Goal: Transaction & Acquisition: Obtain resource

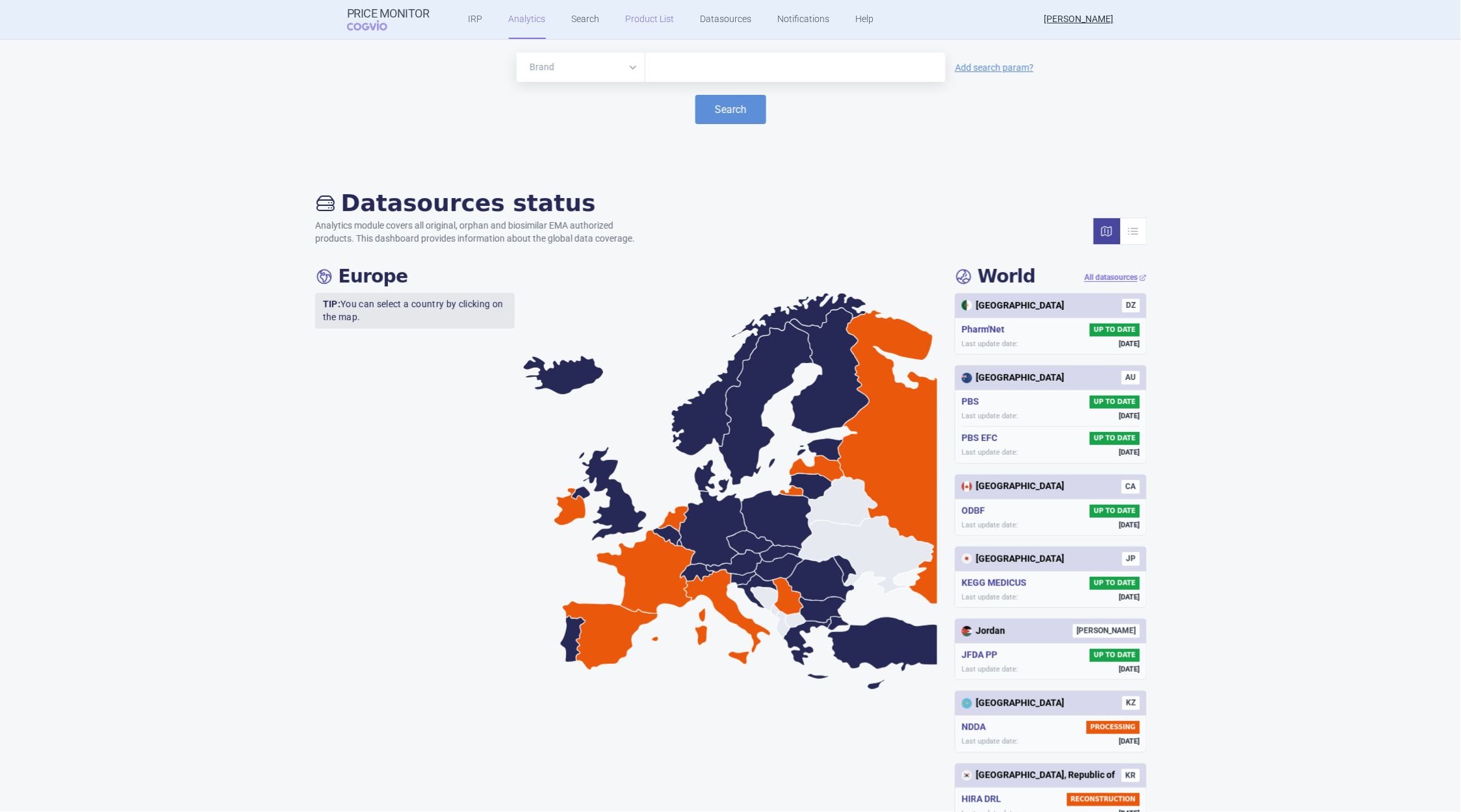
click at [637, 22] on link "Product List" at bounding box center [650, 20] width 49 height 39
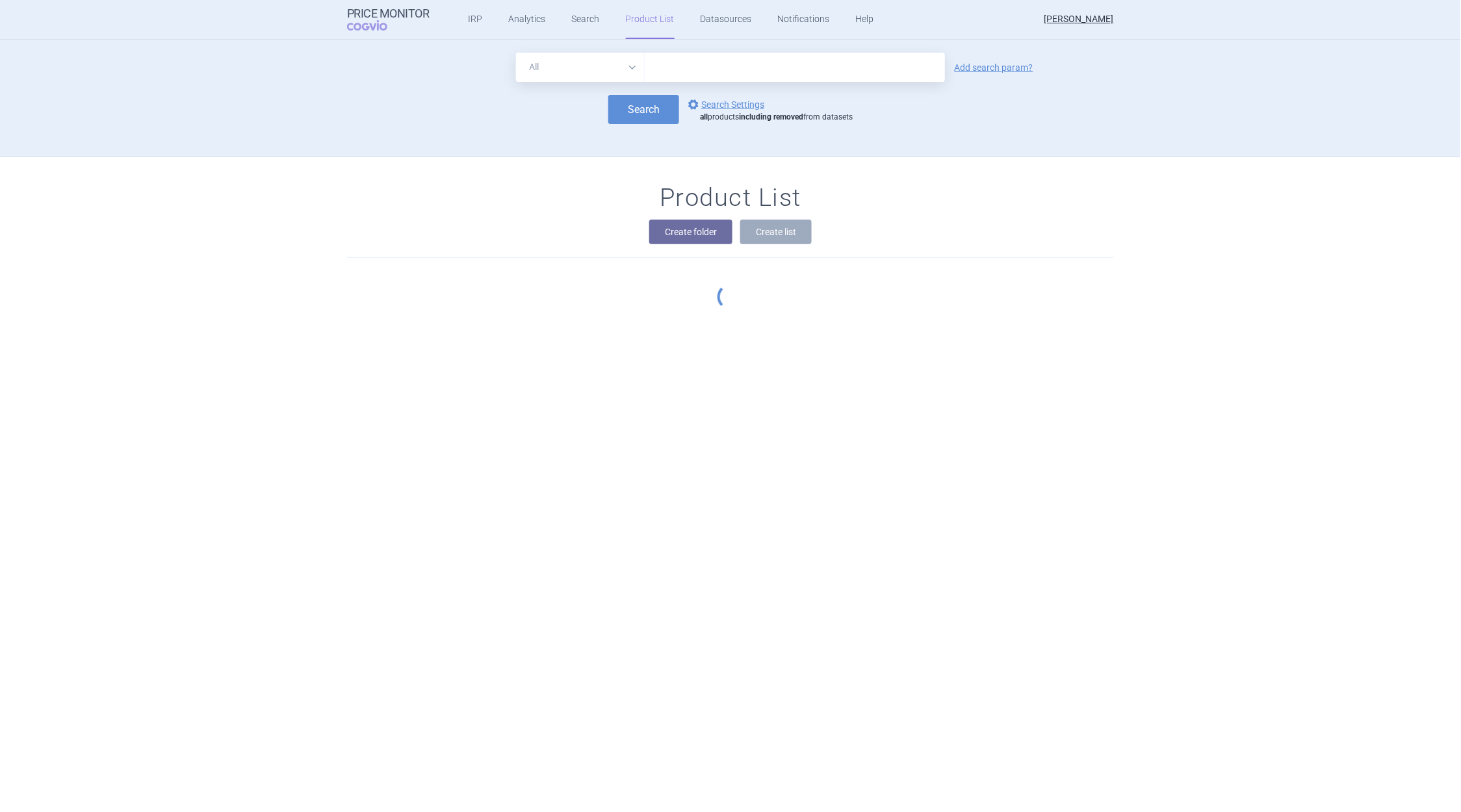
scroll to position [39, 0]
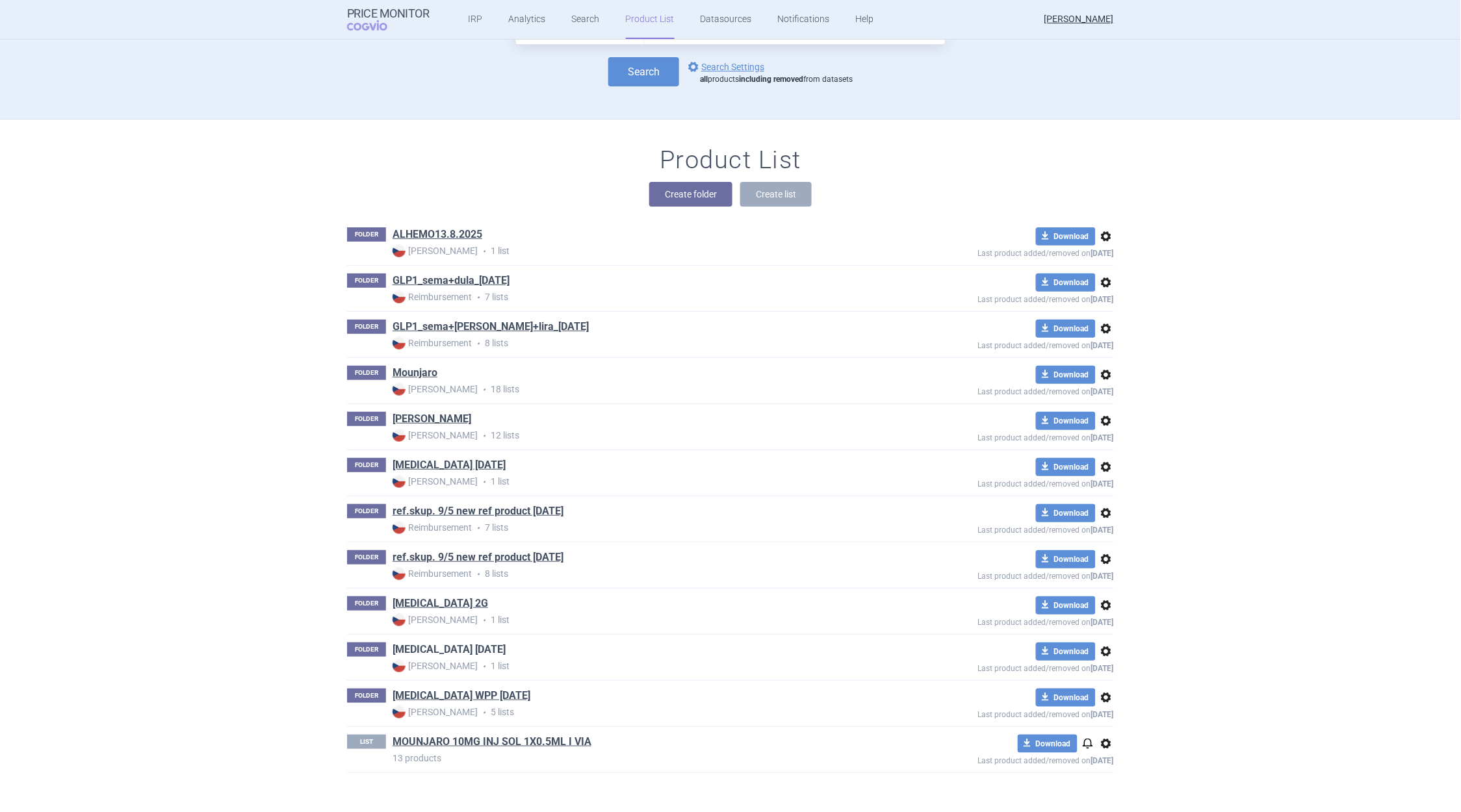
click at [435, 651] on link "[MEDICAL_DATA] [DATE]" at bounding box center [449, 649] width 113 height 14
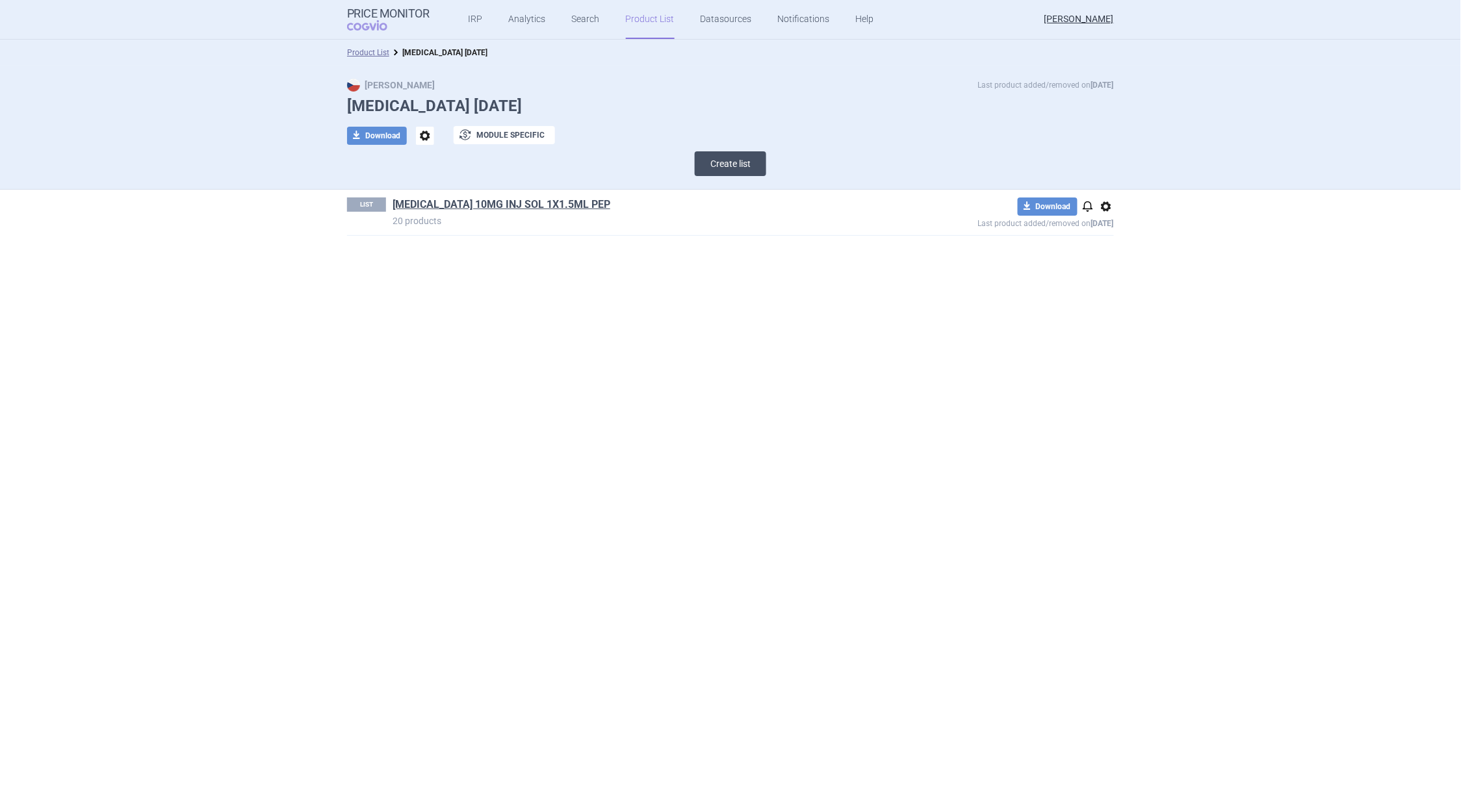
click at [730, 166] on button "Create list" at bounding box center [730, 164] width 71 height 25
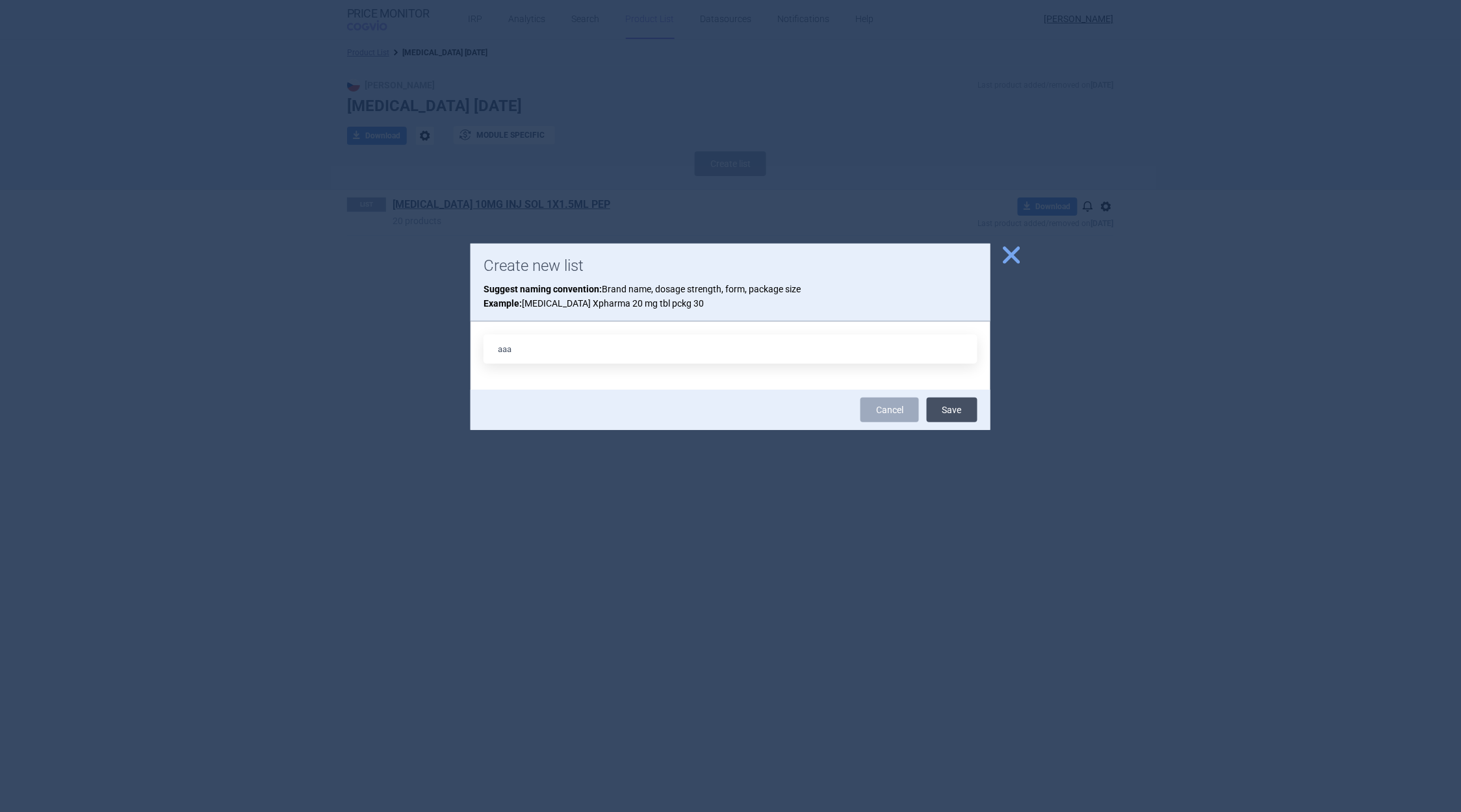
type input "aaa"
click at [939, 411] on button "Save" at bounding box center [953, 410] width 51 height 25
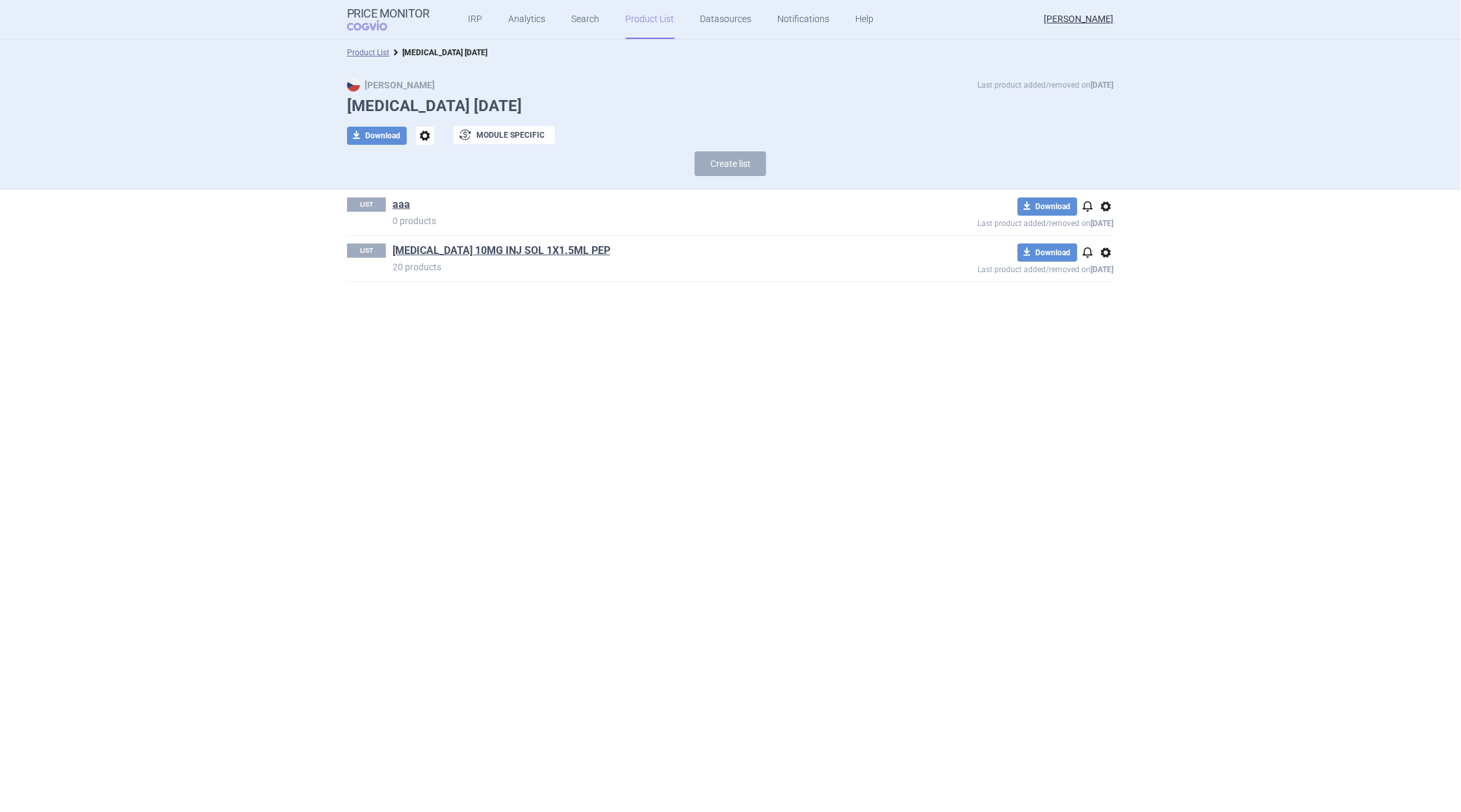
click at [1113, 201] on span "options" at bounding box center [1106, 206] width 16 height 16
click at [1109, 284] on button "Delete" at bounding box center [1106, 282] width 41 height 19
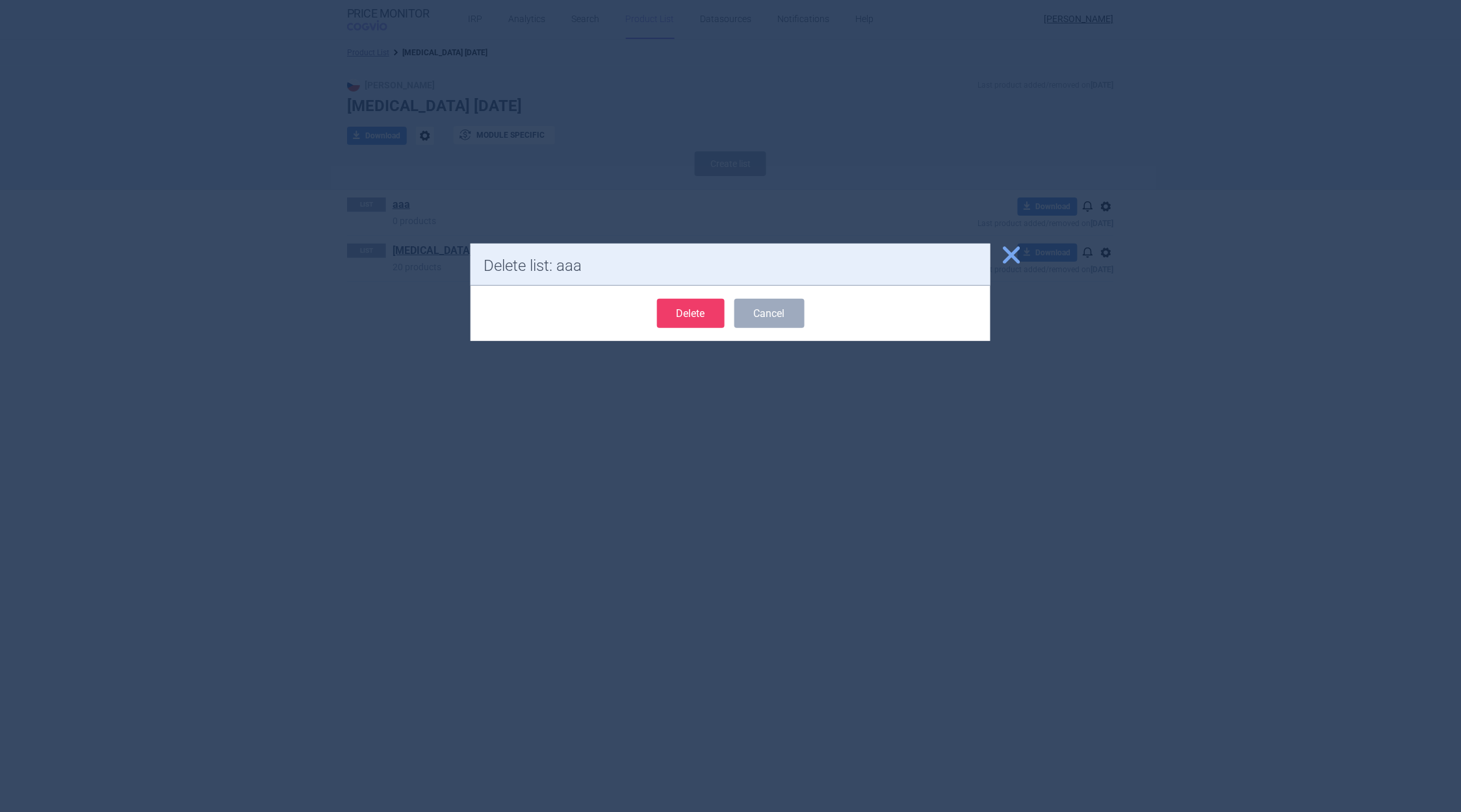
click at [692, 308] on button "Delete" at bounding box center [691, 313] width 68 height 29
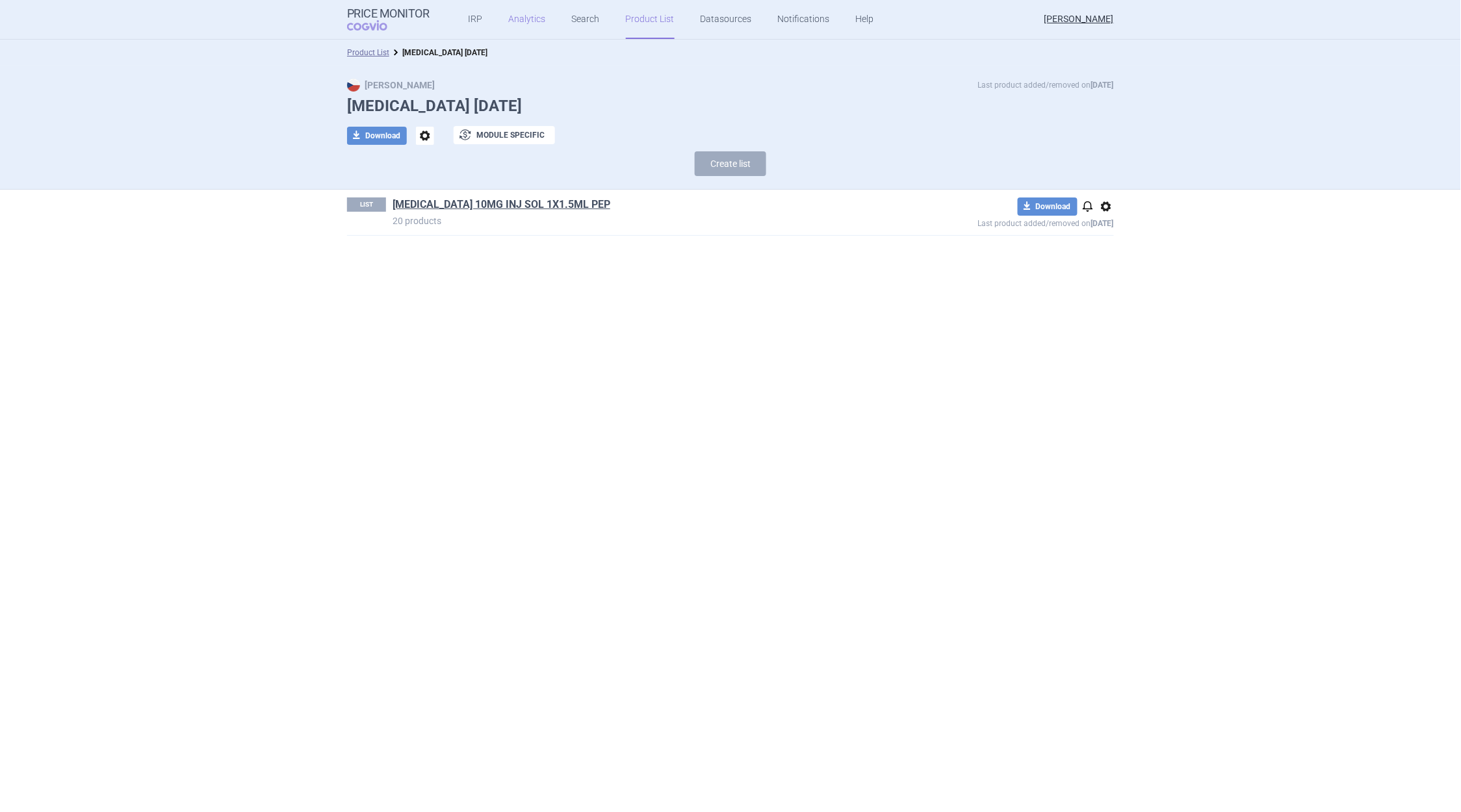
click at [517, 21] on link "Analytics" at bounding box center [527, 20] width 37 height 39
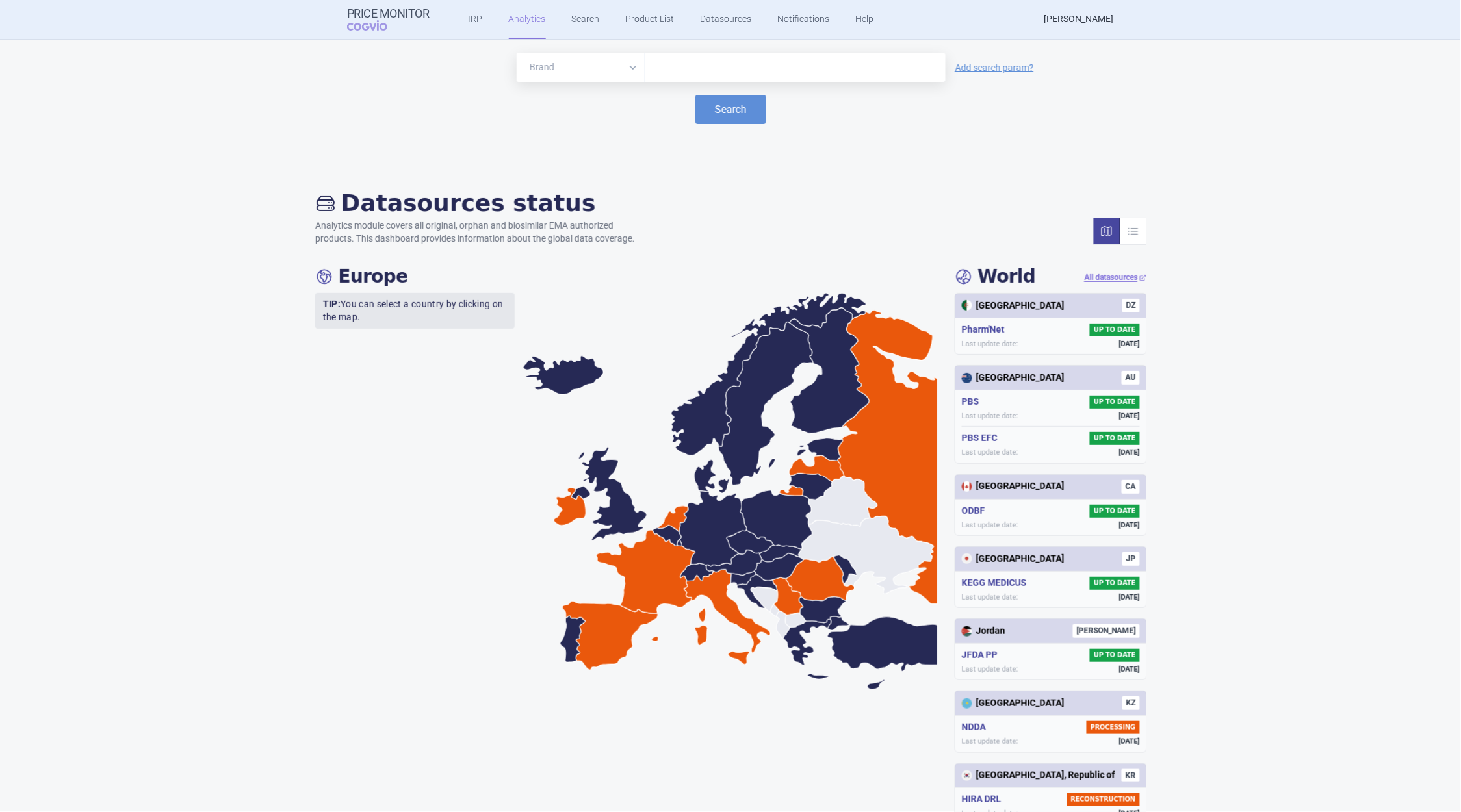
click at [618, 64] on select "Brand ATC/Active substance Therapeutic area" at bounding box center [580, 67] width 128 height 29
click at [517, 53] on select "Brand ATC/Active substance Therapeutic area" at bounding box center [580, 67] width 128 height 29
click at [652, 68] on input "text" at bounding box center [795, 68] width 288 height 17
click at [706, 68] on input "text" at bounding box center [795, 68] width 288 height 17
type input "sogroy"
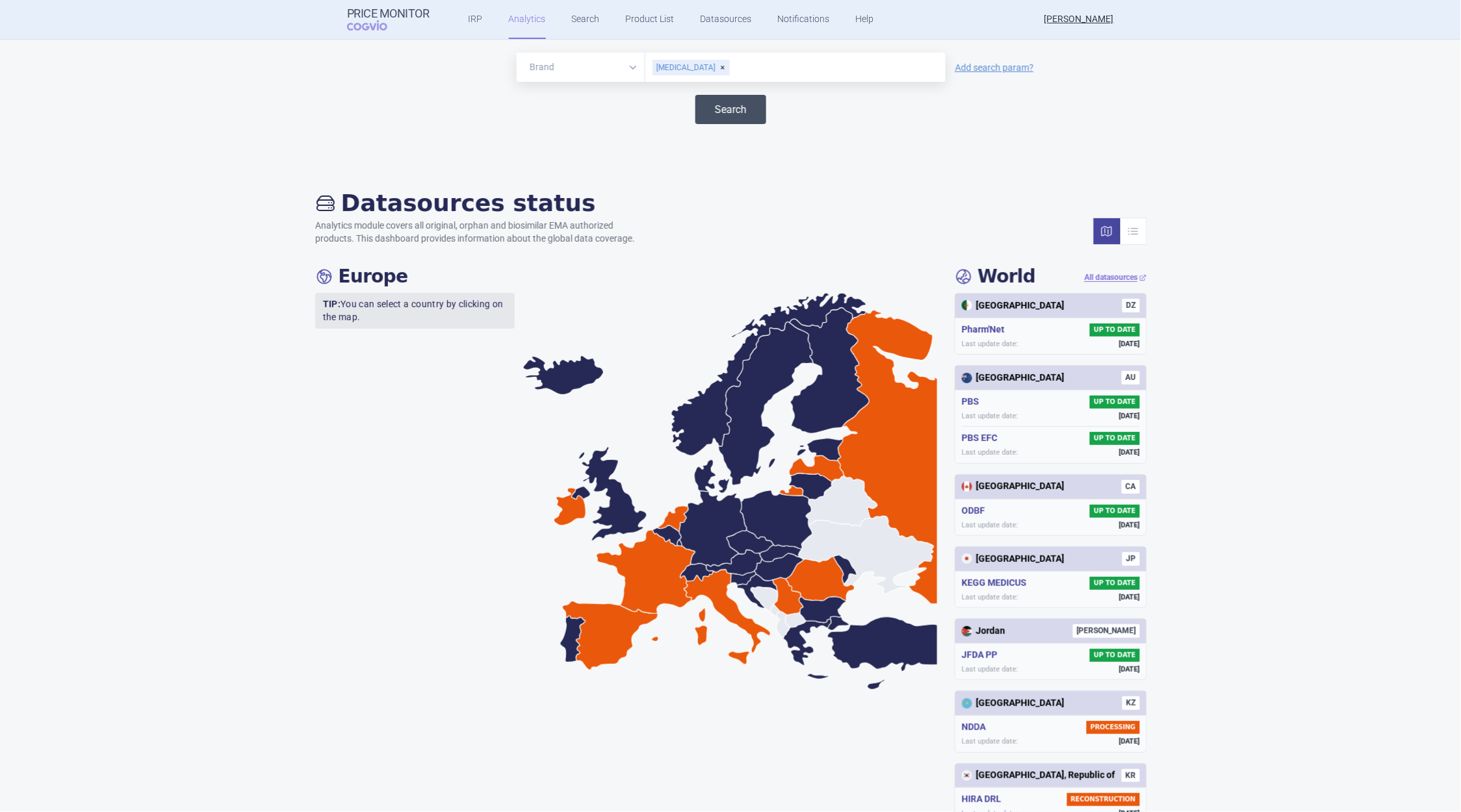
click at [720, 110] on button "Search" at bounding box center [730, 109] width 71 height 29
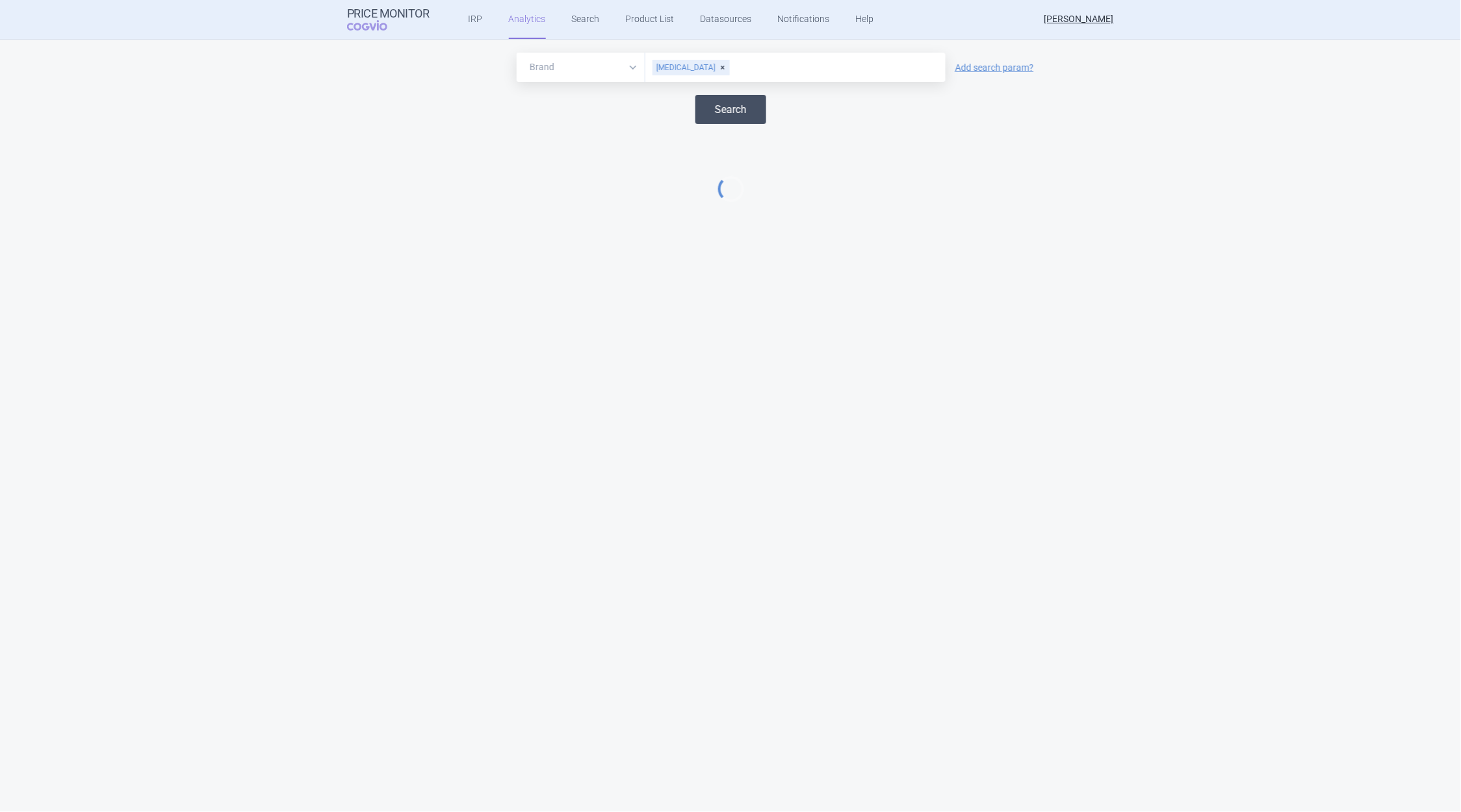
select select "EUR"
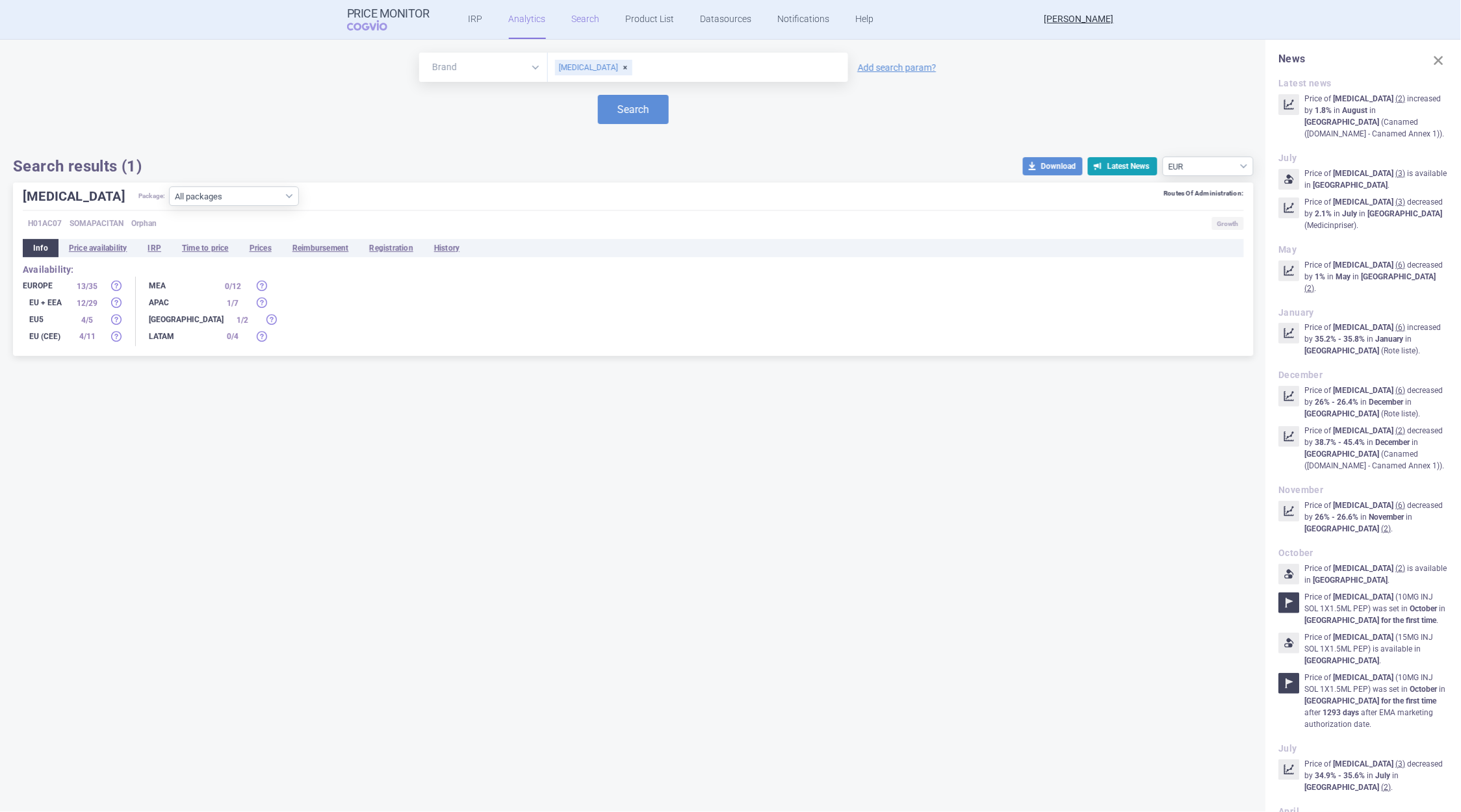
click at [572, 20] on link "Search" at bounding box center [586, 20] width 28 height 39
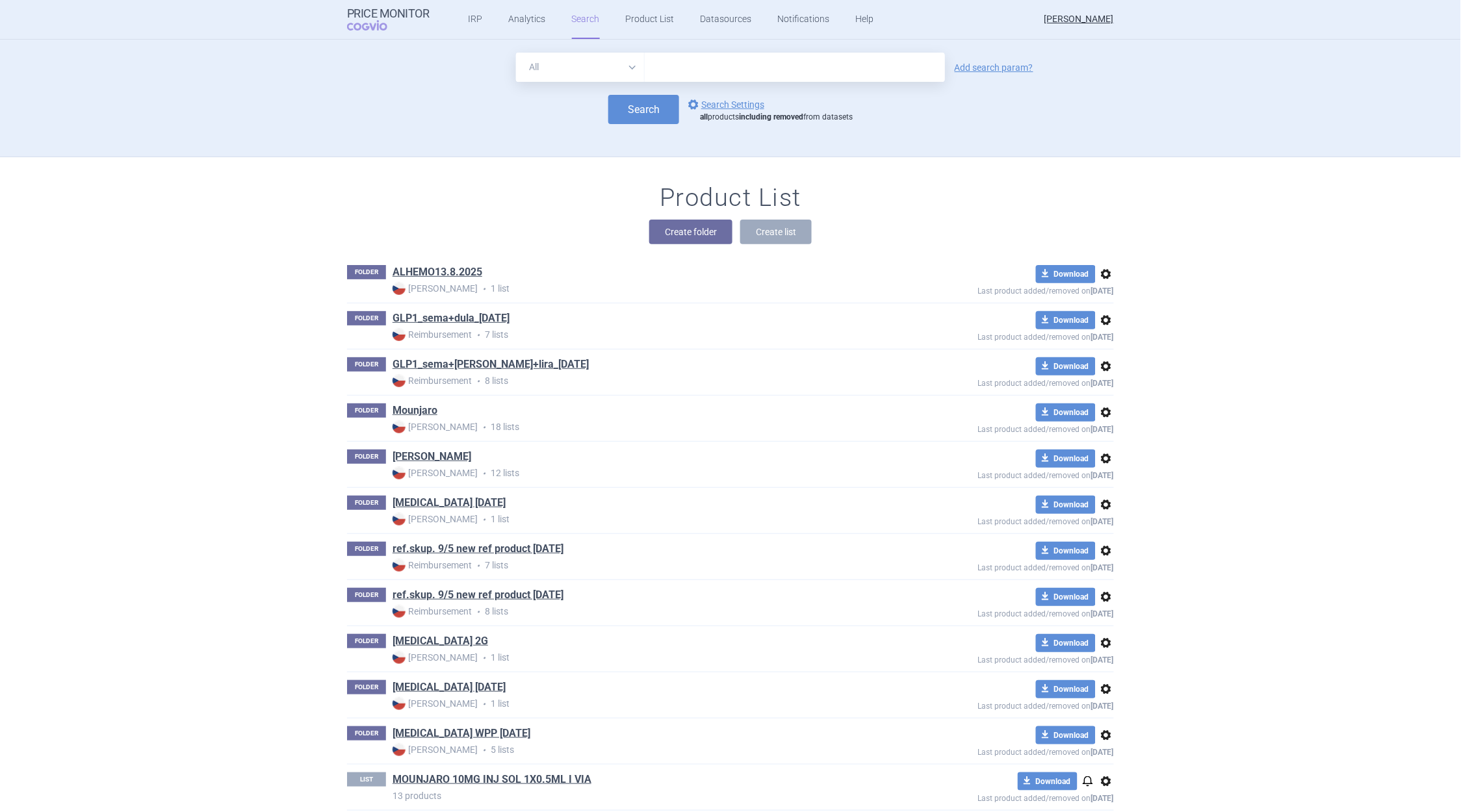
click at [671, 67] on input "text" at bounding box center [795, 67] width 300 height 29
type input "sogroya"
click at [646, 114] on button "Search" at bounding box center [643, 109] width 71 height 29
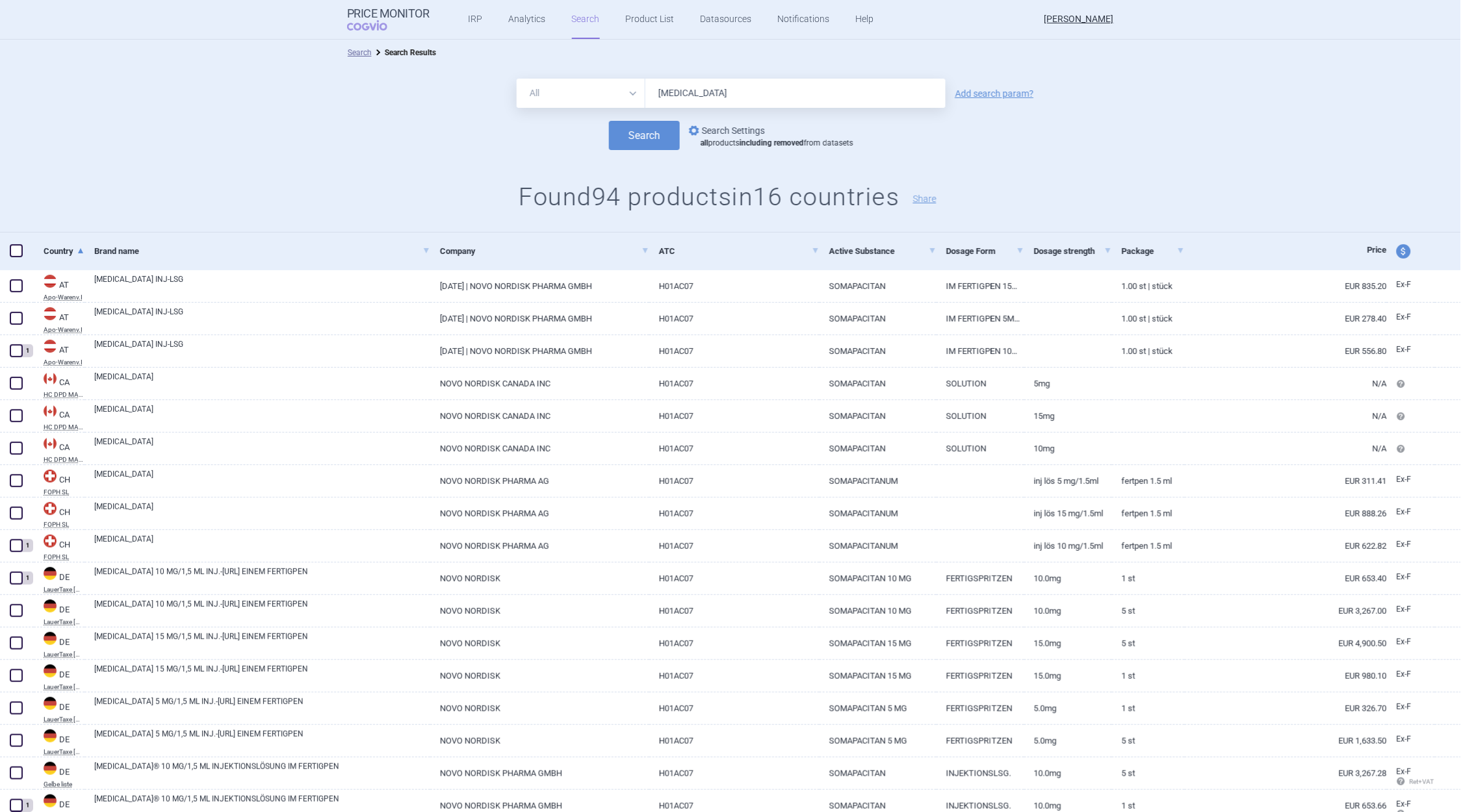
click at [713, 130] on link "options Search Settings" at bounding box center [725, 131] width 79 height 16
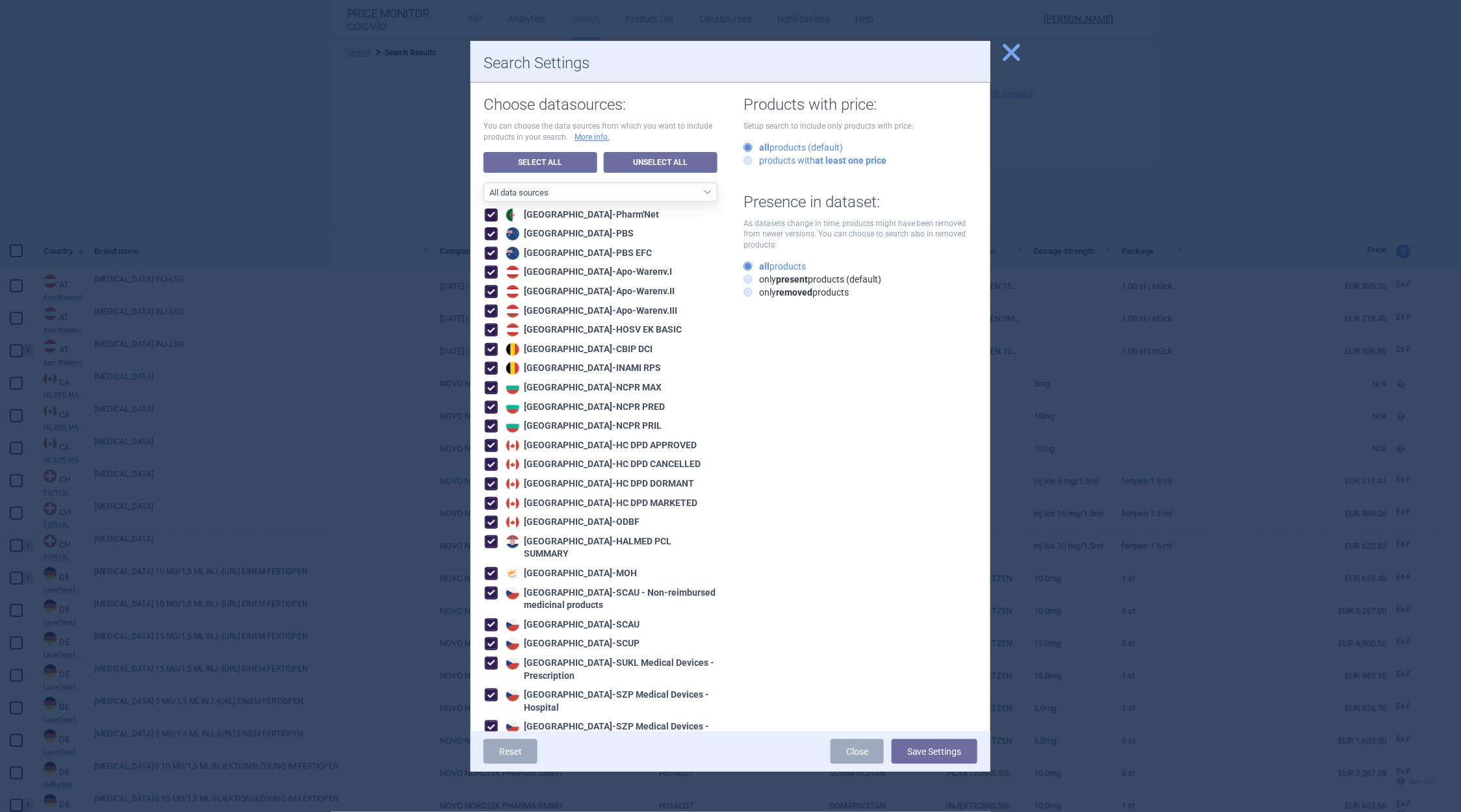
click at [744, 164] on icon at bounding box center [749, 161] width 9 height 9
click at [744, 164] on input "products with at least one price" at bounding box center [750, 161] width 13 height 13
radio input "true"
click at [744, 281] on icon at bounding box center [749, 279] width 9 height 9
click at [744, 281] on input "only present products (default)" at bounding box center [750, 280] width 13 height 13
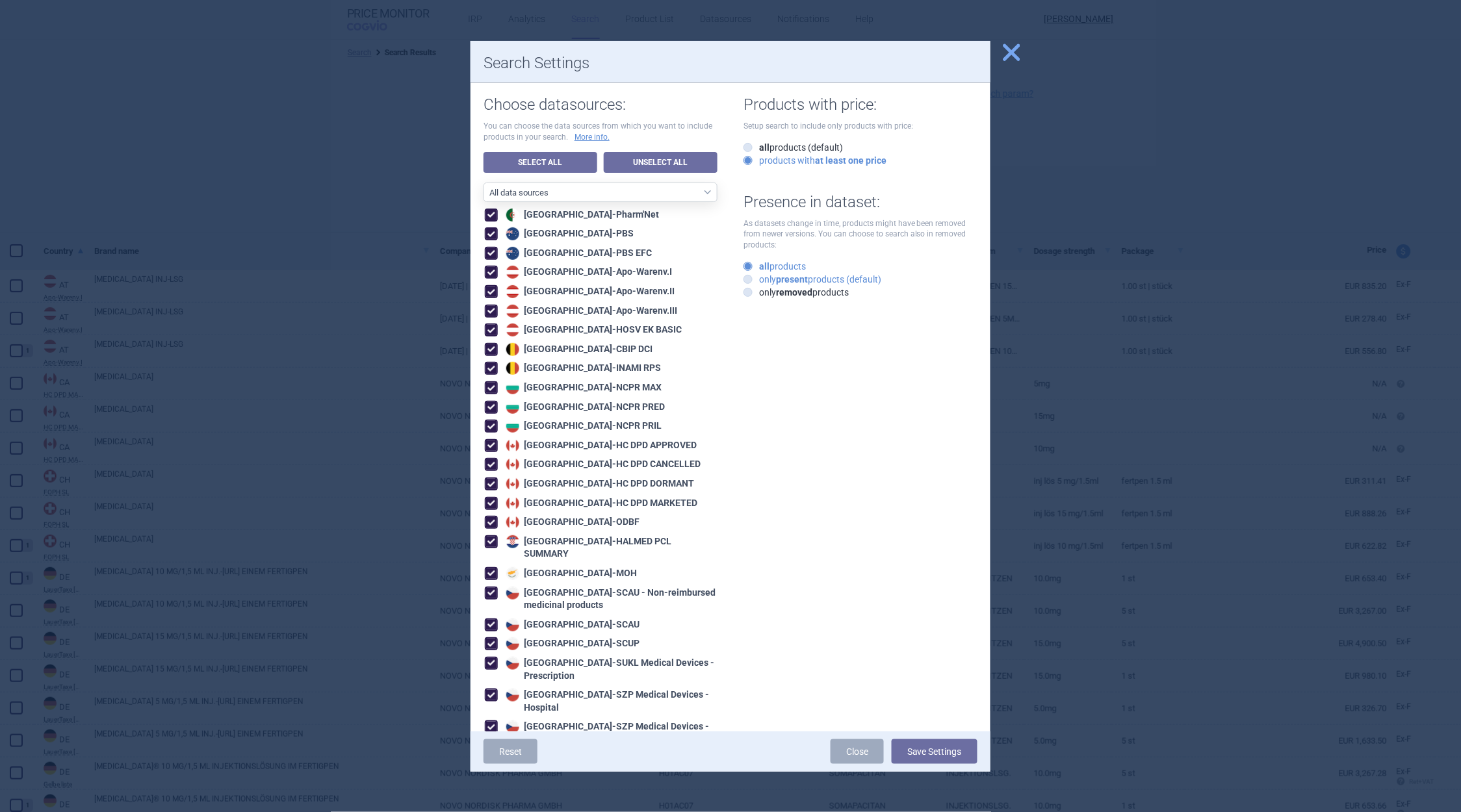
radio input "true"
click at [951, 748] on button "Save Settings" at bounding box center [935, 751] width 86 height 25
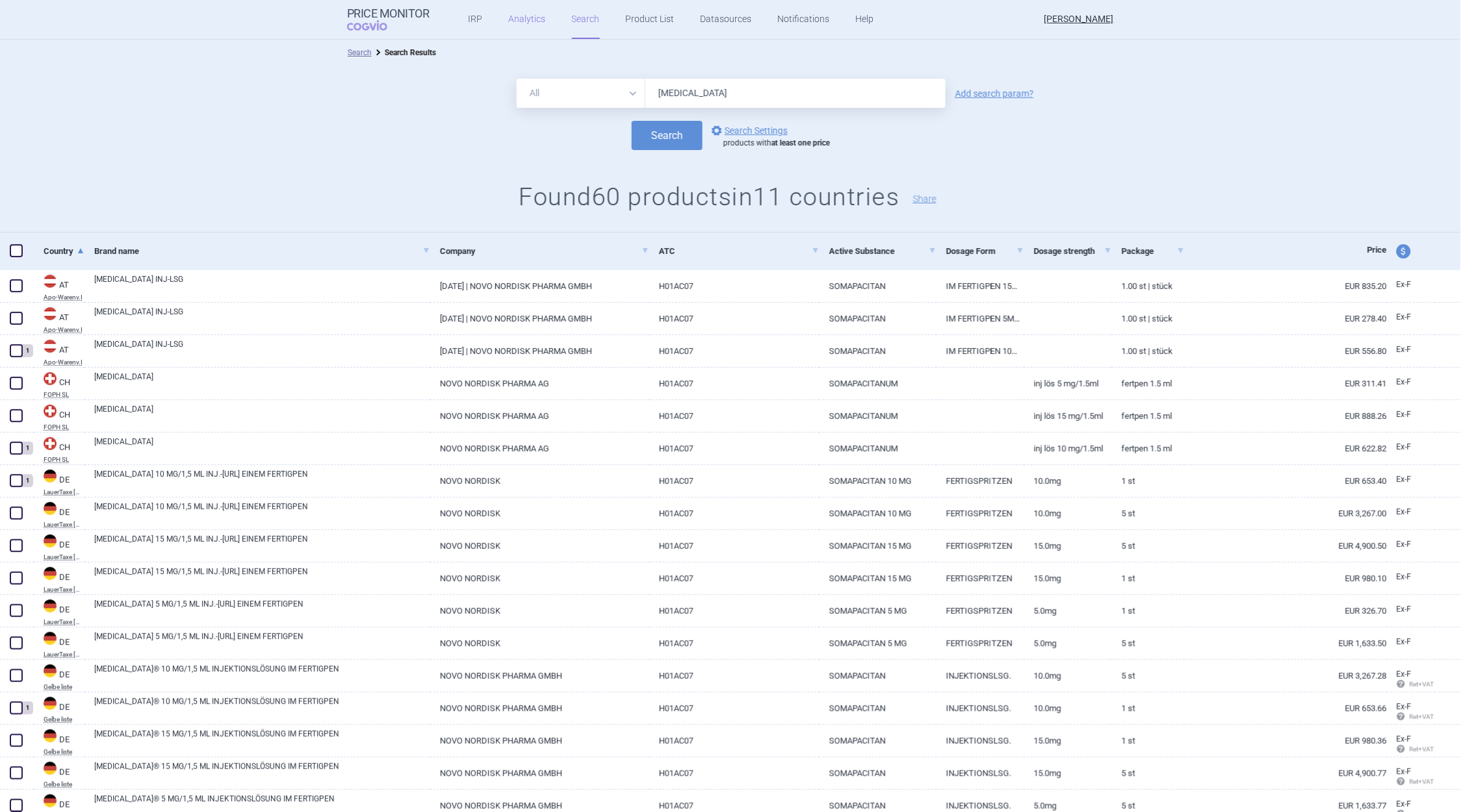
click at [520, 24] on link "Analytics" at bounding box center [527, 20] width 37 height 39
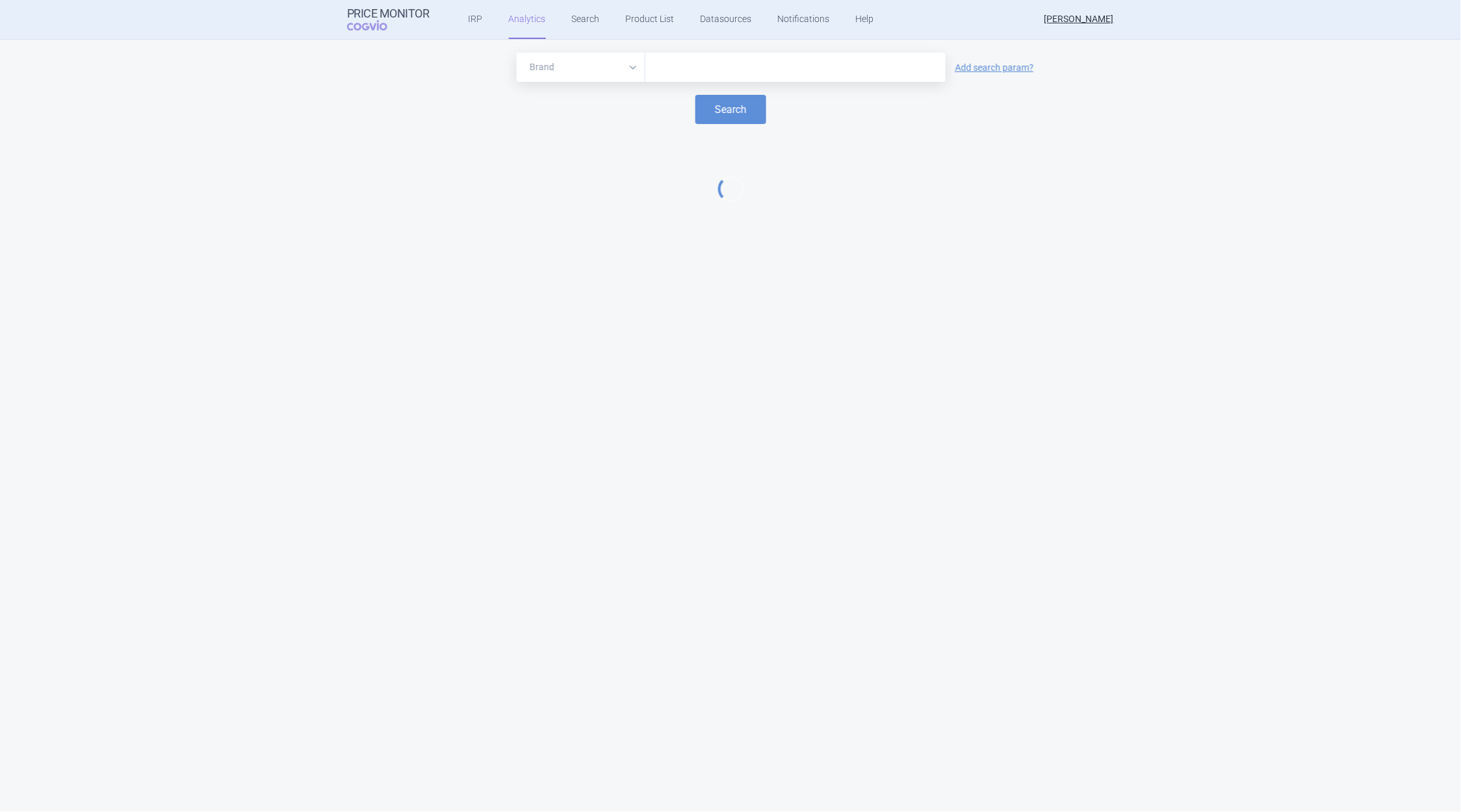
click at [682, 61] on input "text" at bounding box center [795, 68] width 288 height 17
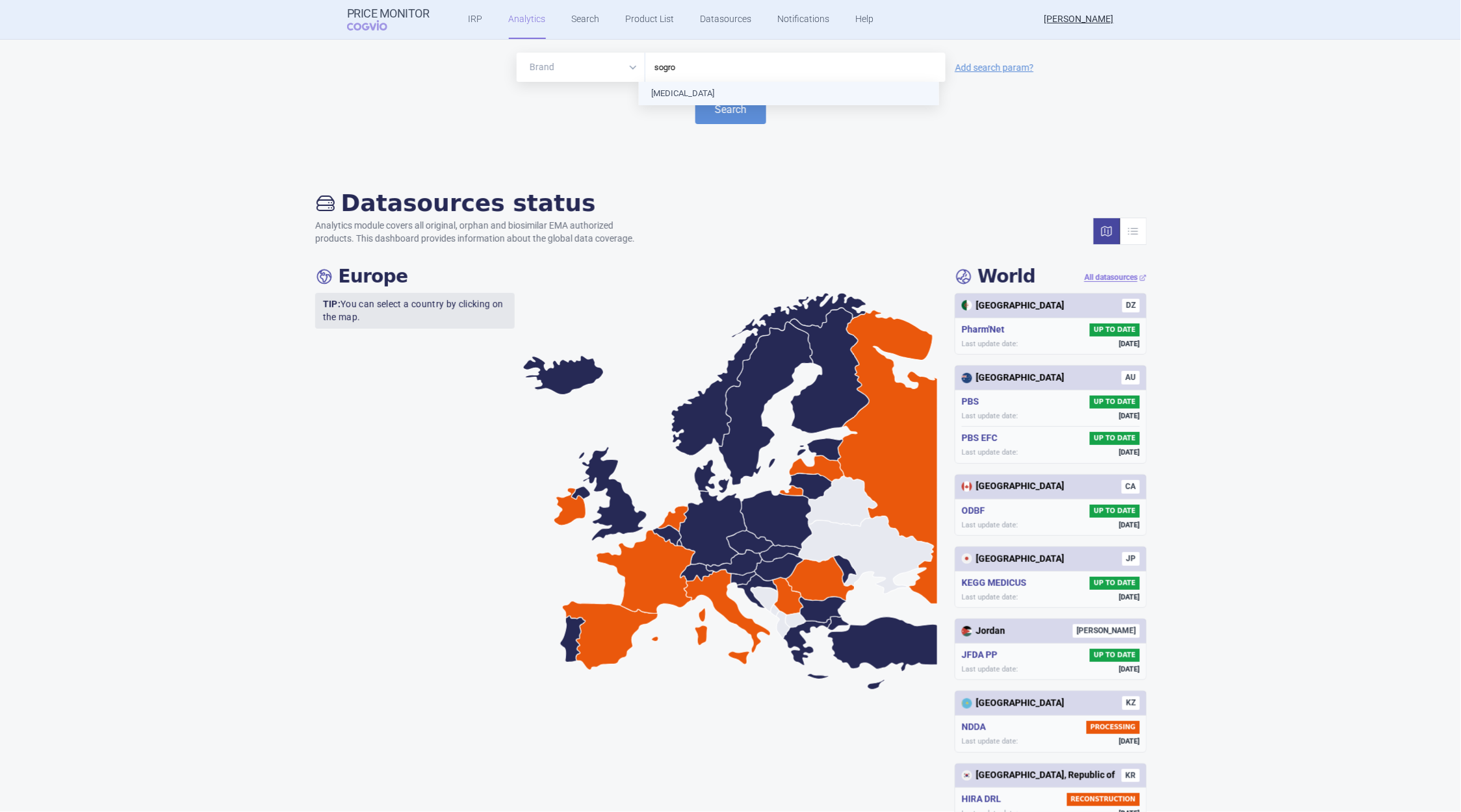
type input "sogroy"
click at [742, 110] on button "Search" at bounding box center [730, 109] width 71 height 29
select select "EUR"
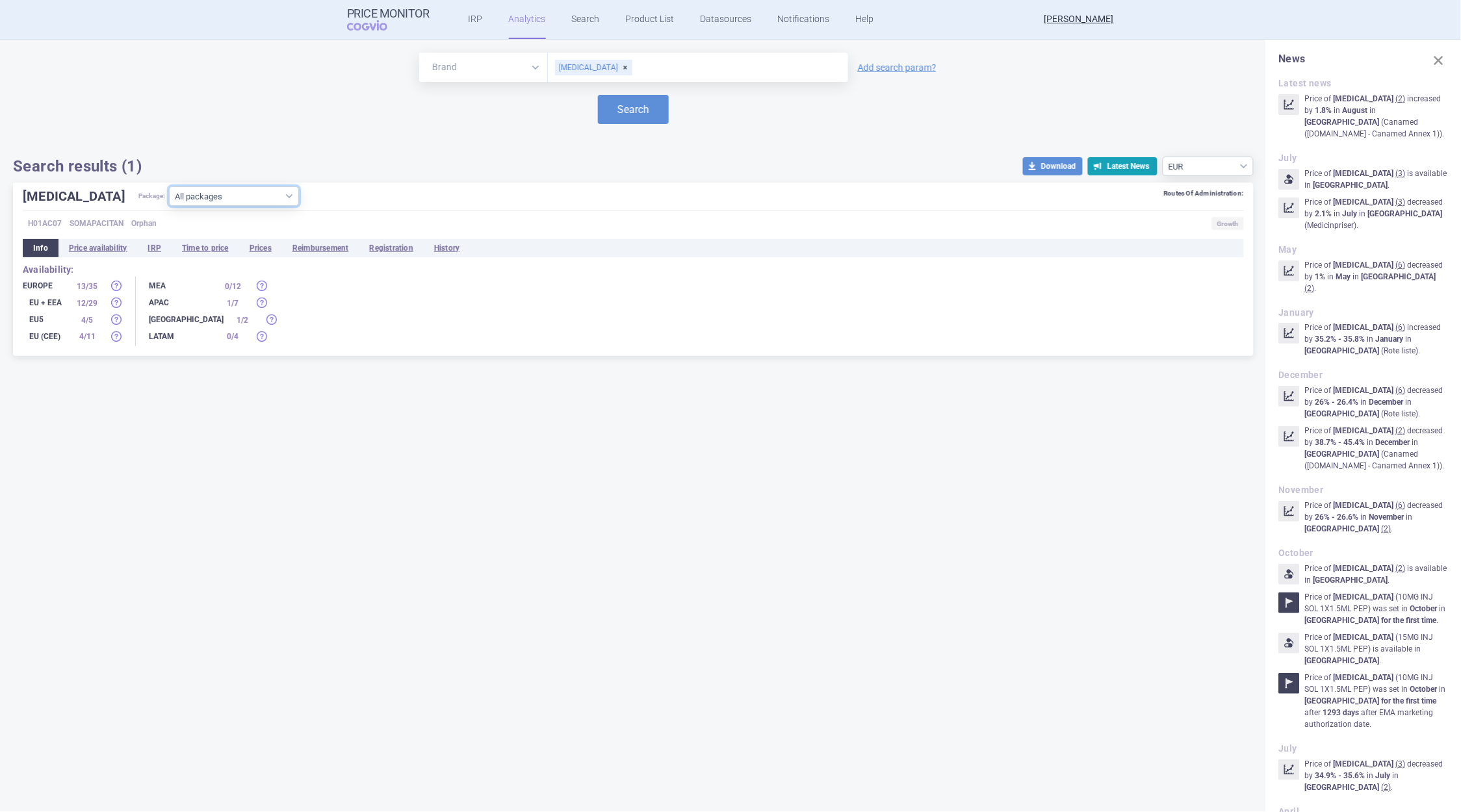
click at [249, 196] on select "All packages 10MG INJ SOL 1X1.5ML PEP ( 13 ) 10MG INJ SOL 5X1.5ML PEP ( 3 ) 15M…" at bounding box center [233, 197] width 130 height 20
click at [169, 206] on select "All packages 10MG INJ SOL 1X1.5ML PEP ( 13 ) 10MG INJ SOL 5X1.5ML PEP ( 3 ) 15M…" at bounding box center [233, 197] width 130 height 20
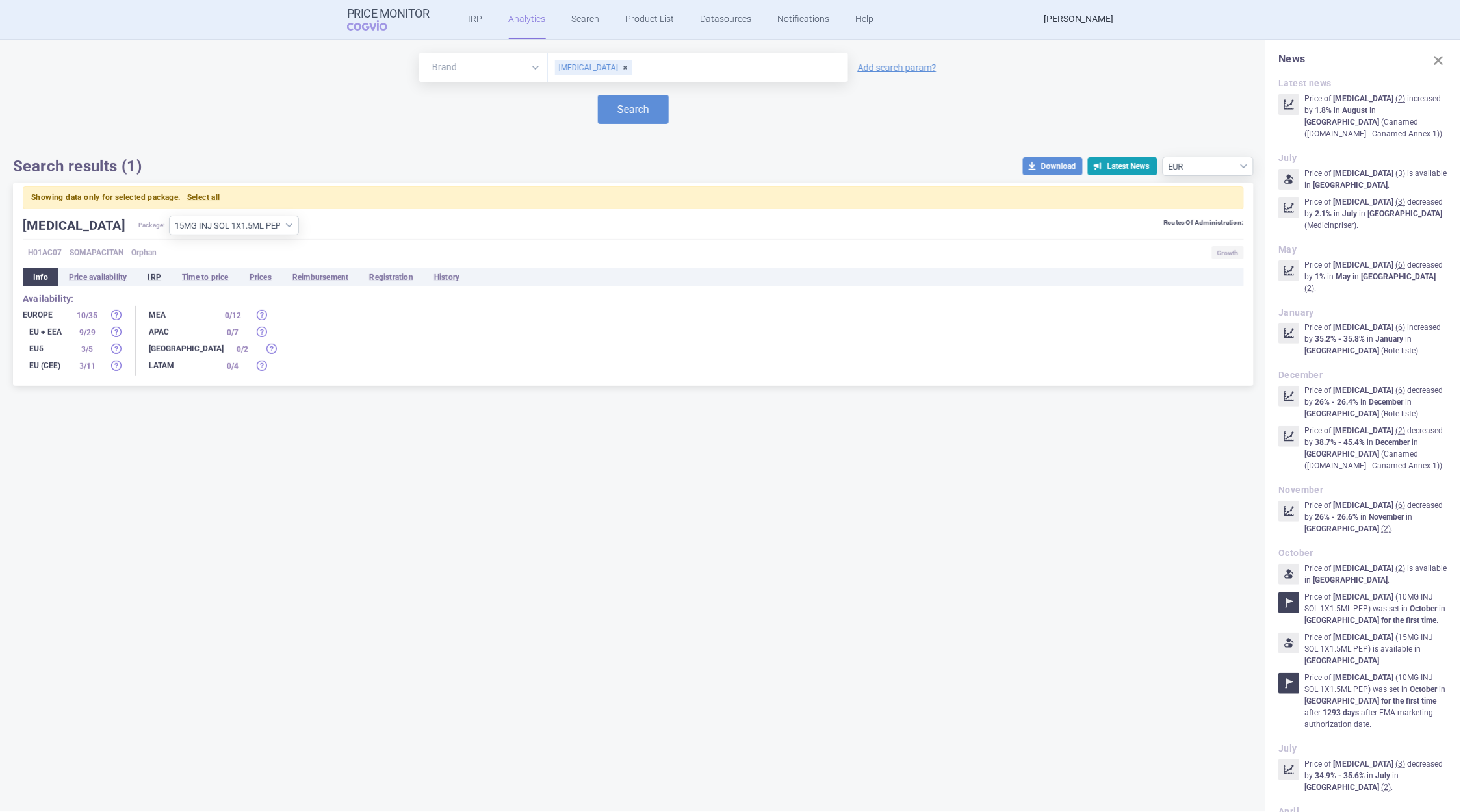
click at [154, 278] on li "IRP" at bounding box center [155, 278] width 35 height 18
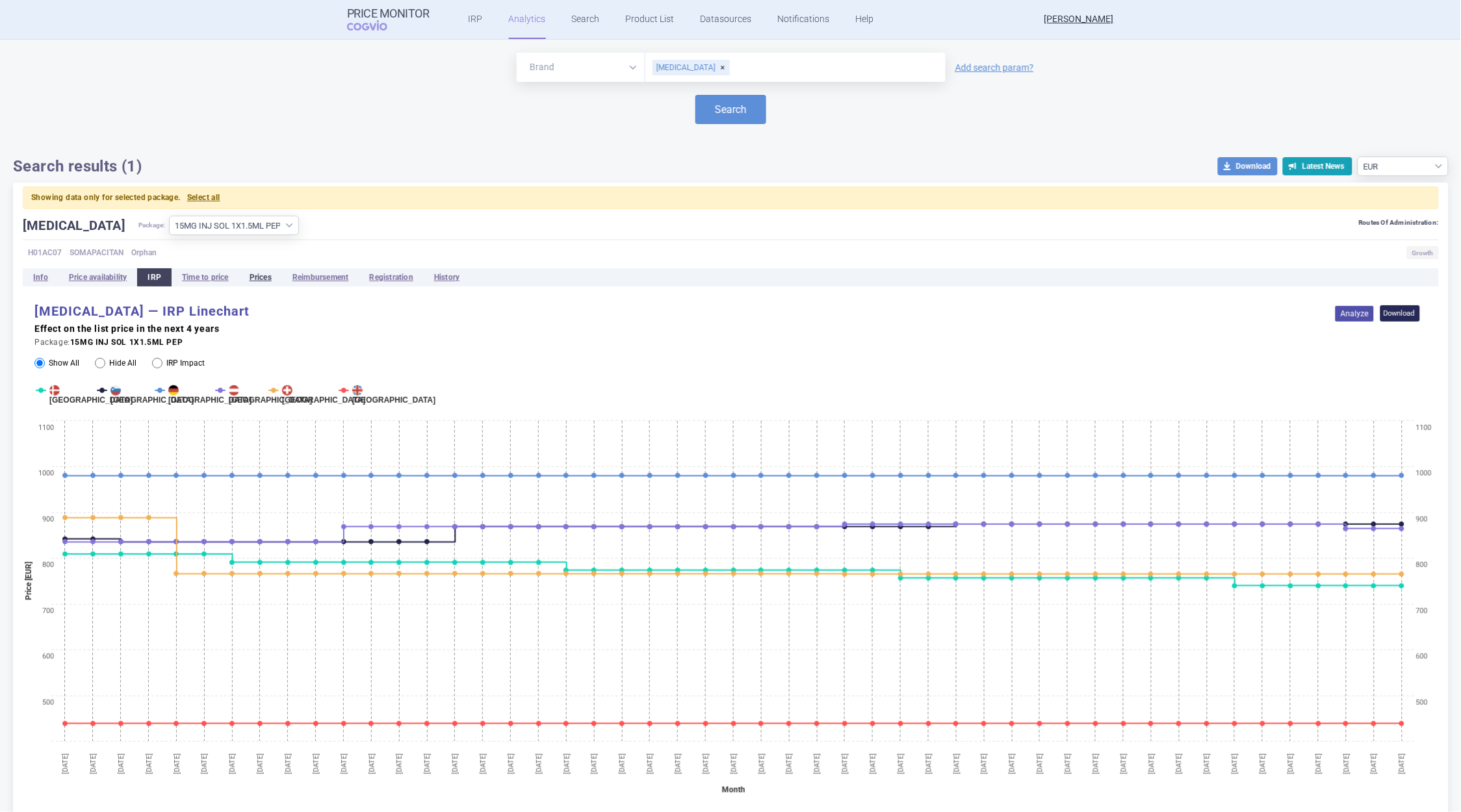
click at [264, 277] on li "Prices" at bounding box center [261, 278] width 43 height 18
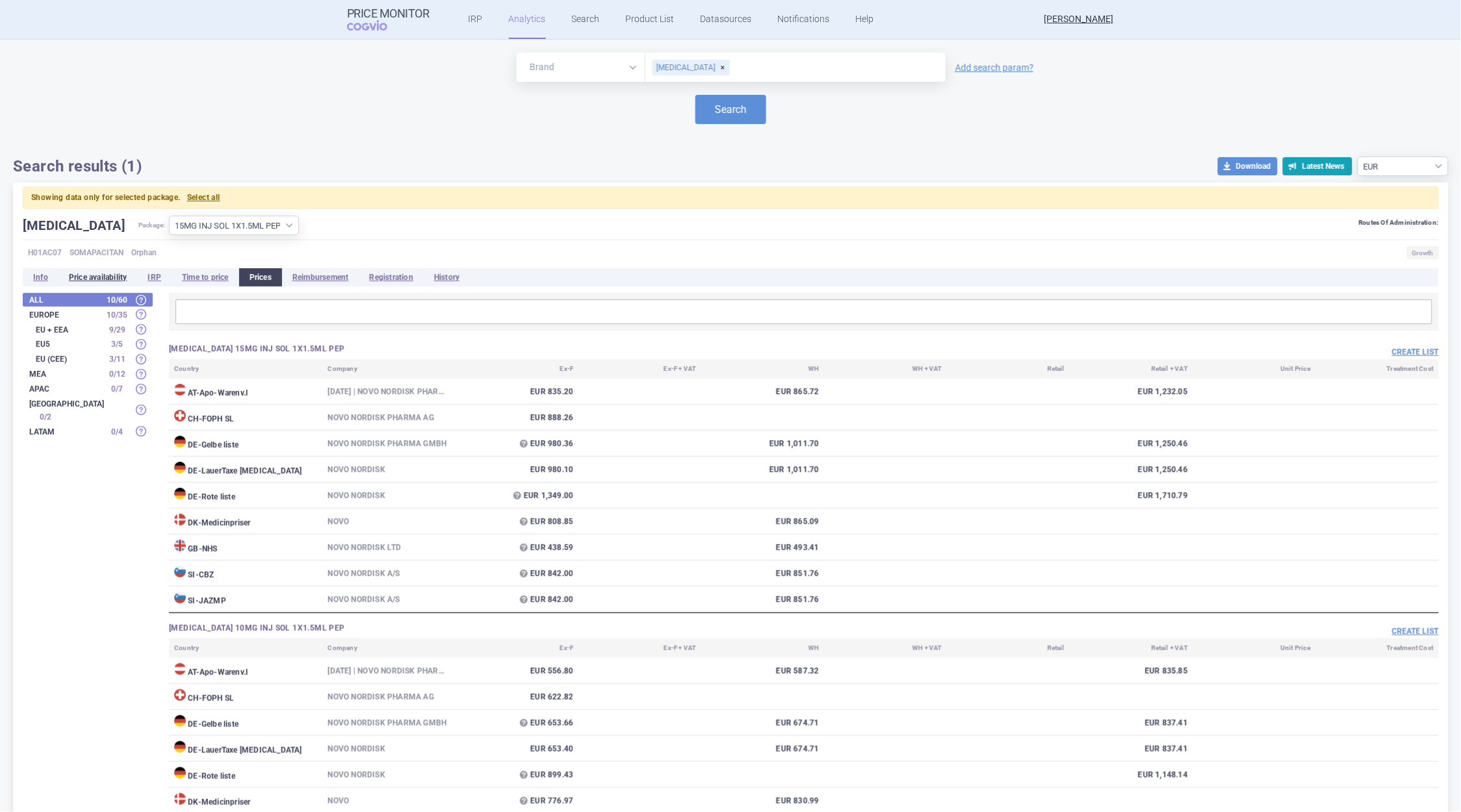
click at [88, 273] on li "Price availability" at bounding box center [98, 278] width 80 height 18
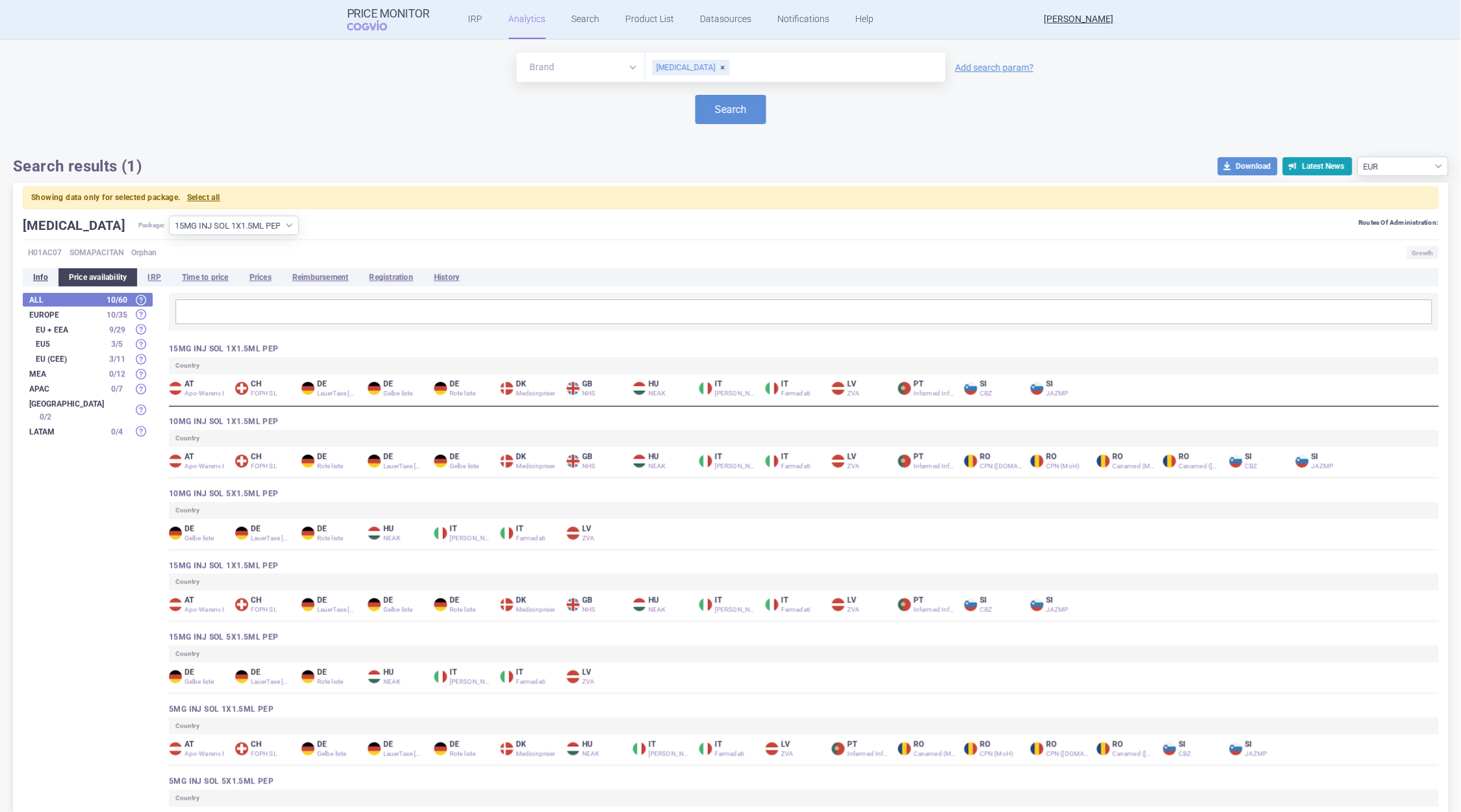
click at [37, 277] on li "Info" at bounding box center [41, 278] width 36 height 18
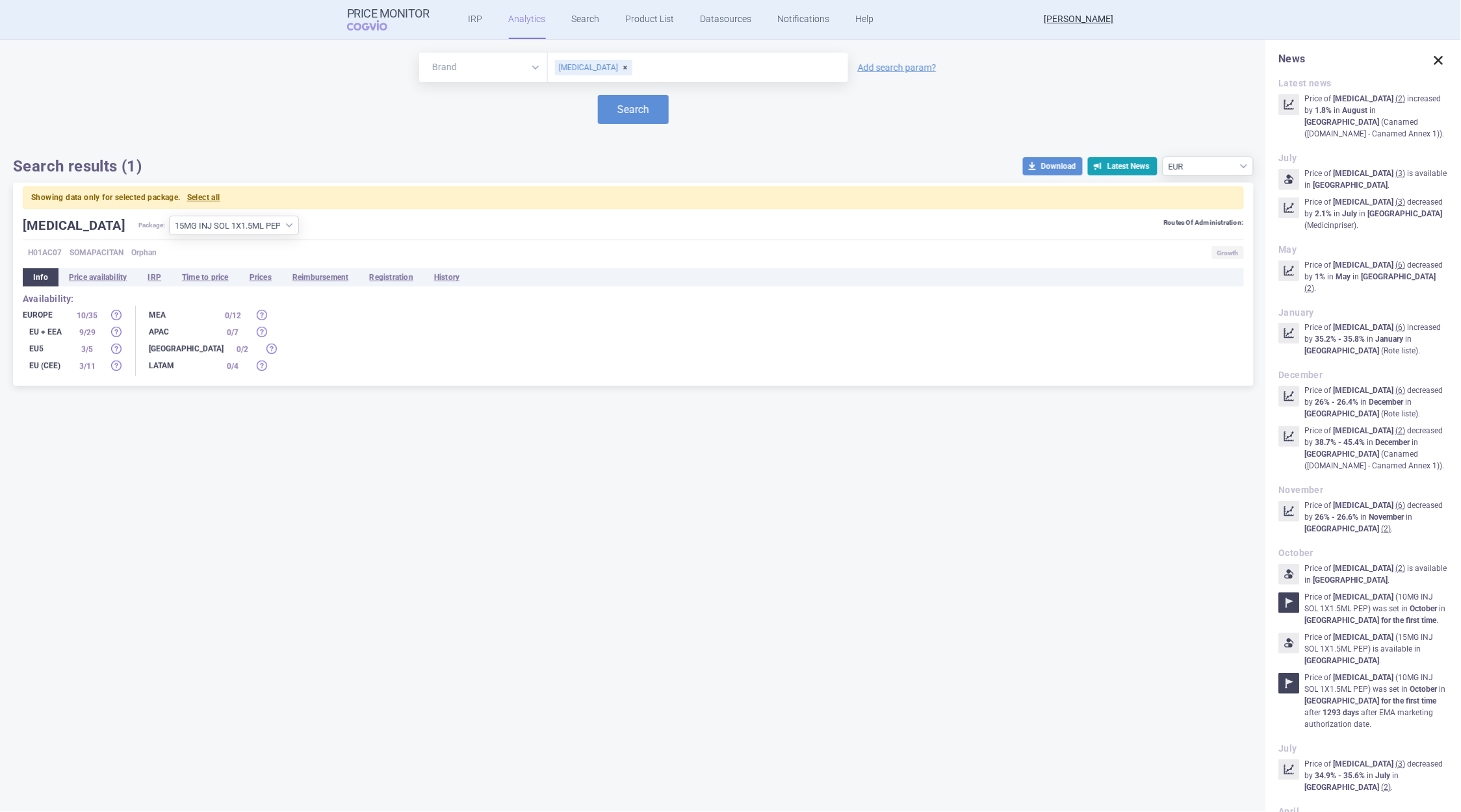
click at [1430, 62] on span at bounding box center [1439, 60] width 18 height 18
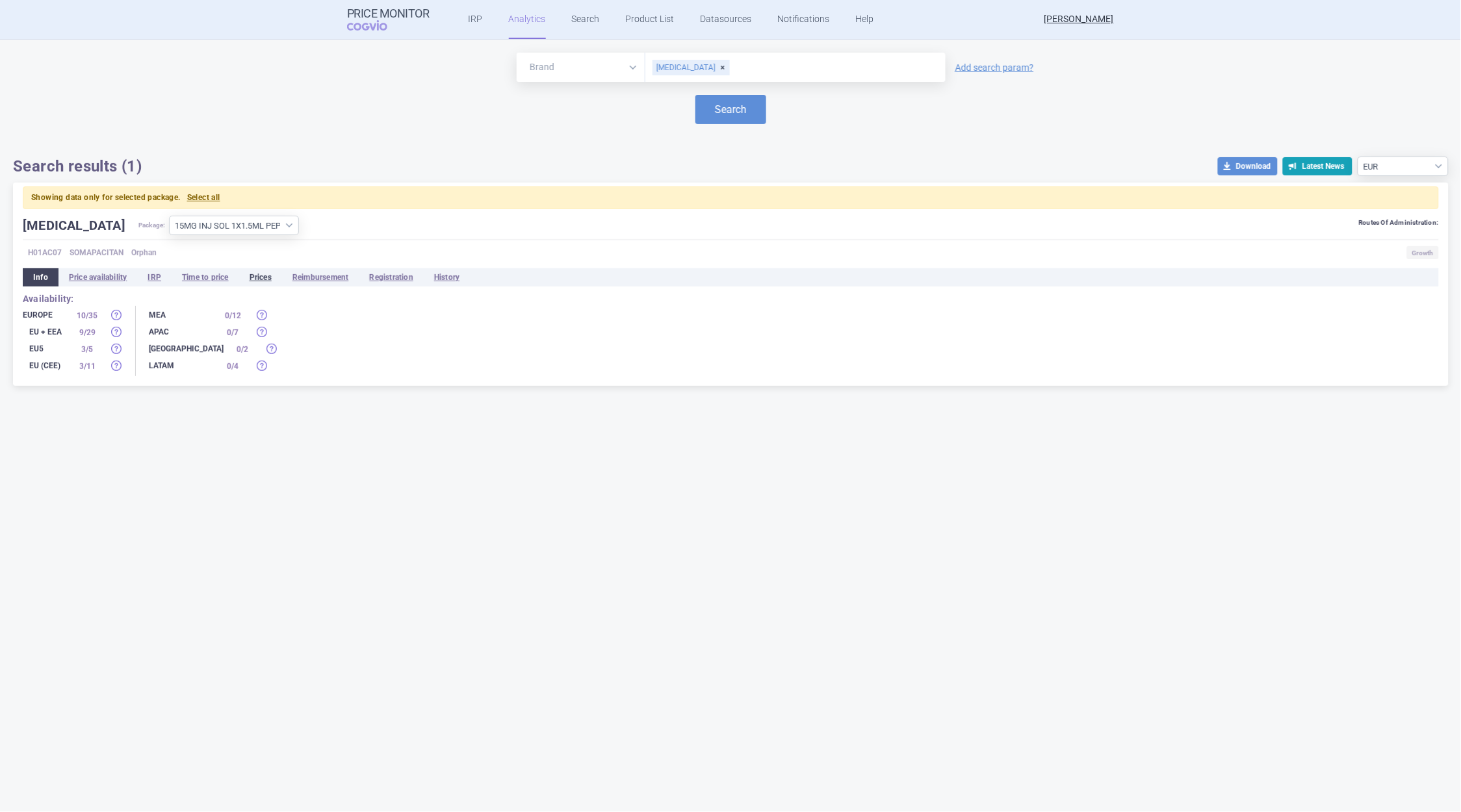
click at [259, 275] on li "Prices" at bounding box center [261, 278] width 43 height 18
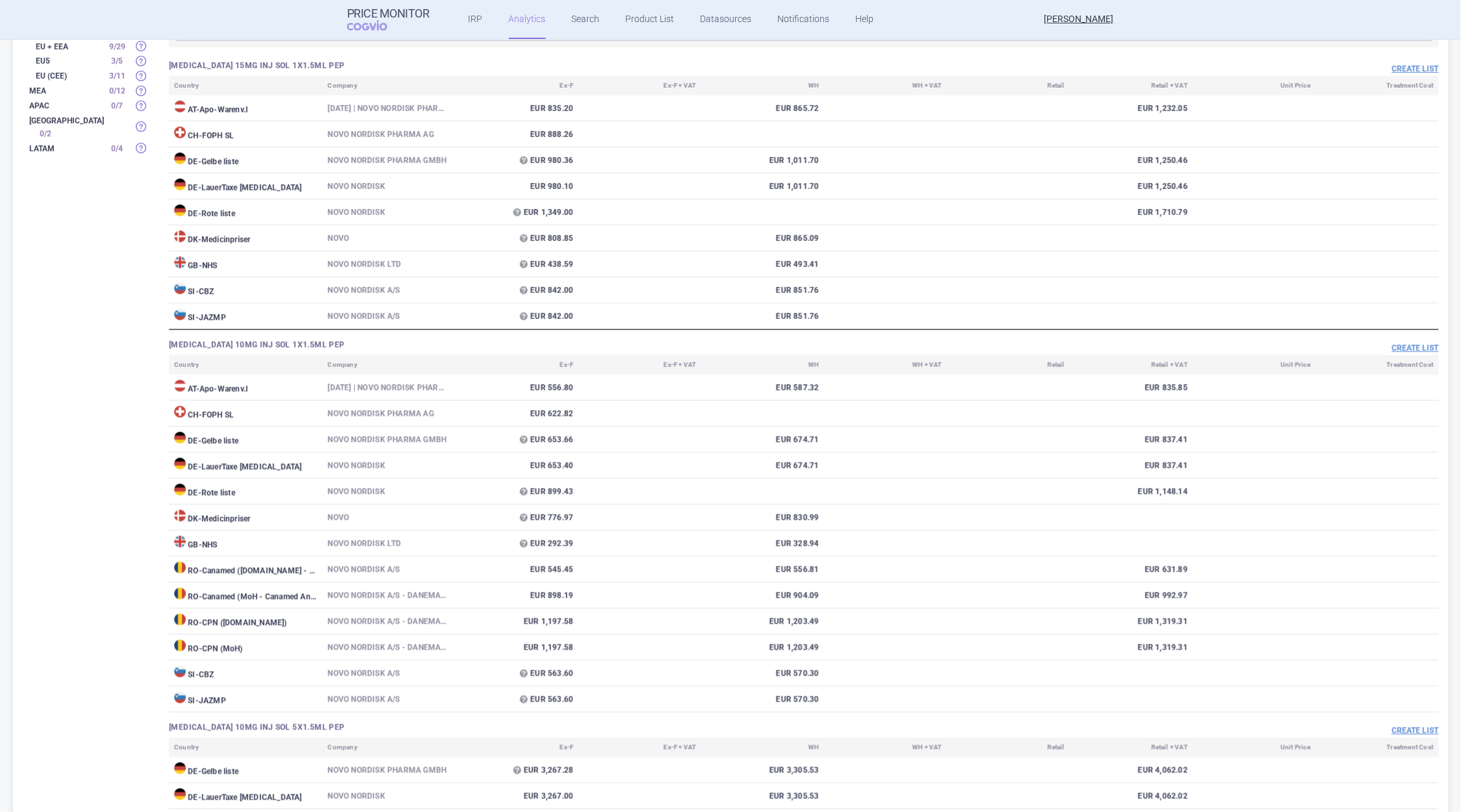
scroll to position [120, 0]
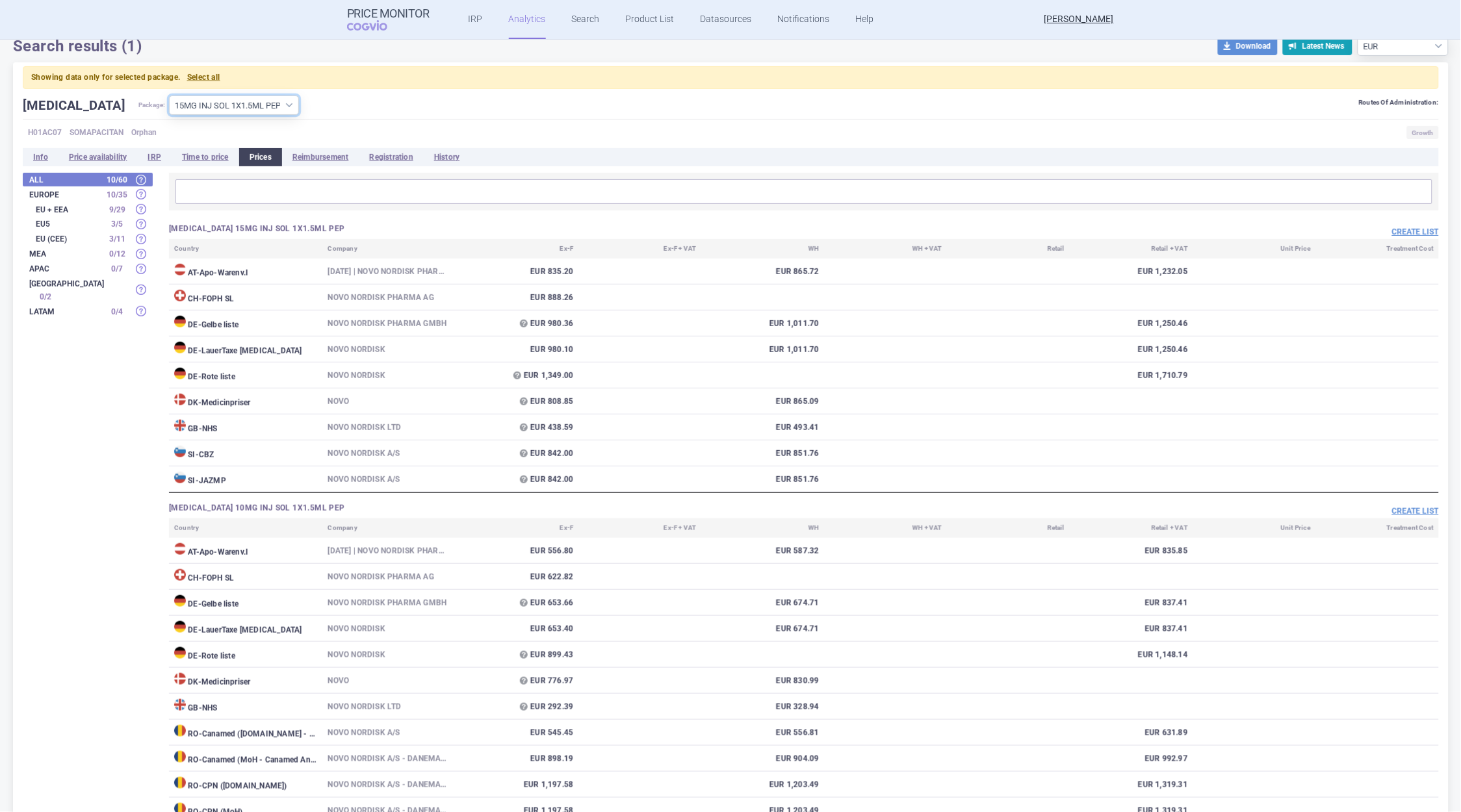
click at [250, 107] on select "All packages 10MG INJ SOL 1X1.5ML PEP ( 13 ) 10MG INJ SOL 5X1.5ML PEP ( 3 ) 15M…" at bounding box center [233, 105] width 130 height 20
select select "2d550256-ba16-4cf8-a497-82f857aabcc8"
click at [169, 95] on select "All packages 10MG INJ SOL 1X1.5ML PEP ( 13 ) 10MG INJ SOL 5X1.5ML PEP ( 3 ) 15M…" at bounding box center [233, 105] width 130 height 20
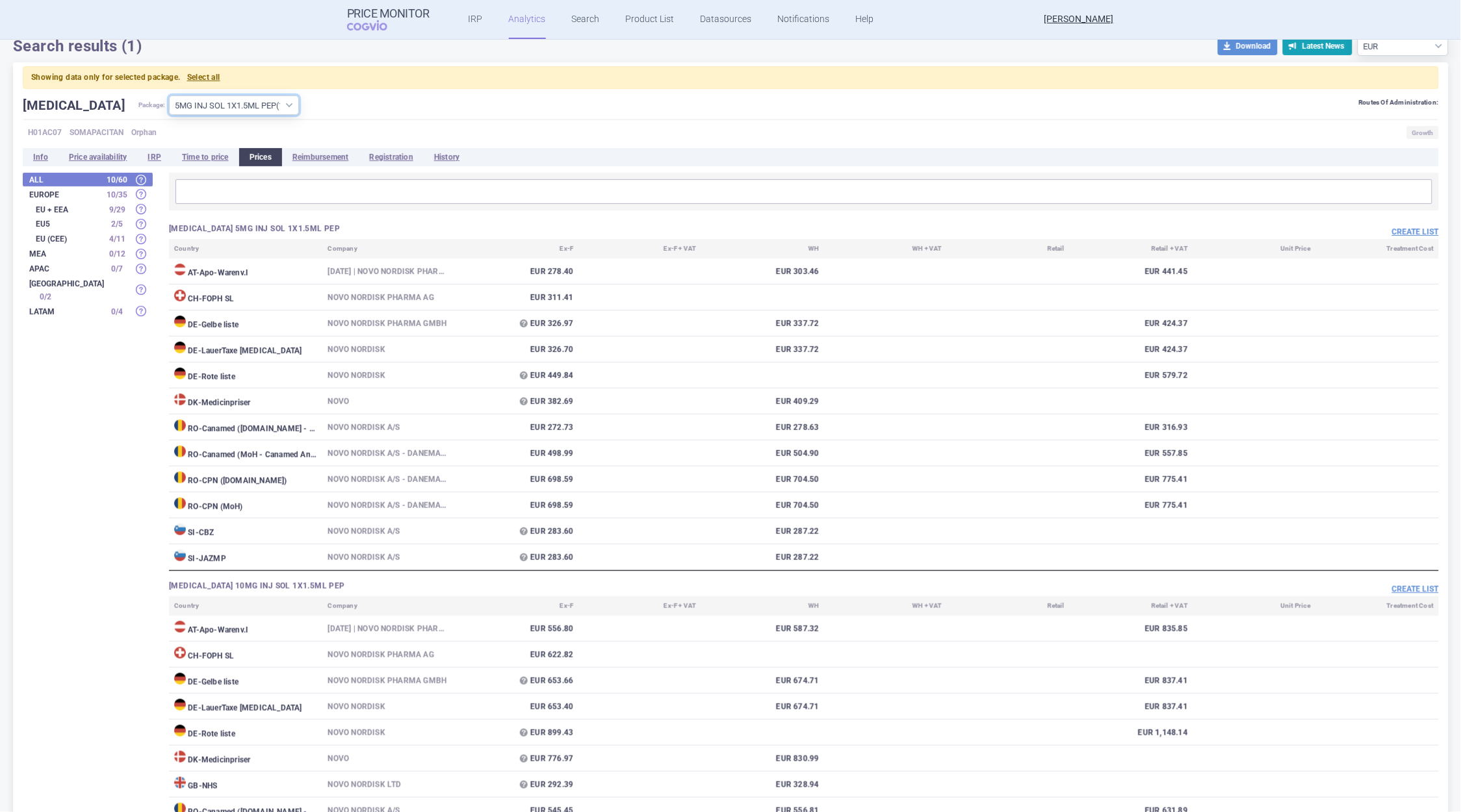
click at [249, 106] on select "All packages 10MG INJ SOL 1X1.5ML PEP ( 13 ) 10MG INJ SOL 5X1.5ML PEP ( 3 ) 15M…" at bounding box center [233, 105] width 130 height 20
click at [169, 95] on select "All packages 10MG INJ SOL 1X1.5ML PEP ( 13 ) 10MG INJ SOL 5X1.5ML PEP ( 3 ) 15M…" at bounding box center [233, 105] width 130 height 20
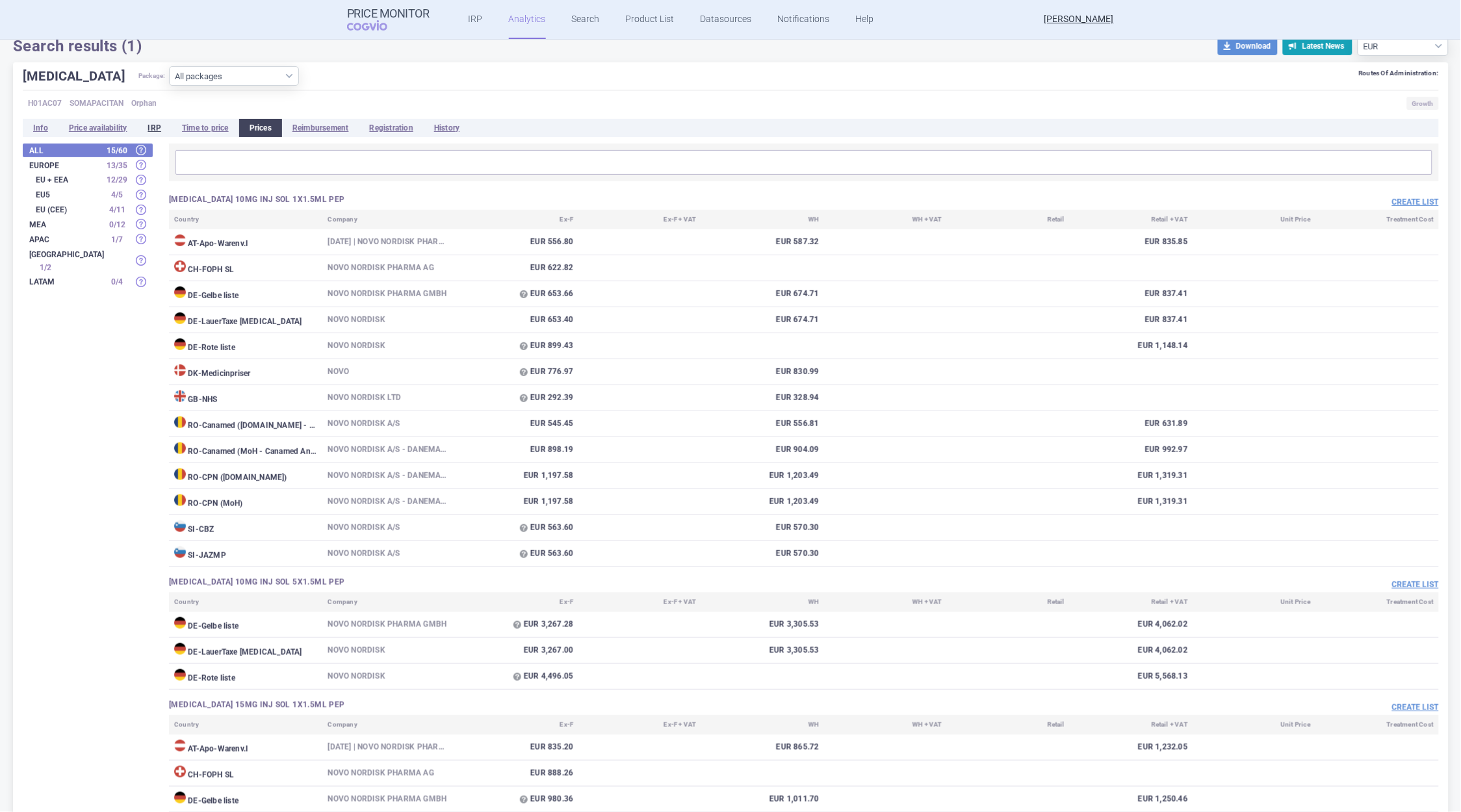
click at [159, 125] on li "IRP" at bounding box center [155, 128] width 35 height 18
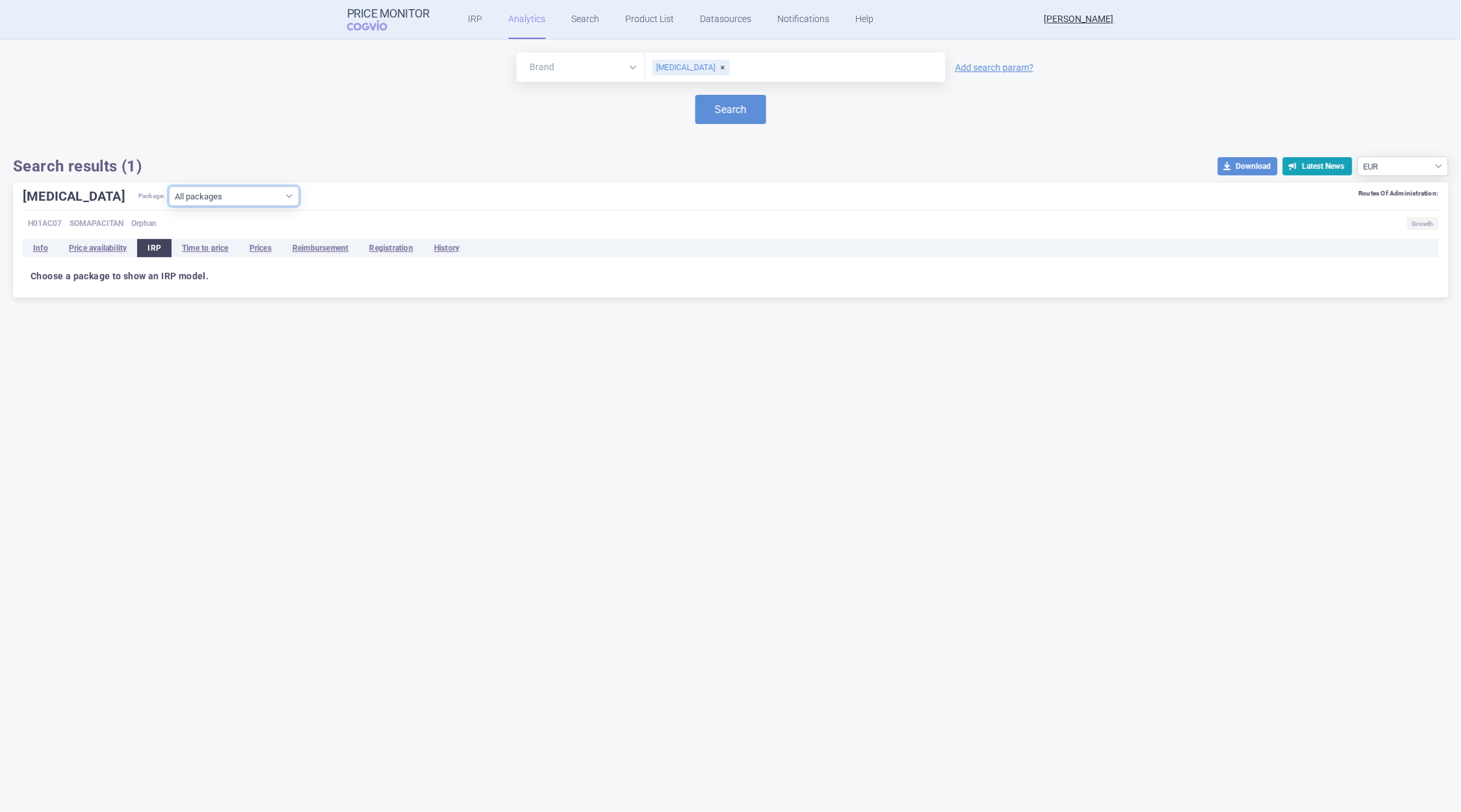
click at [252, 196] on select "All packages 10MG INJ SOL 1X1.5ML PEP ( 13 ) 10MG INJ SOL 5X1.5ML PEP ( 3 ) 15M…" at bounding box center [233, 197] width 130 height 20
select select "ed05adf6-3975-47e7-b112-1da98cc03d50"
click at [169, 206] on select "All packages 10MG INJ SOL 1X1.5ML PEP ( 13 ) 10MG INJ SOL 5X1.5ML PEP ( 3 ) 15M…" at bounding box center [233, 197] width 130 height 20
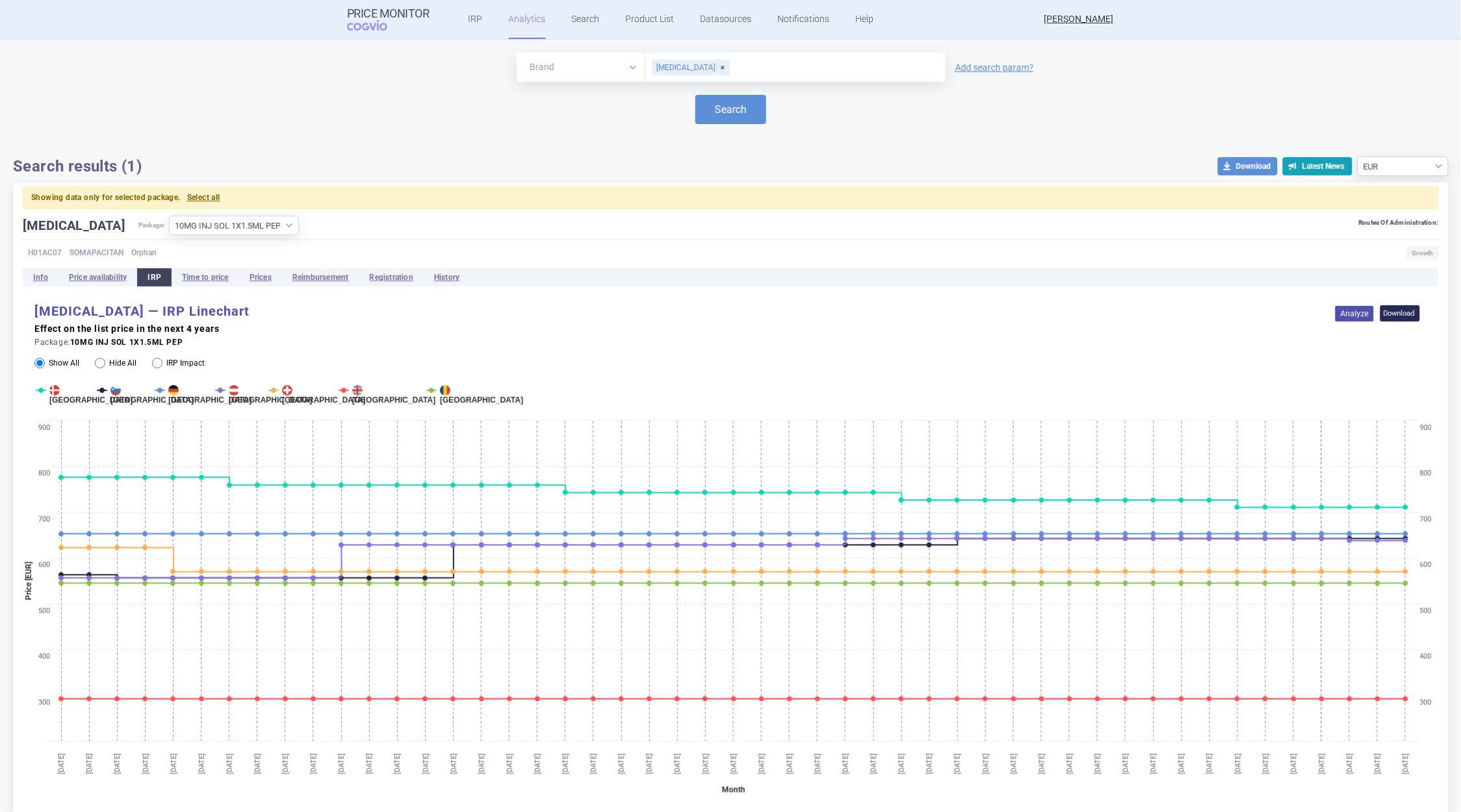
click at [1344, 314] on link "Analyze" at bounding box center [1354, 314] width 38 height 16
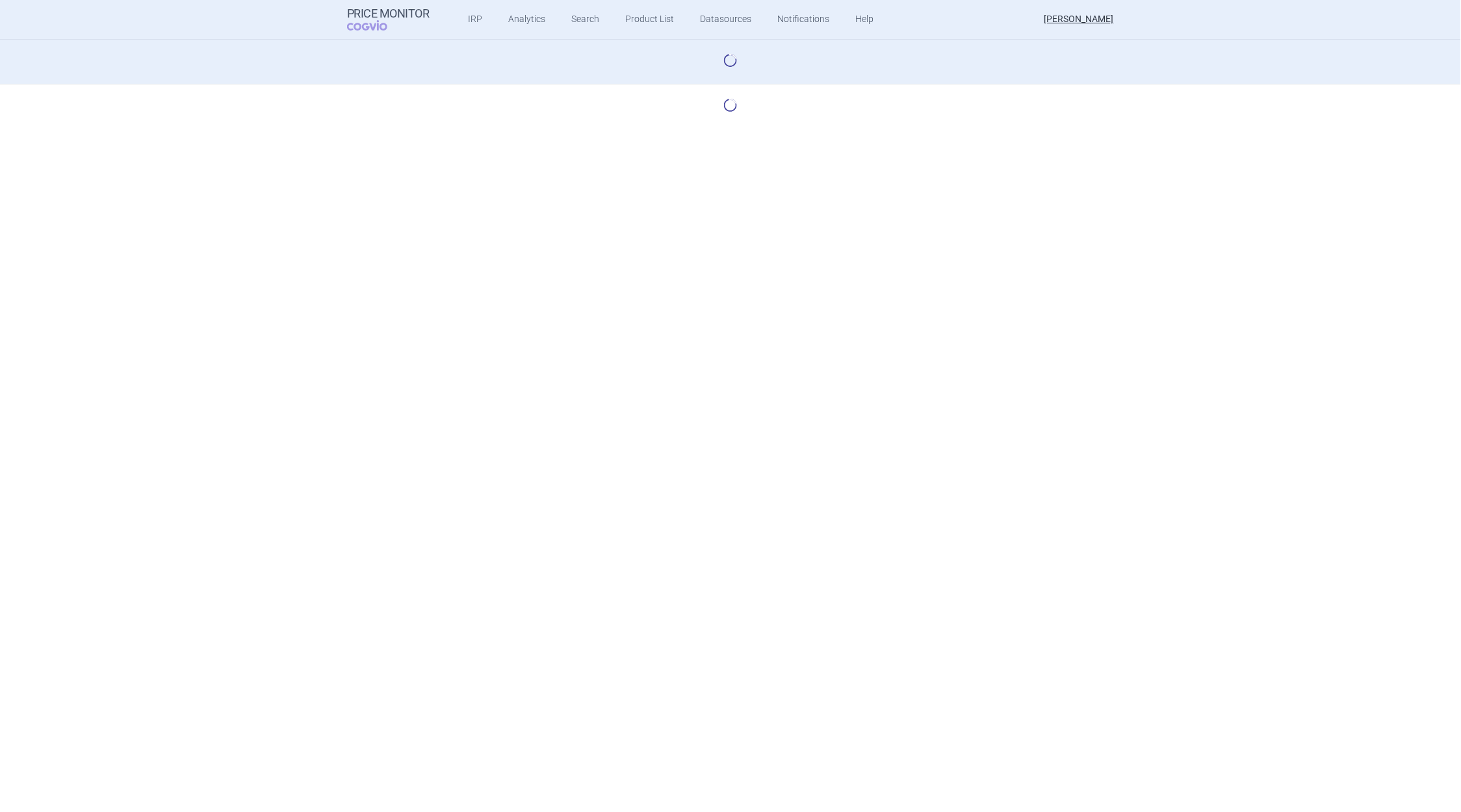
select select "base-scenario-id"
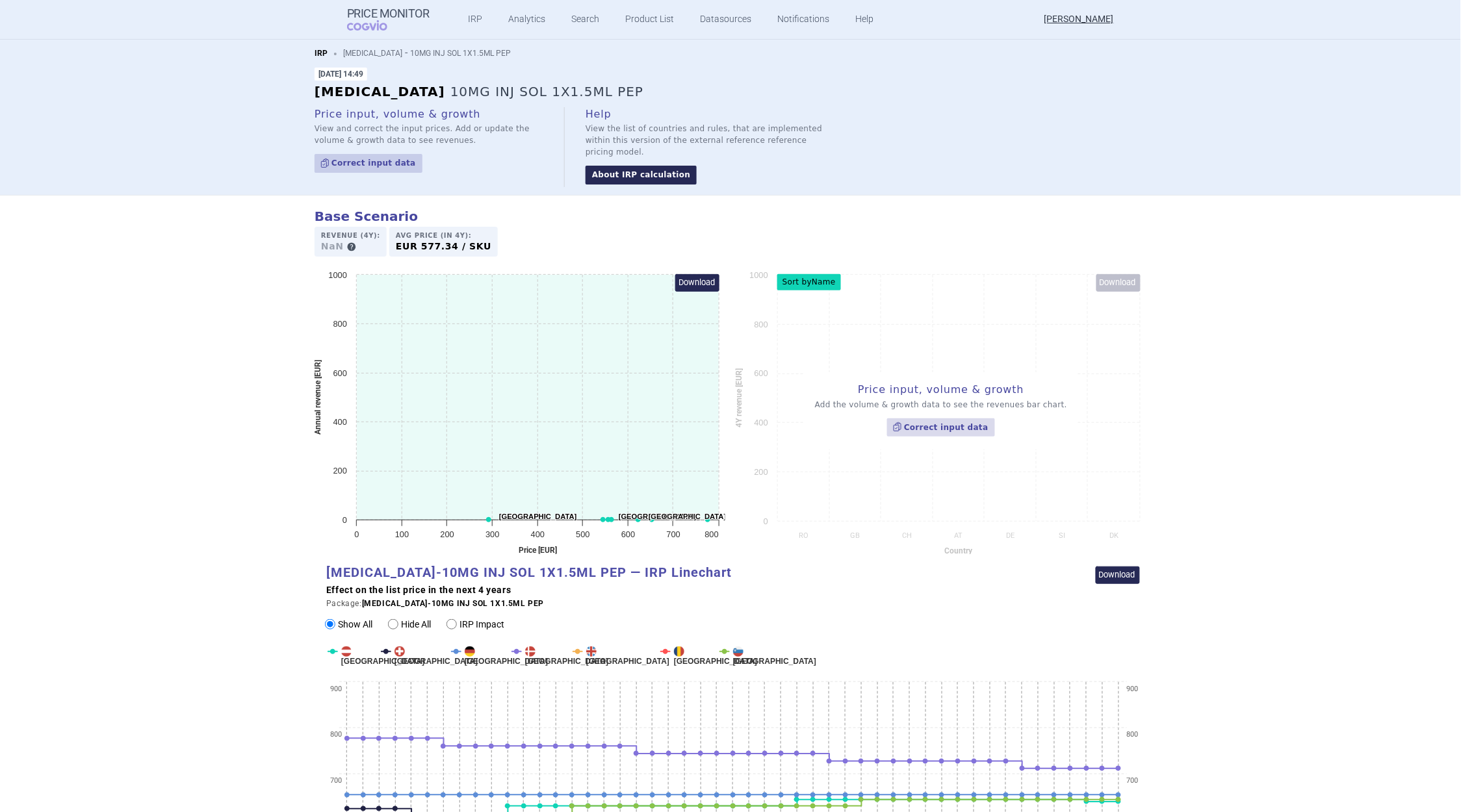
click at [613, 166] on link "About IRP calculation" at bounding box center [641, 175] width 111 height 19
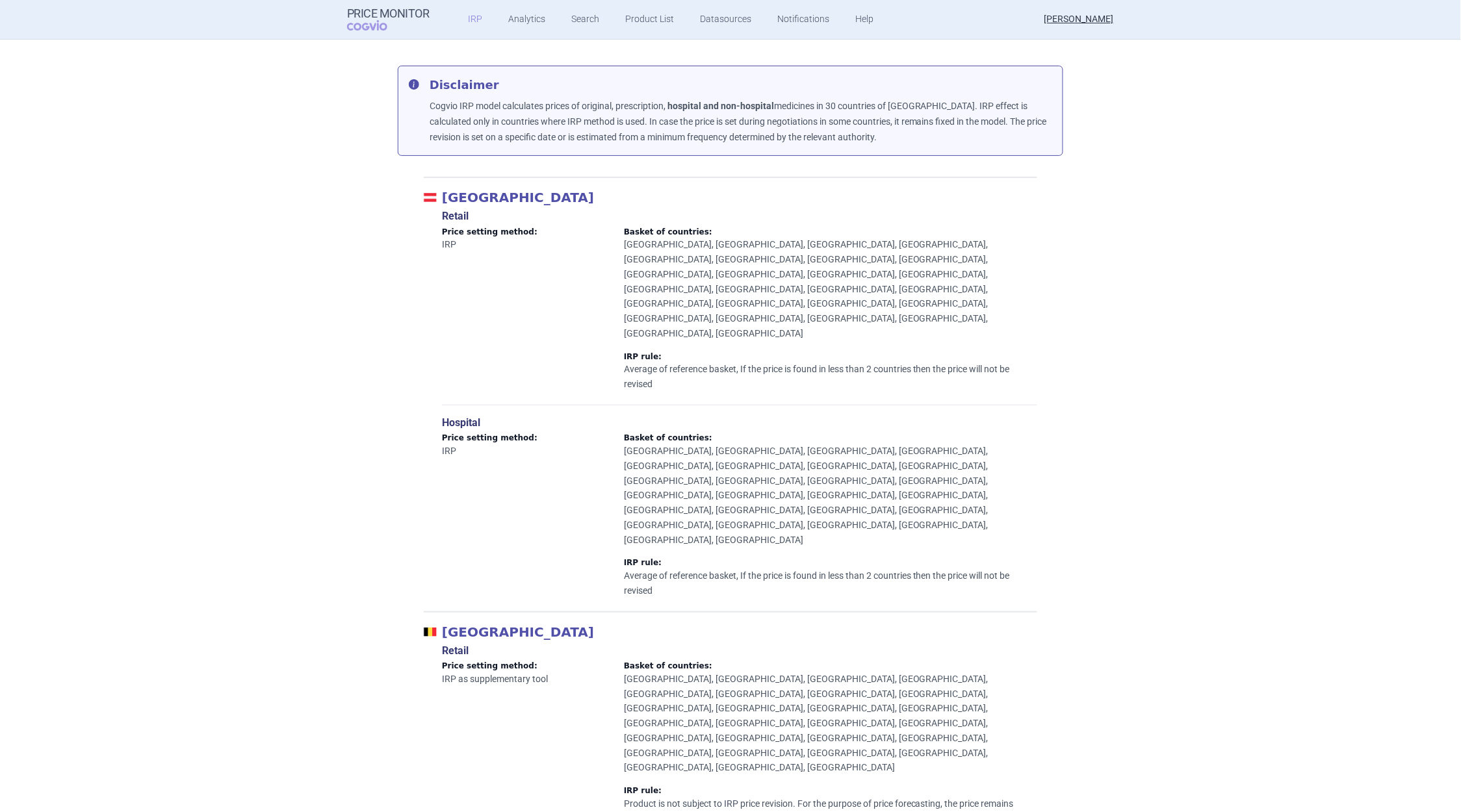
click at [471, 17] on link "IRP" at bounding box center [475, 20] width 14 height 39
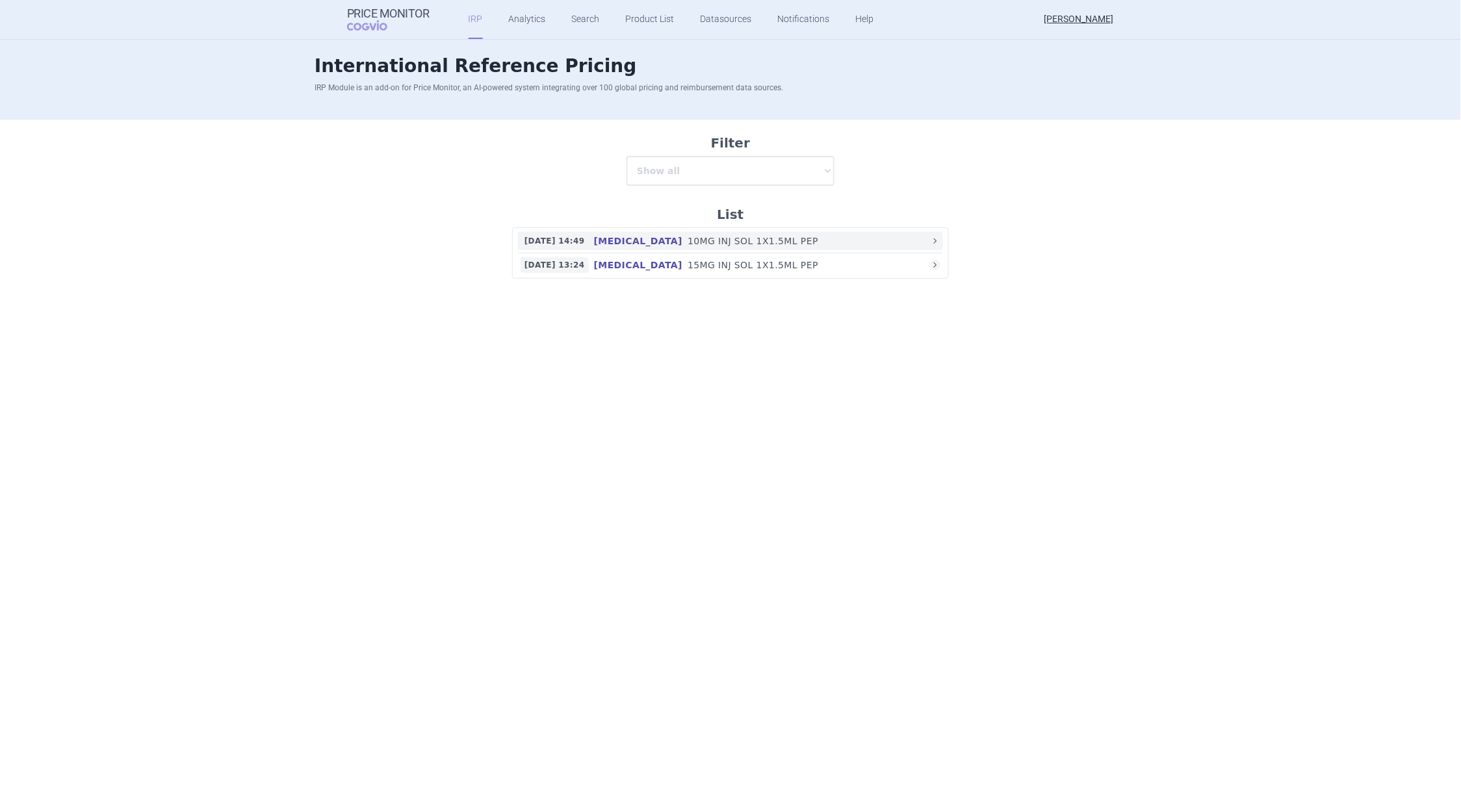
click at [632, 242] on h4 "[MEDICAL_DATA]" at bounding box center [638, 241] width 99 height 13
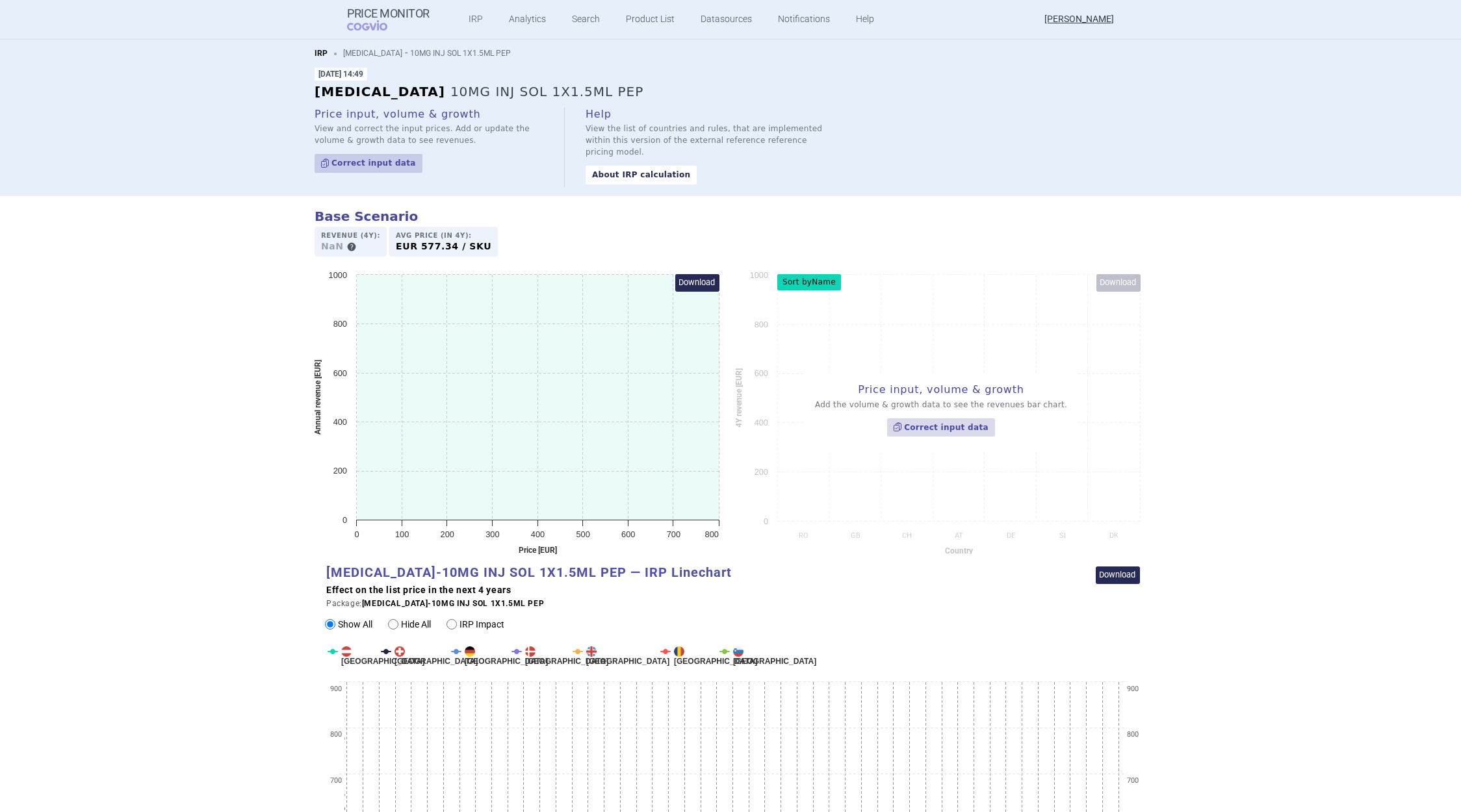
select select "base-scenario-id"
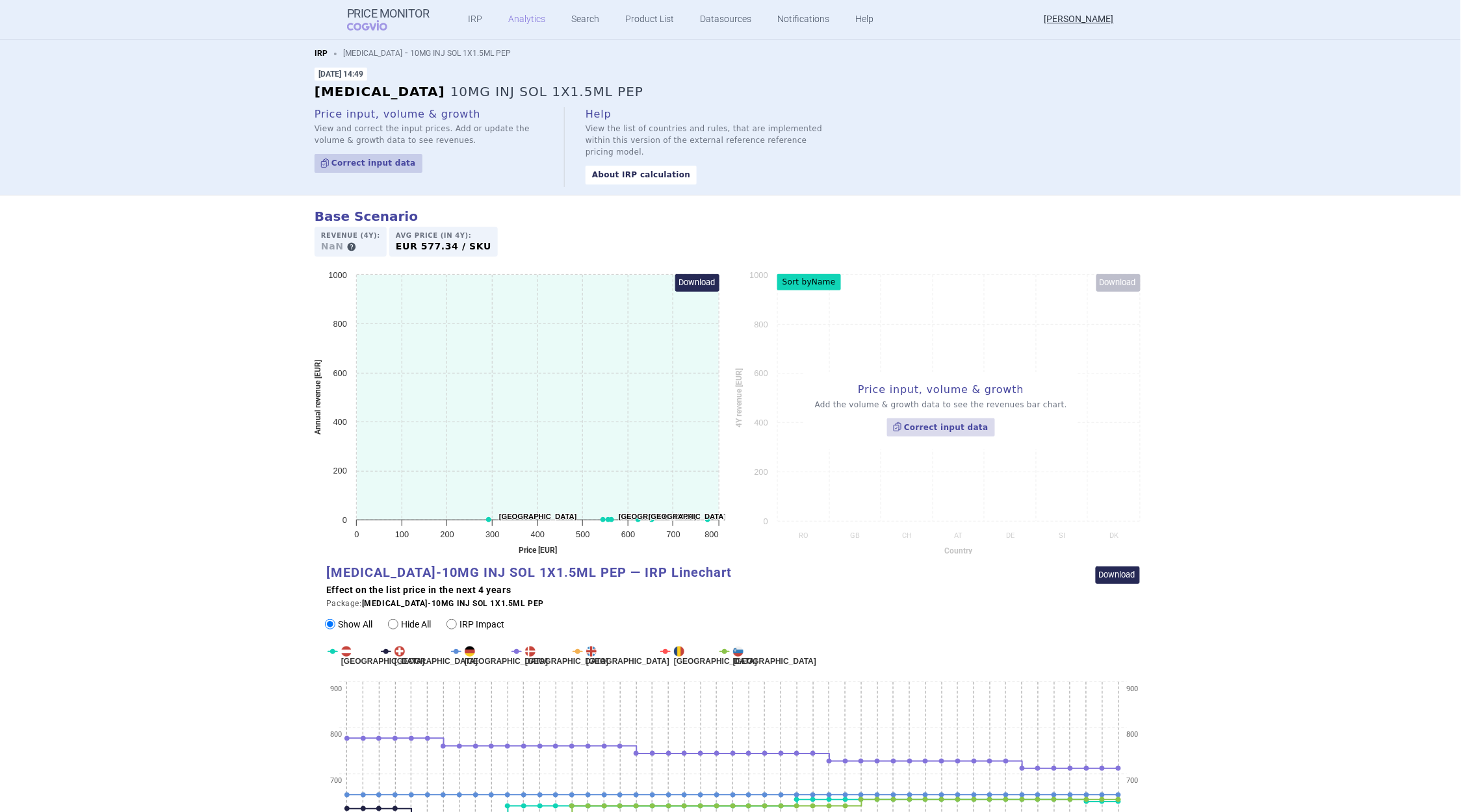
click at [510, 20] on link "Analytics" at bounding box center [527, 20] width 37 height 39
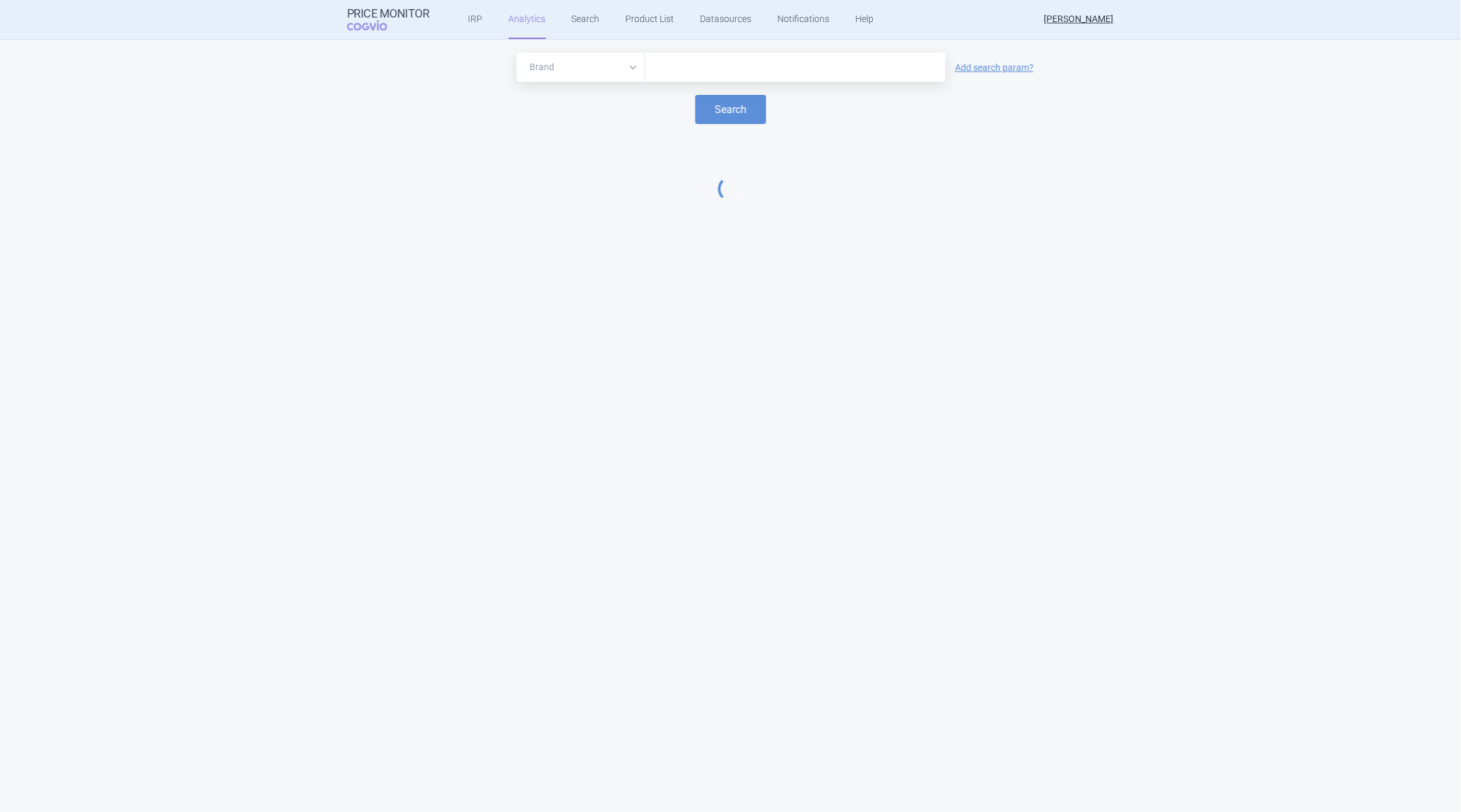
click at [667, 64] on input "text" at bounding box center [795, 68] width 288 height 17
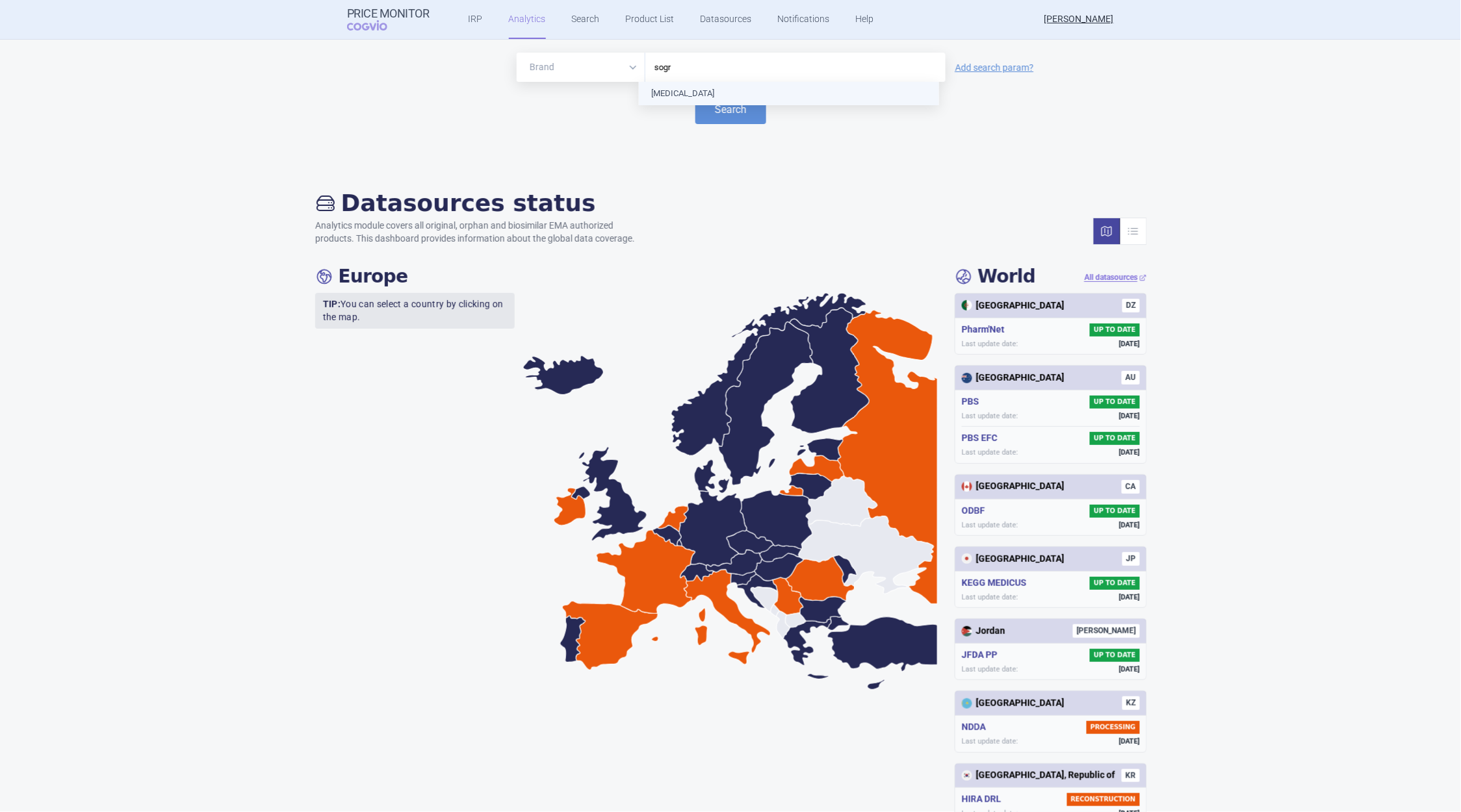
type input "sogro"
click at [729, 107] on button "Search" at bounding box center [730, 109] width 71 height 29
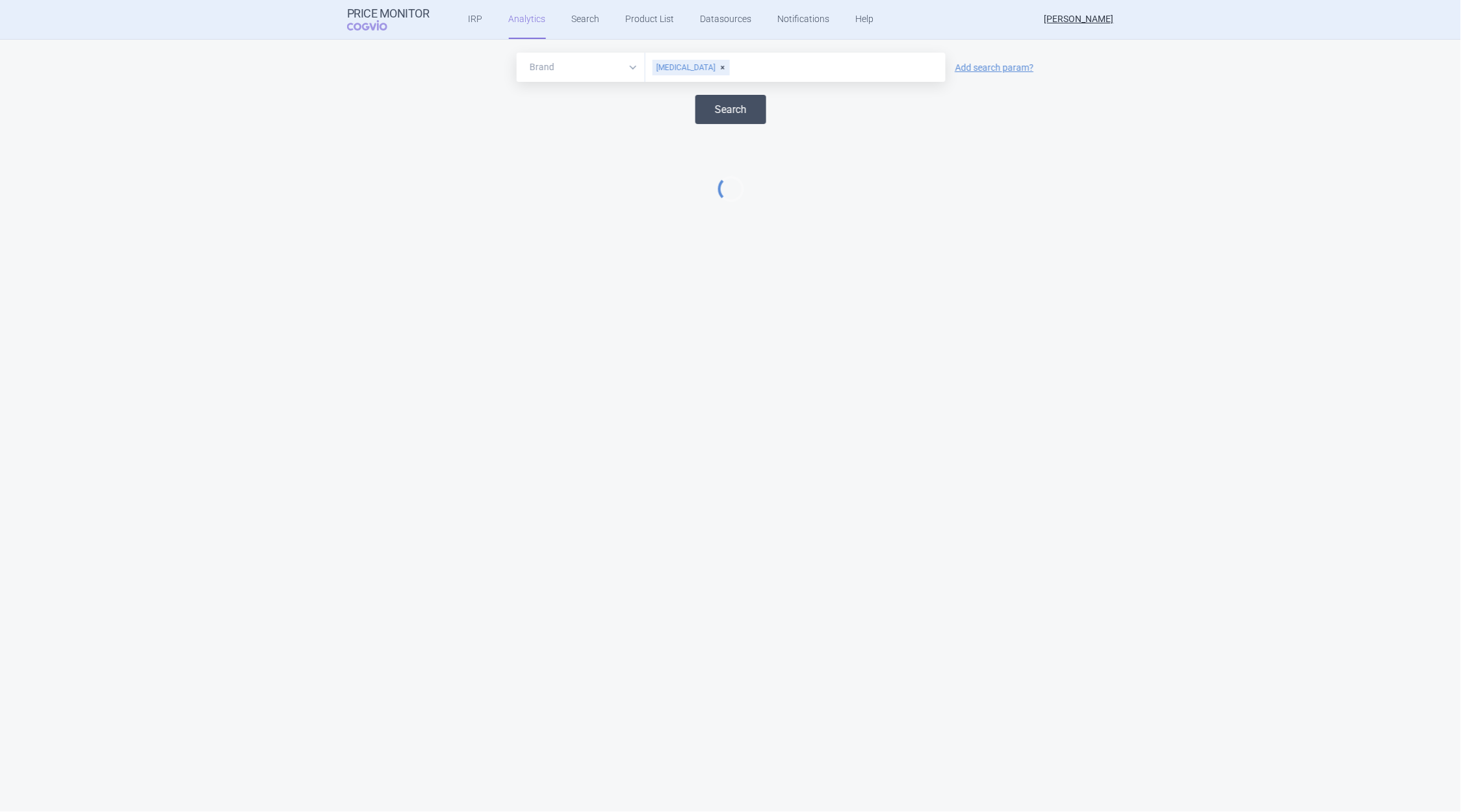
select select "EUR"
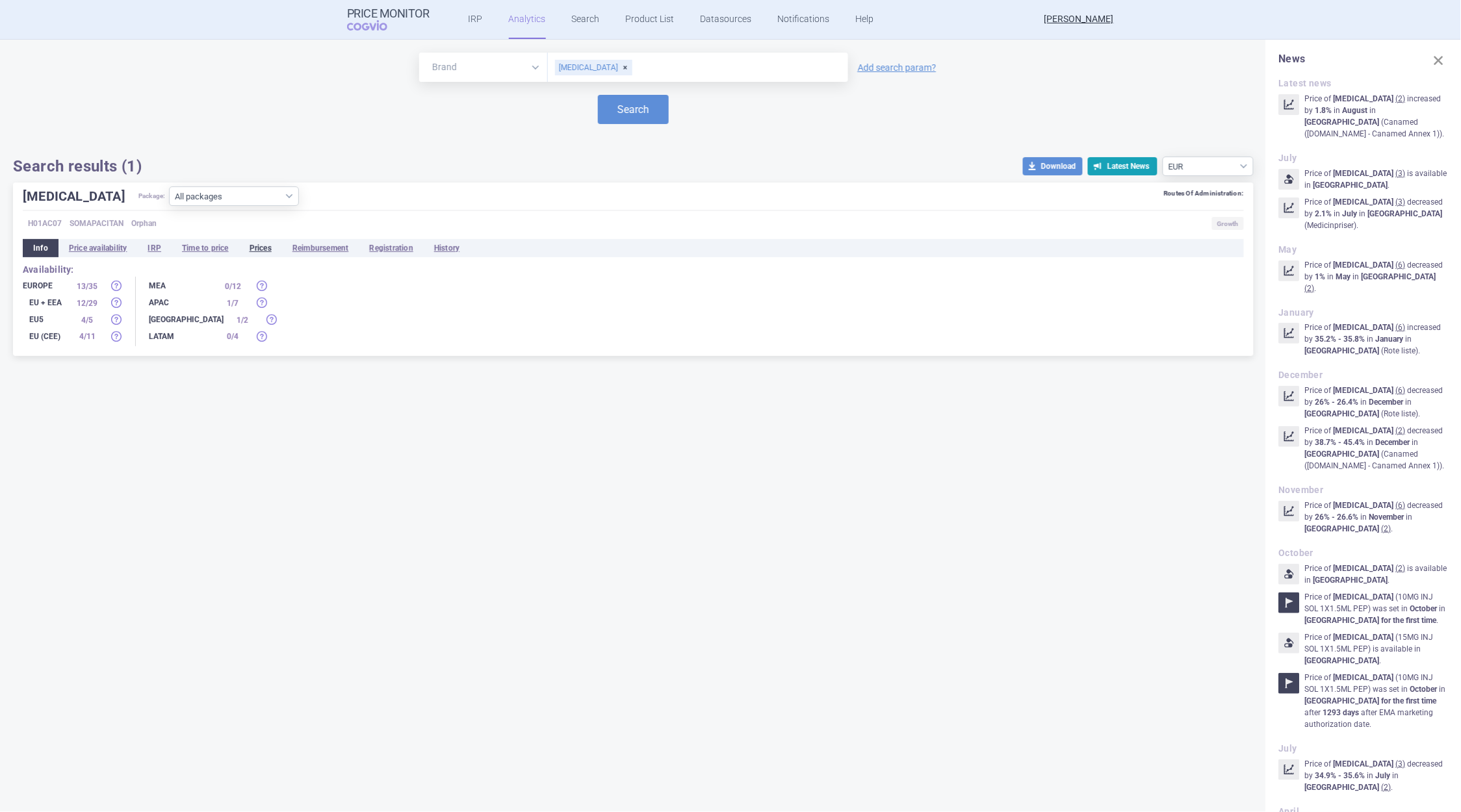
click at [261, 247] on li "Prices" at bounding box center [261, 248] width 43 height 18
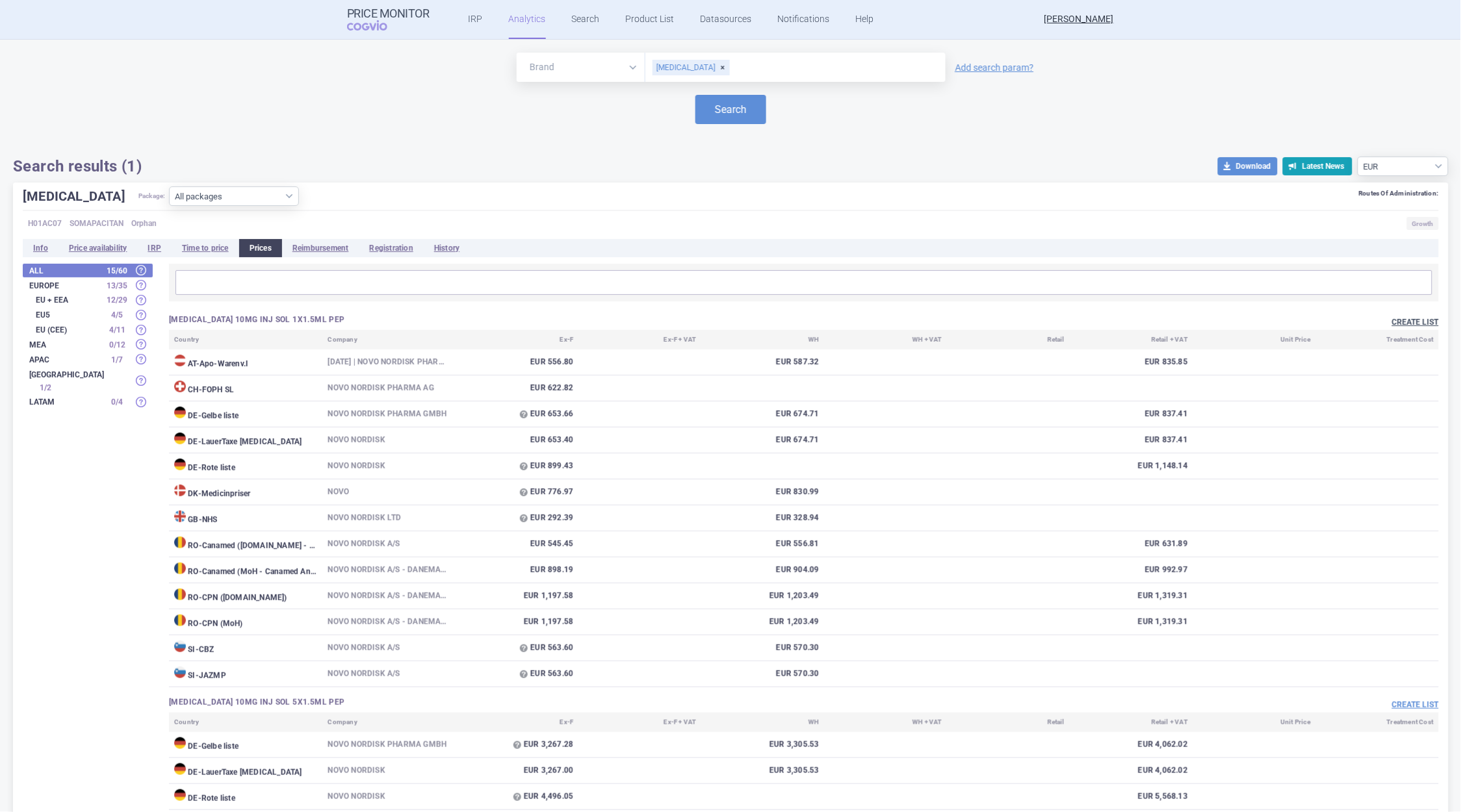
click at [1402, 322] on button "Create list" at bounding box center [1416, 323] width 47 height 11
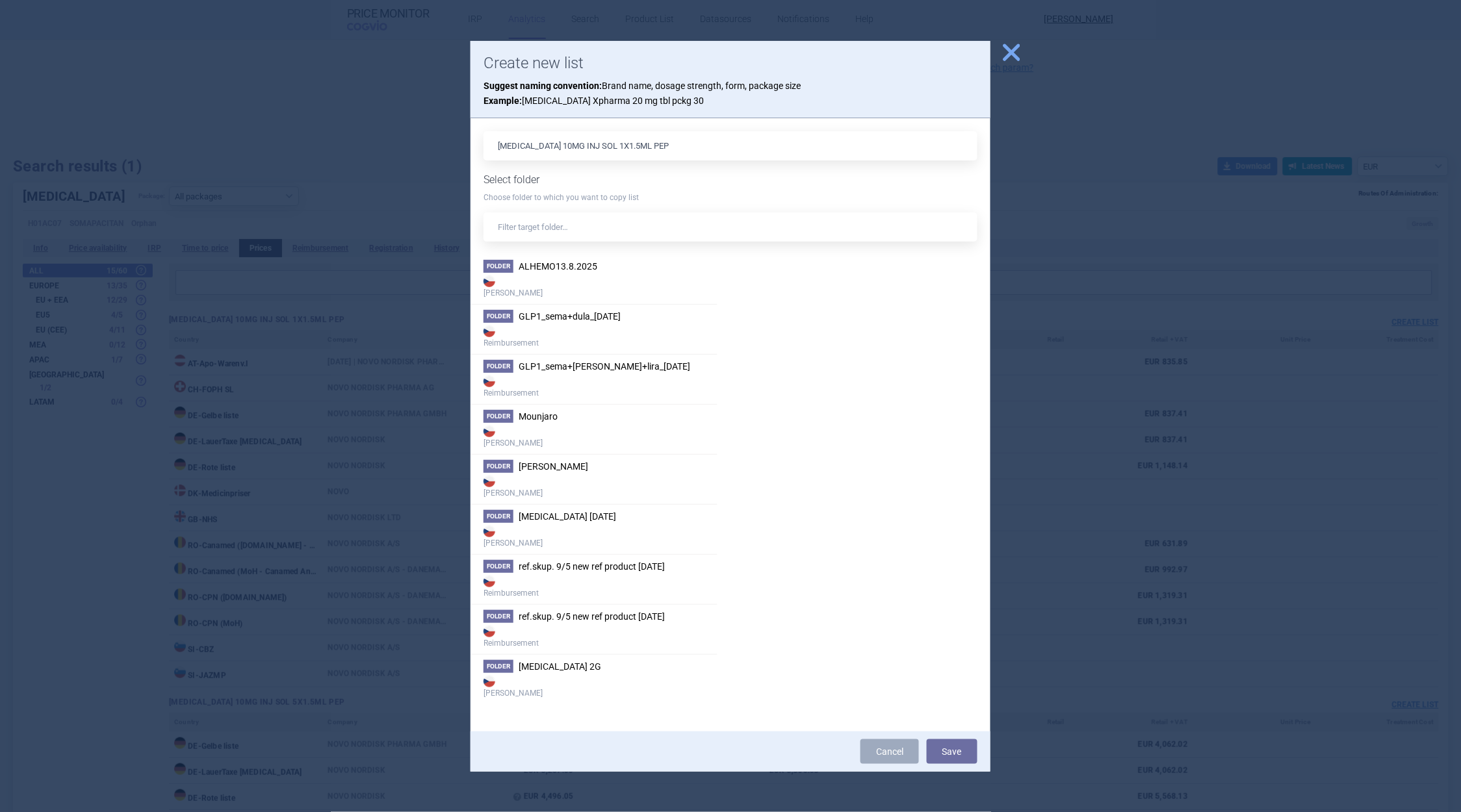
scroll to position [106, 0]
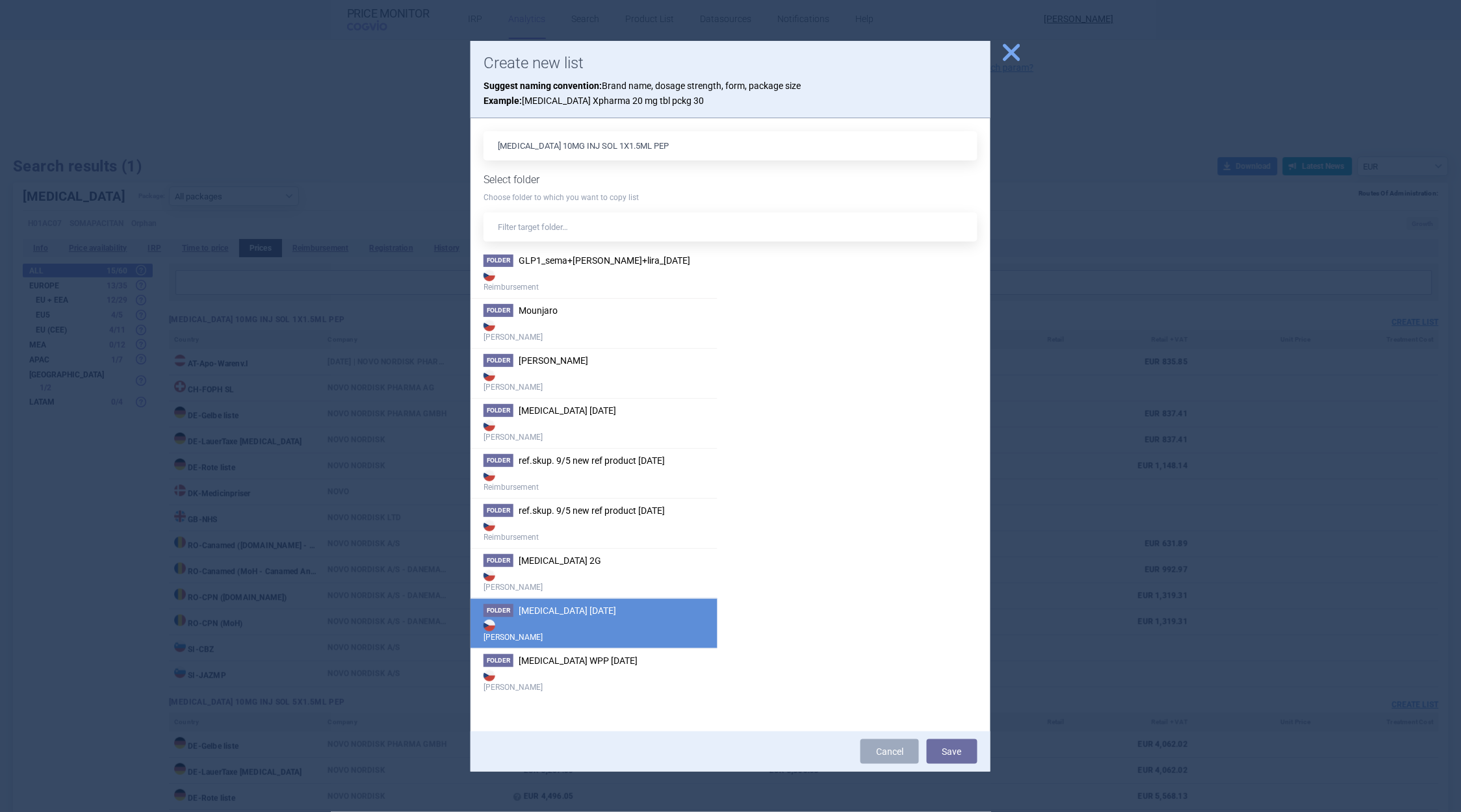
click at [562, 613] on span "[MEDICAL_DATA] [DATE]" at bounding box center [568, 611] width 98 height 11
click at [942, 745] on button "Save" at bounding box center [953, 751] width 51 height 25
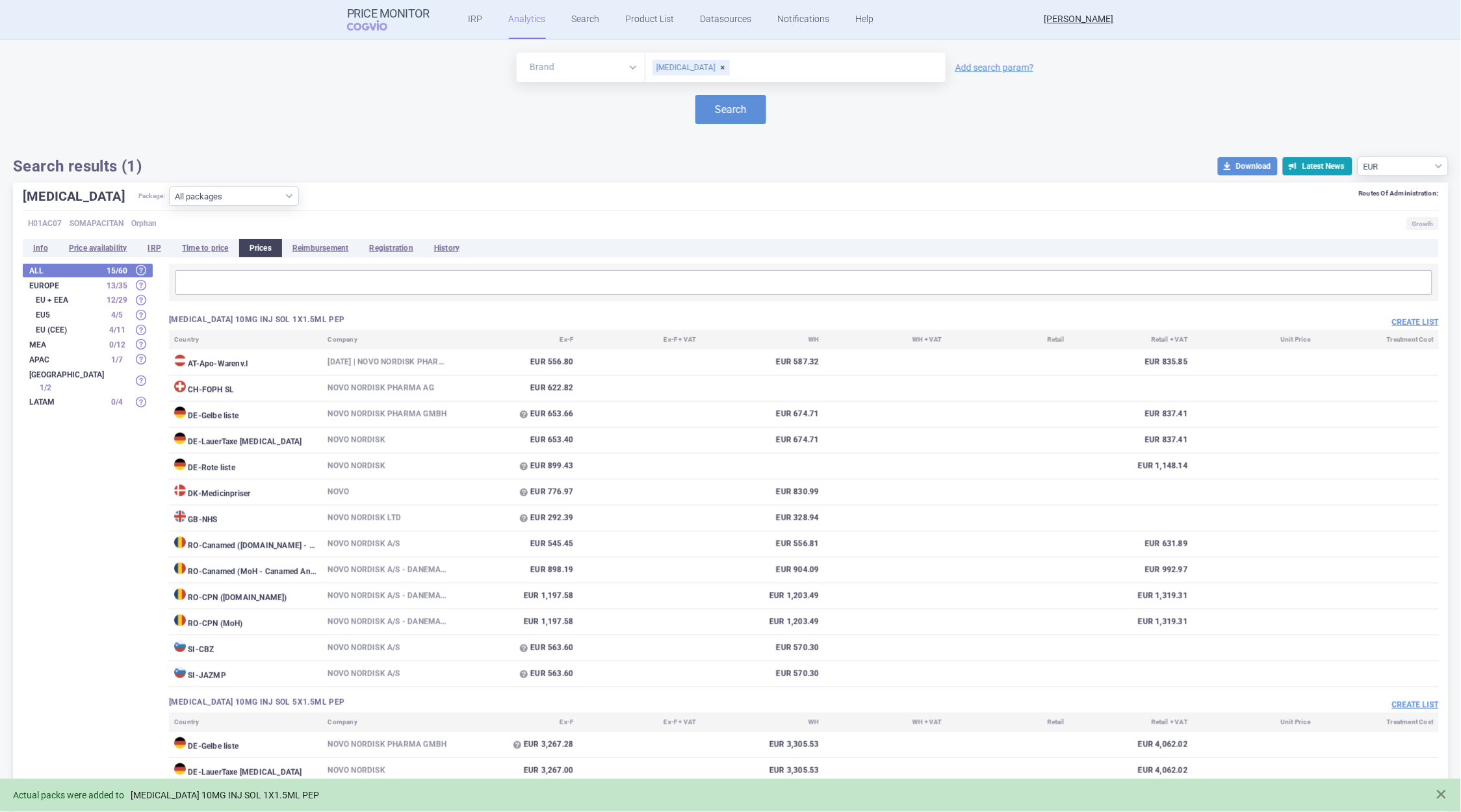
click at [240, 792] on link "[MEDICAL_DATA] 10MG INJ SOL 1X1.5ML PEP" at bounding box center [224, 795] width 188 height 11
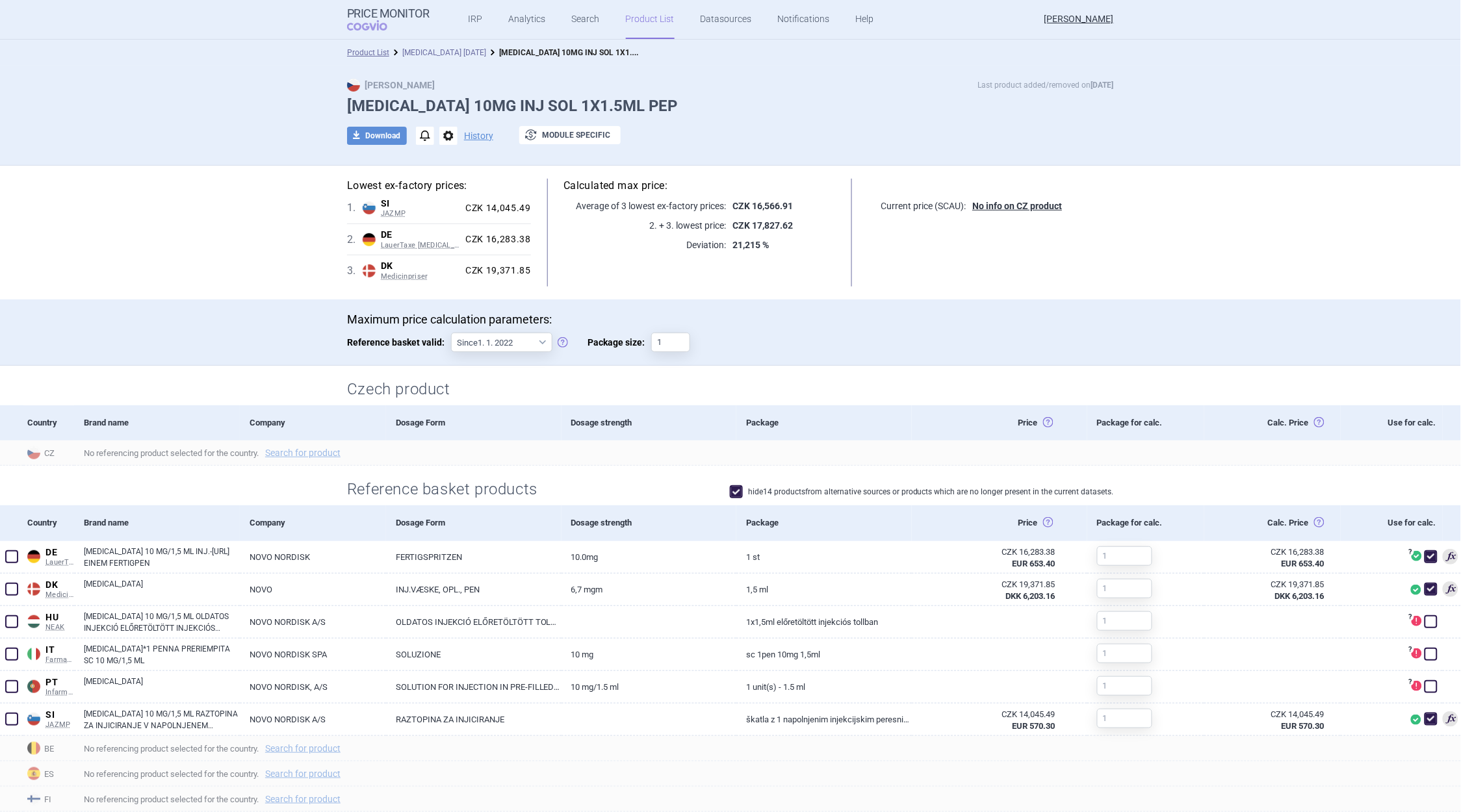
click at [444, 50] on link "[MEDICAL_DATA] [DATE]" at bounding box center [444, 53] width 84 height 9
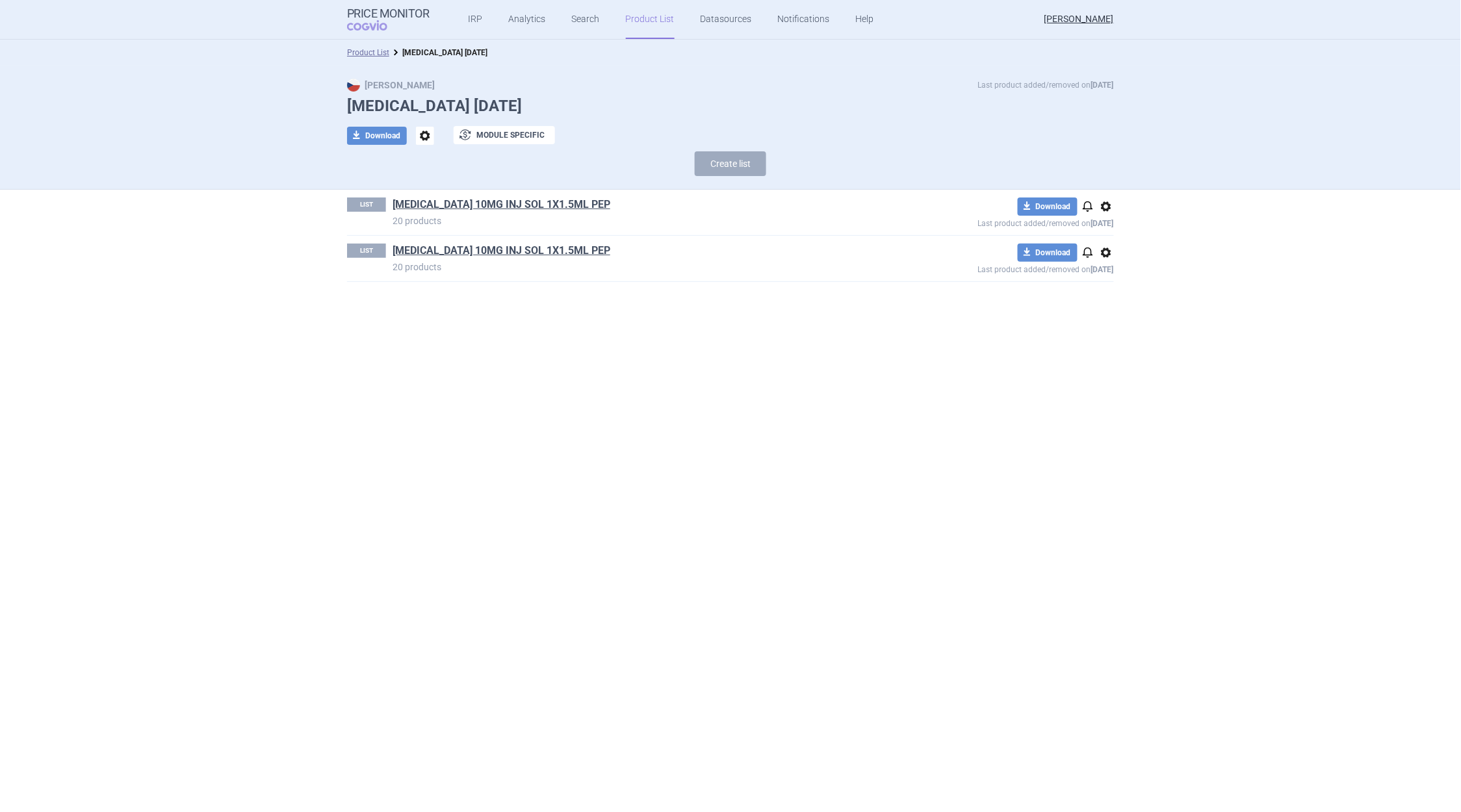
click at [1112, 249] on span "options" at bounding box center [1106, 252] width 16 height 16
click at [1110, 330] on button "Delete" at bounding box center [1106, 328] width 41 height 19
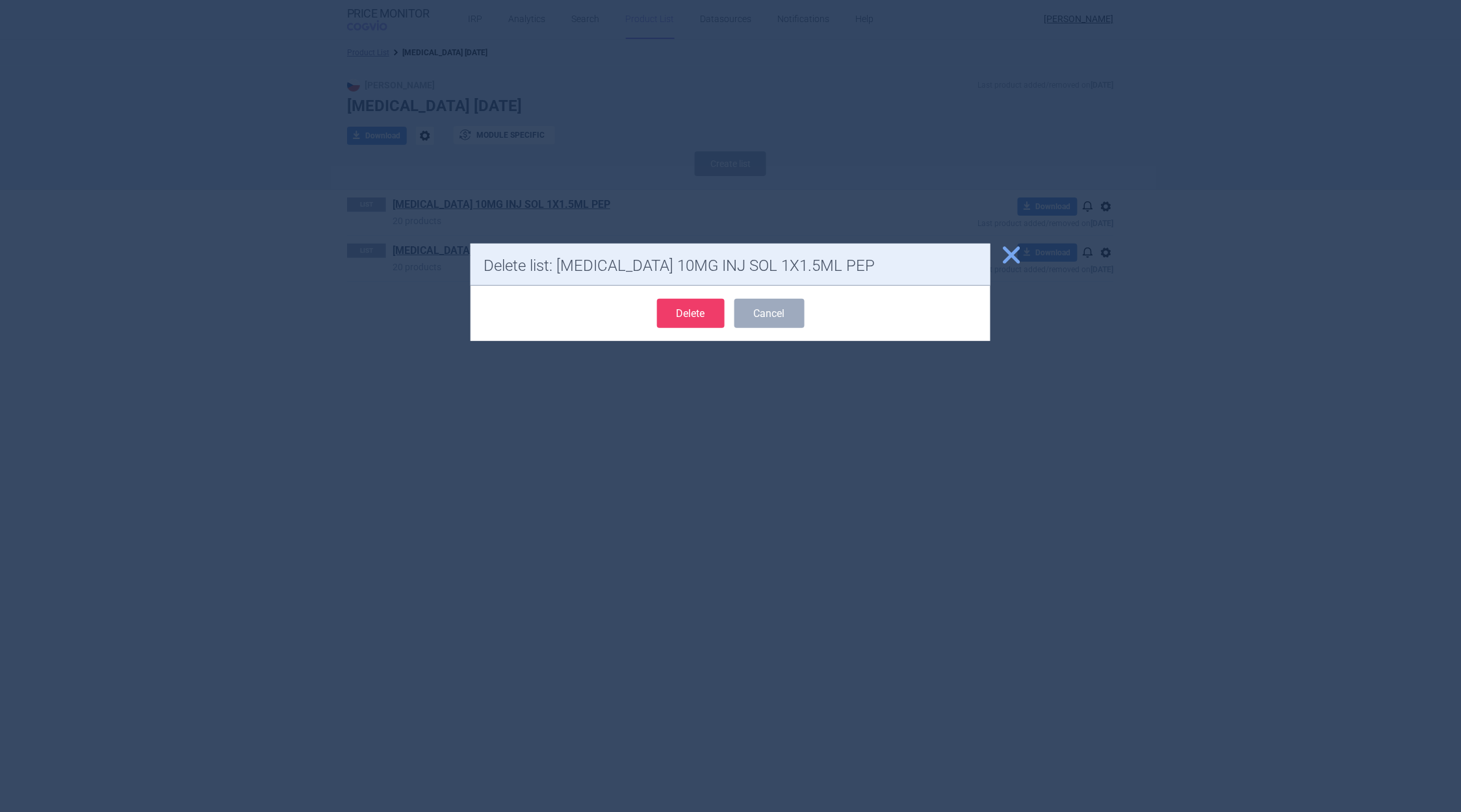
click at [712, 316] on button "Delete" at bounding box center [691, 313] width 68 height 29
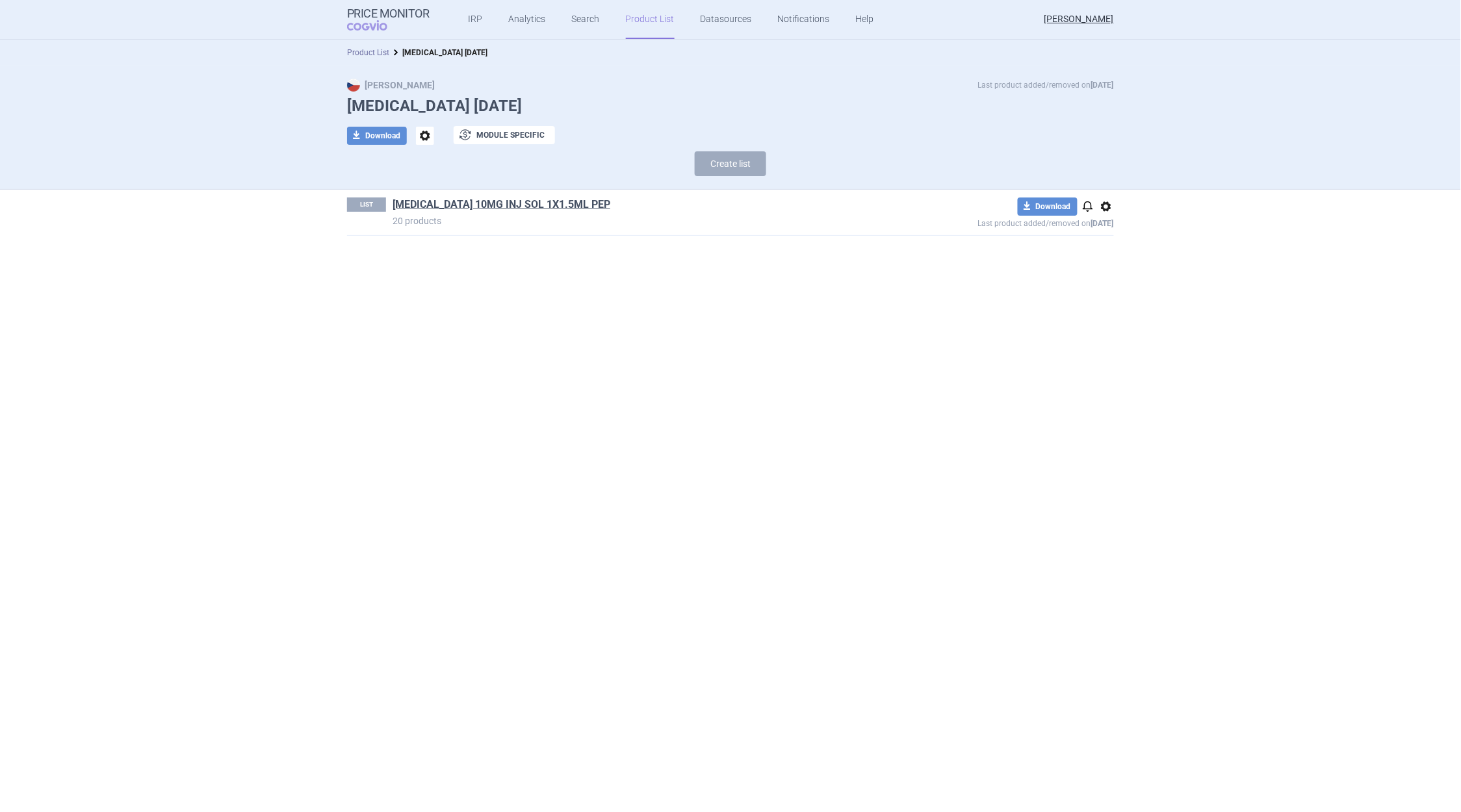
click at [373, 53] on link "Product List" at bounding box center [368, 53] width 42 height 9
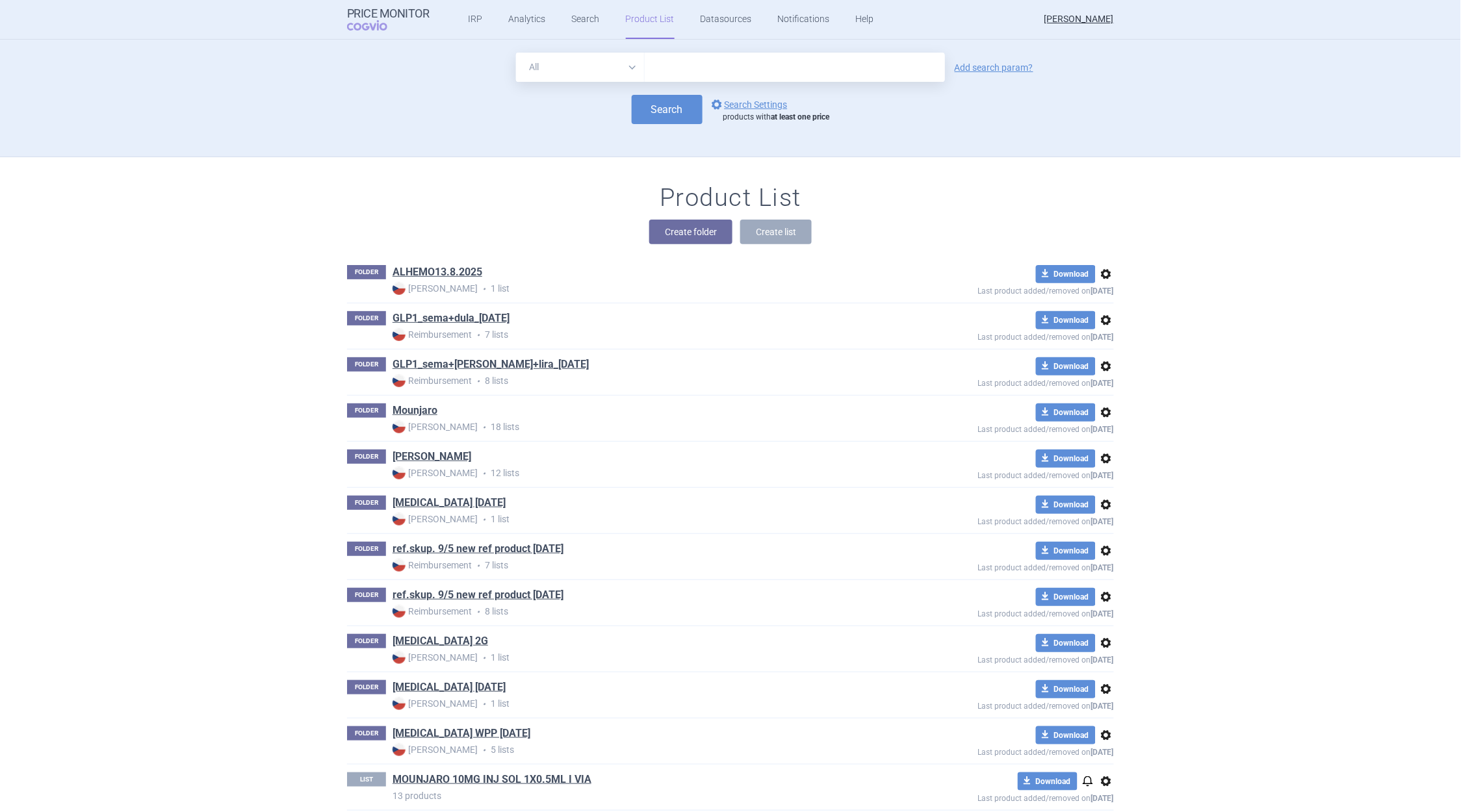
scroll to position [39, 0]
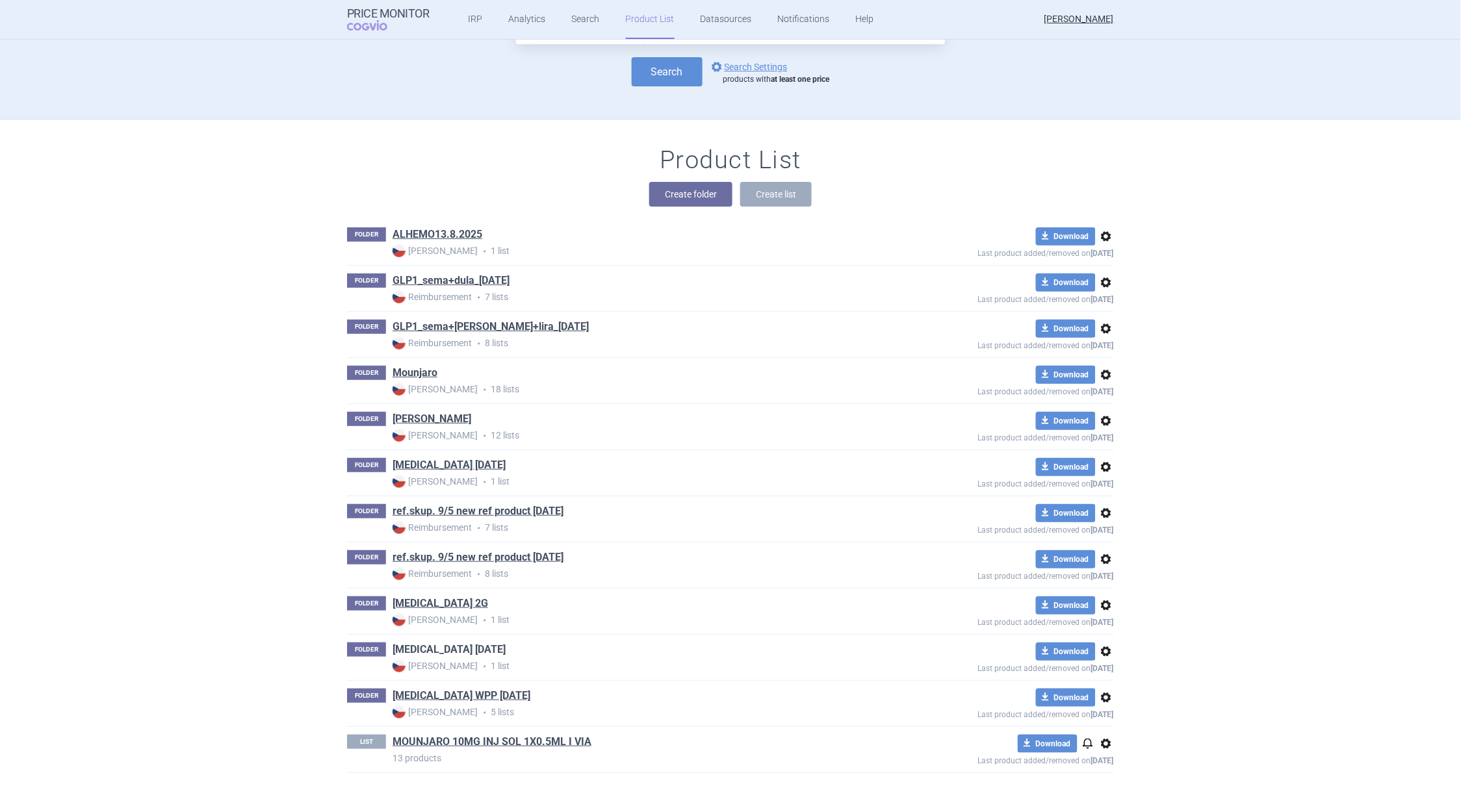
click at [431, 647] on link "[MEDICAL_DATA] [DATE]" at bounding box center [449, 649] width 113 height 14
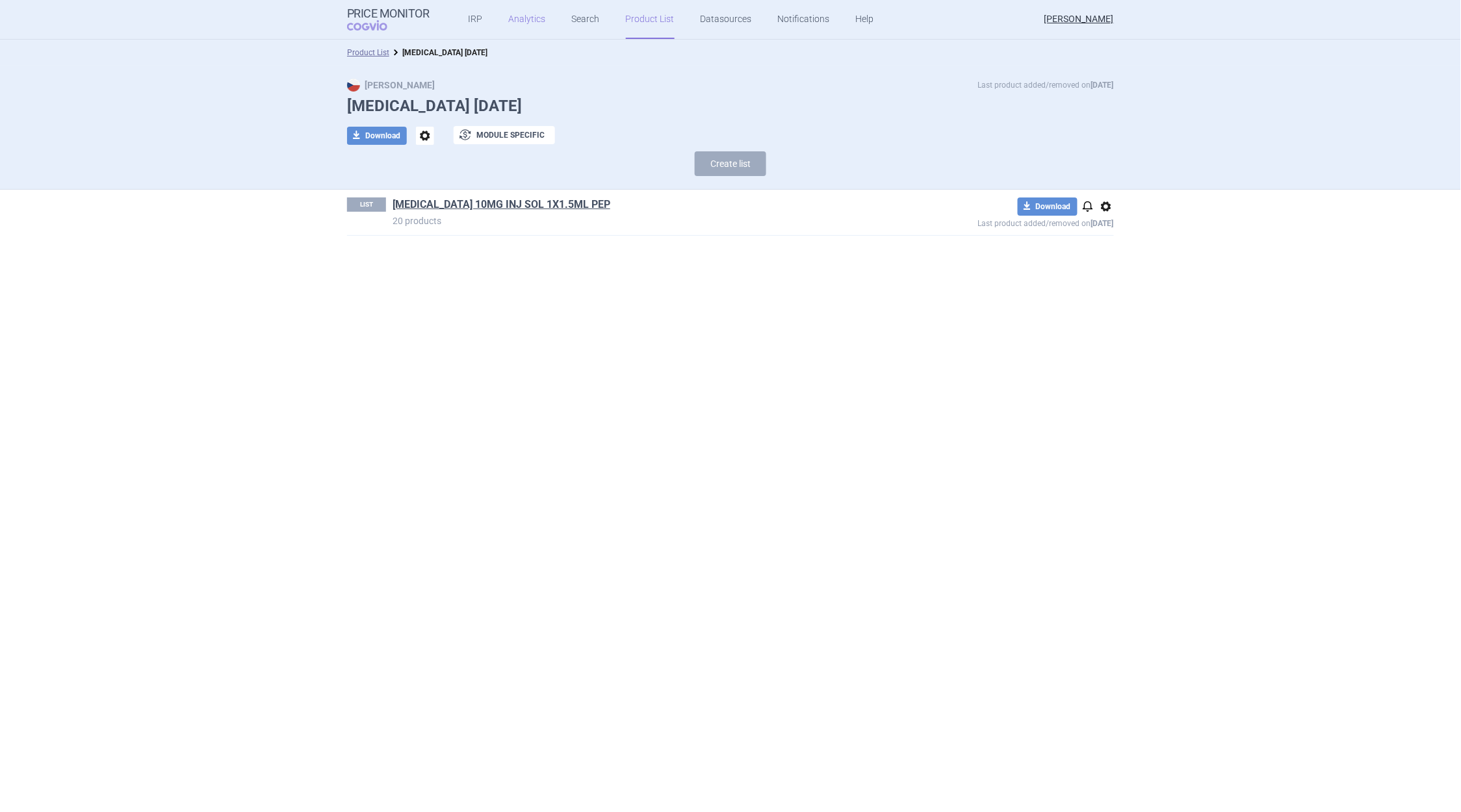
click at [531, 20] on link "Analytics" at bounding box center [527, 20] width 37 height 39
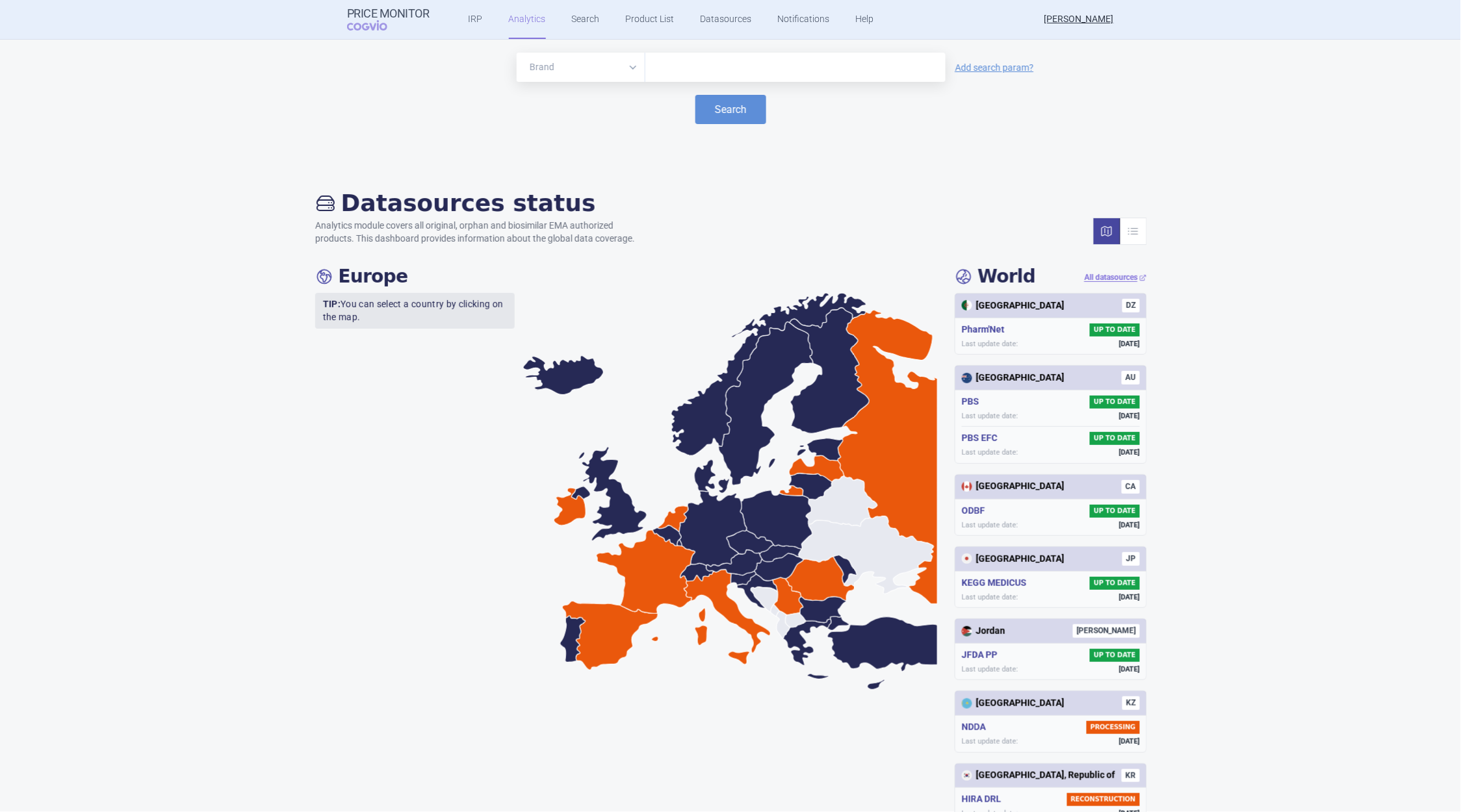
click at [703, 65] on input "text" at bounding box center [795, 68] width 288 height 17
click at [528, 19] on link "Analytics" at bounding box center [527, 20] width 37 height 39
click at [664, 69] on input "text" at bounding box center [795, 68] width 288 height 17
type input "sogroy"
click at [733, 114] on button "Search" at bounding box center [730, 109] width 71 height 29
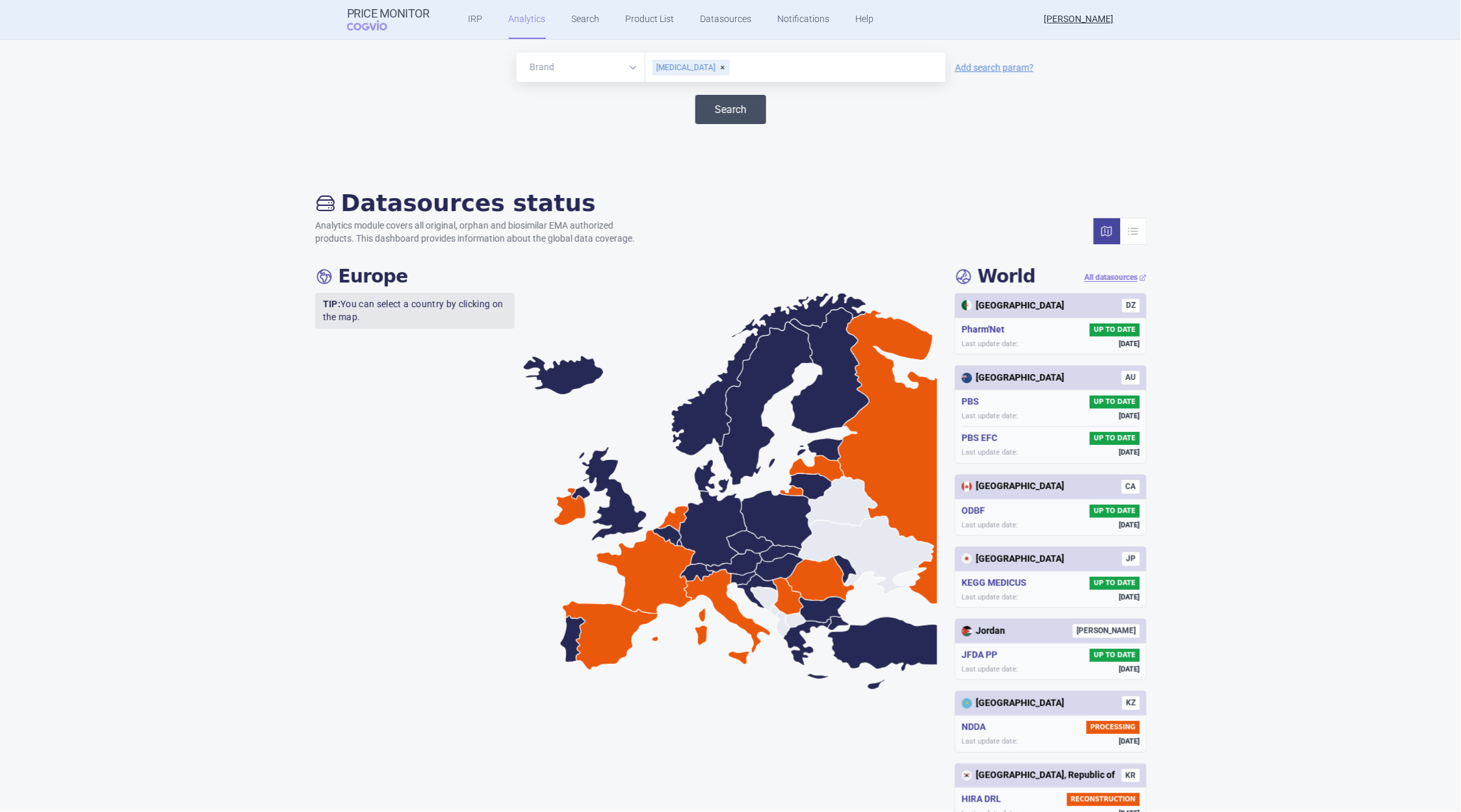
select select "EUR"
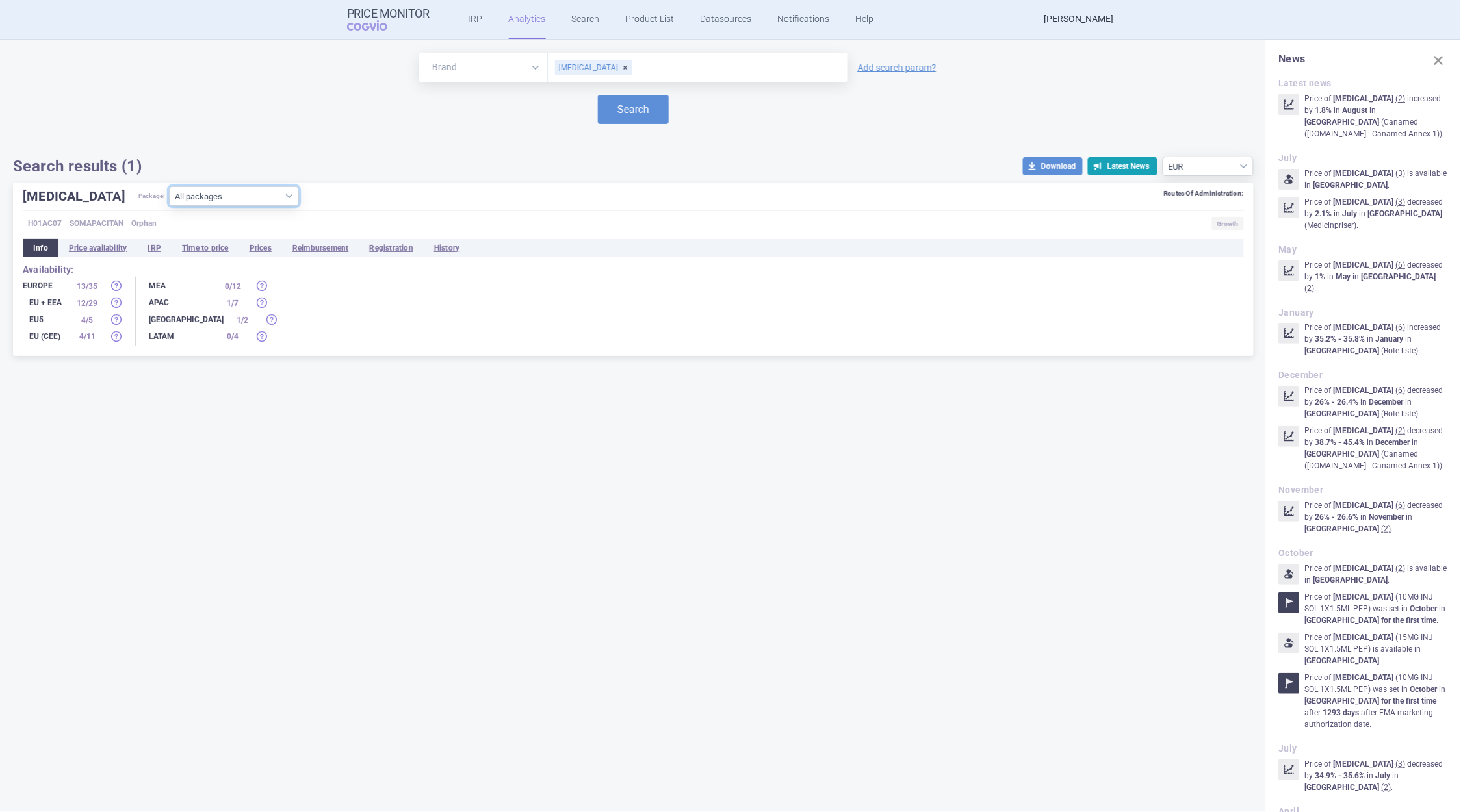
click at [249, 198] on select "All packages 10MG INJ SOL 1X1.5ML PEP ( 13 ) 10MG INJ SOL 5X1.5ML PEP ( 3 ) 15M…" at bounding box center [233, 197] width 130 height 20
click at [169, 206] on select "All packages 10MG INJ SOL 1X1.5ML PEP ( 13 ) 10MG INJ SOL 5X1.5ML PEP ( 3 ) 15M…" at bounding box center [233, 197] width 130 height 20
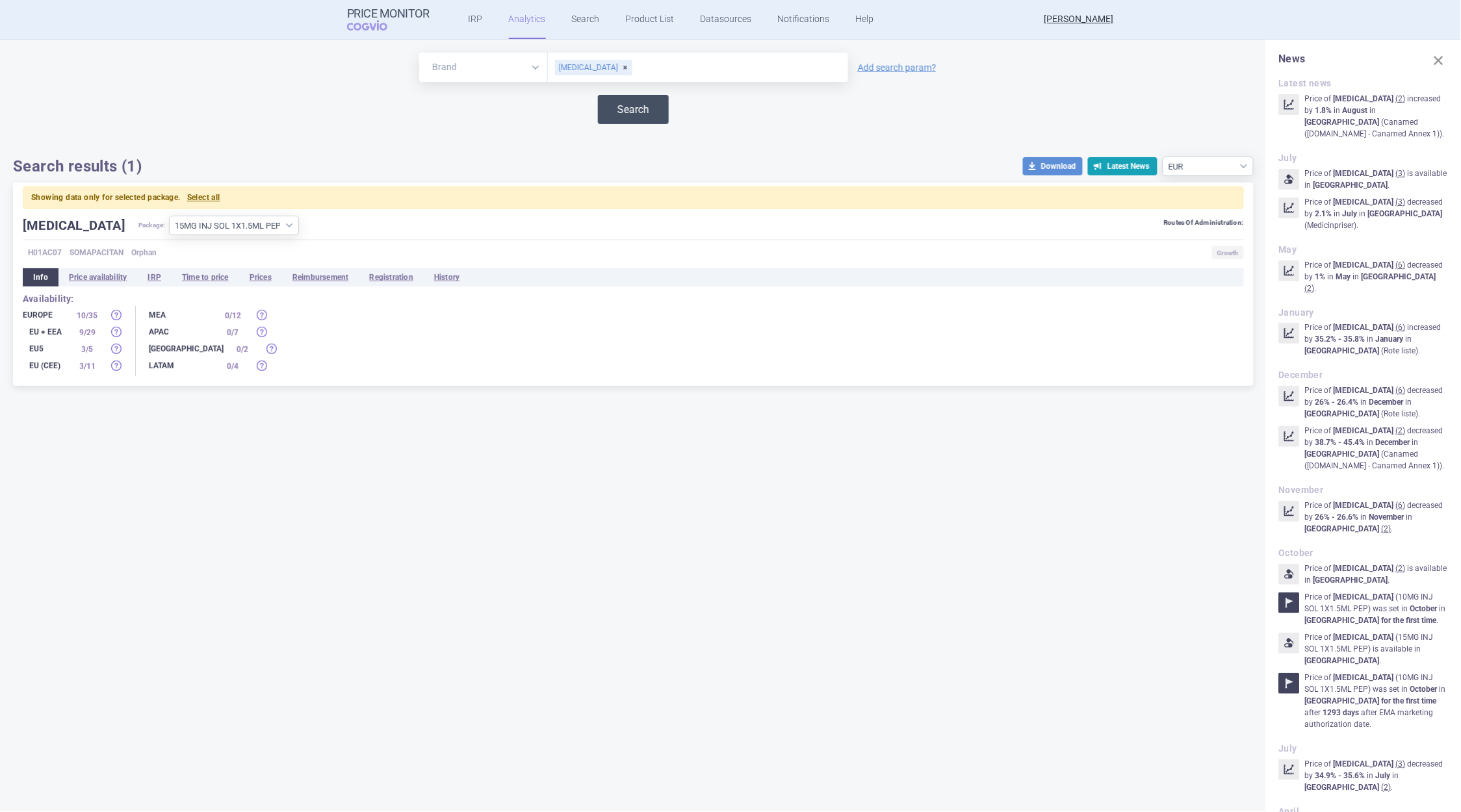
click at [622, 113] on button "Search" at bounding box center [634, 109] width 71 height 29
click at [266, 281] on li "Prices" at bounding box center [261, 278] width 43 height 18
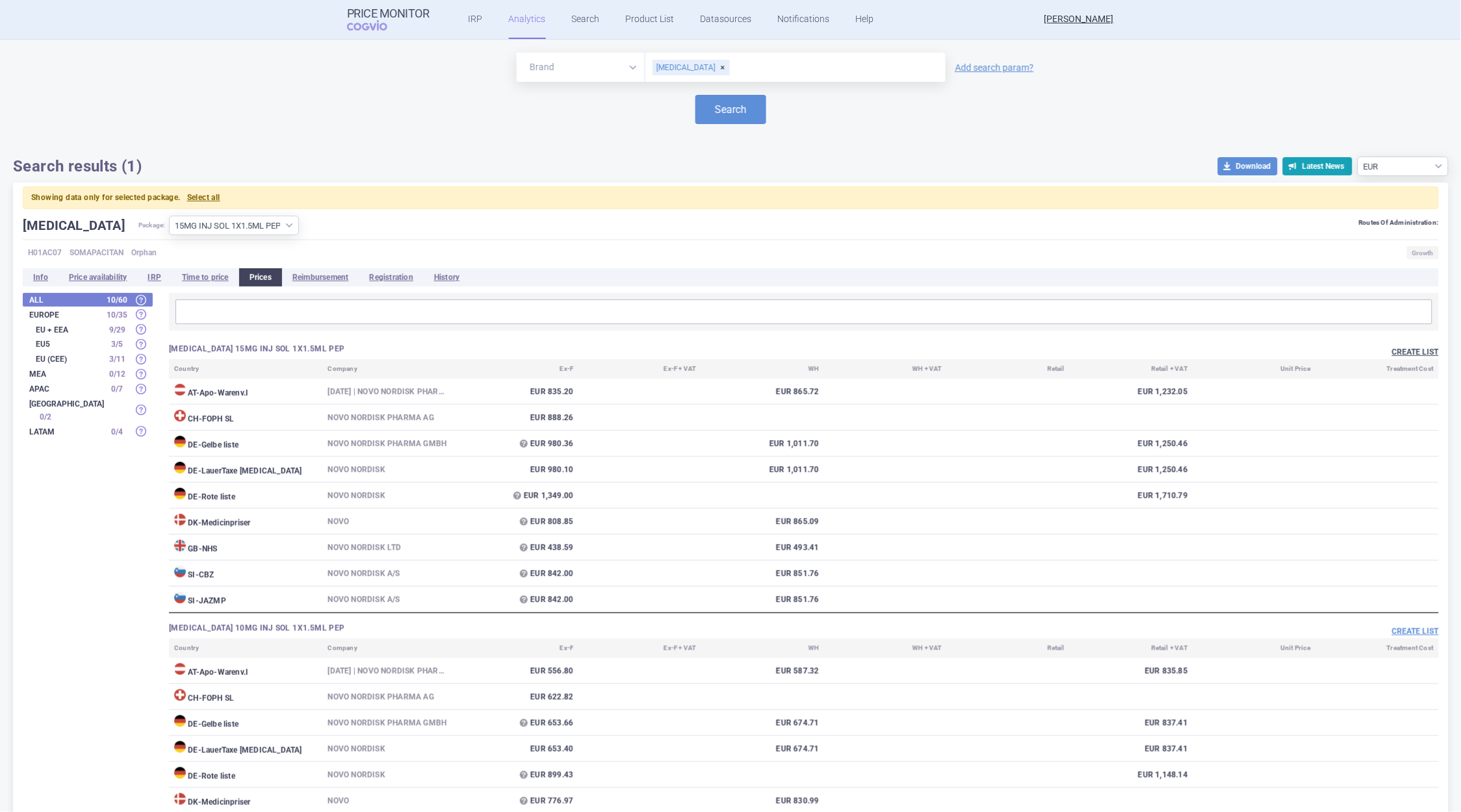
click at [1403, 349] on button "Create list" at bounding box center [1416, 352] width 47 height 11
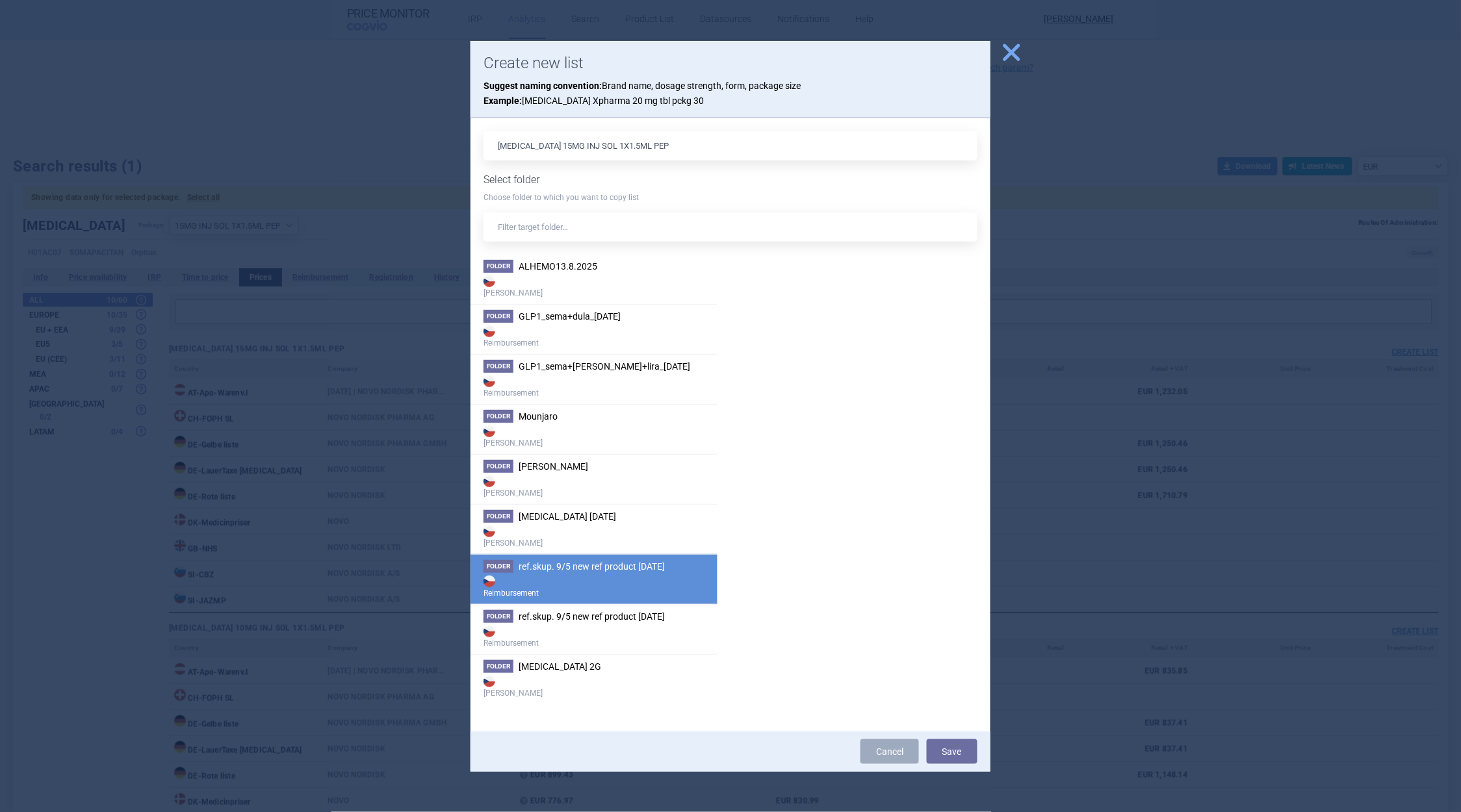
scroll to position [106, 0]
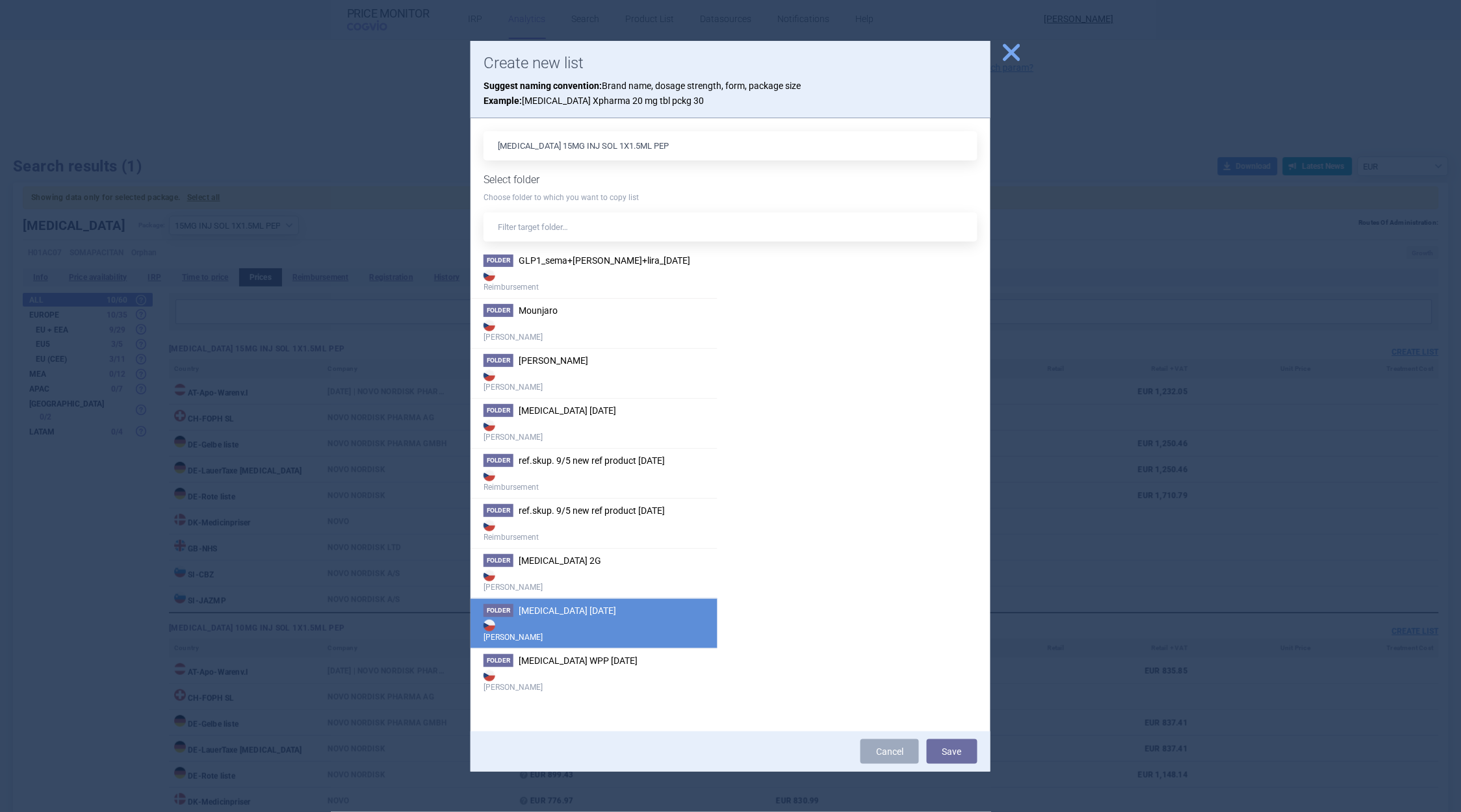
click at [586, 621] on strong "[PERSON_NAME]" at bounding box center [594, 630] width 221 height 26
click at [957, 750] on button "Save" at bounding box center [953, 751] width 51 height 25
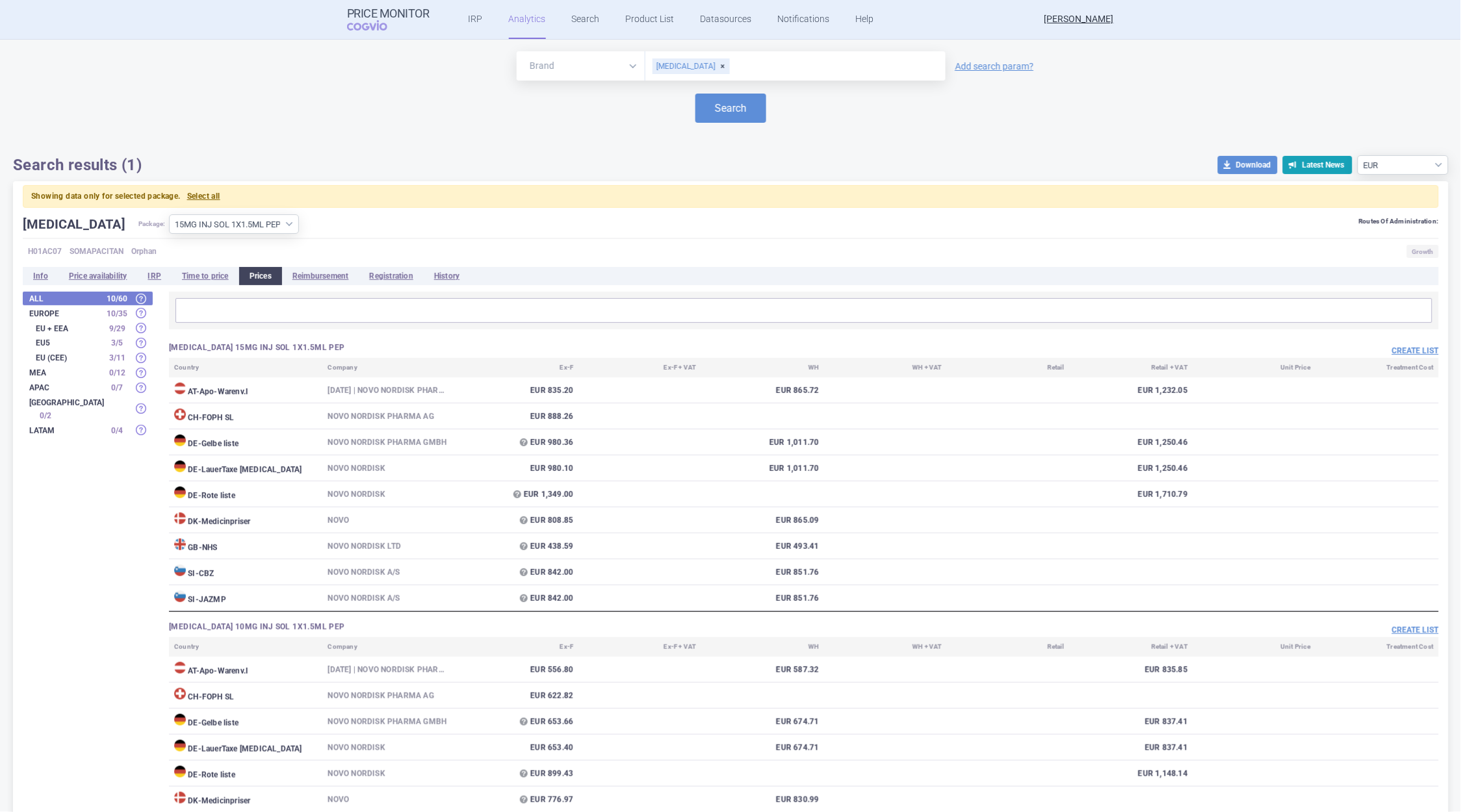
scroll to position [0, 0]
click at [247, 223] on select "All packages 10MG INJ SOL 1X1.5ML PEP ( 13 ) 10MG INJ SOL 5X1.5ML PEP ( 3 ) 15M…" at bounding box center [233, 225] width 130 height 20
select select "2d550256-ba16-4cf8-a497-82f857aabcc8"
click at [169, 215] on select "All packages 10MG INJ SOL 1X1.5ML PEP ( 13 ) 10MG INJ SOL 5X1.5ML PEP ( 3 ) 15M…" at bounding box center [233, 225] width 130 height 20
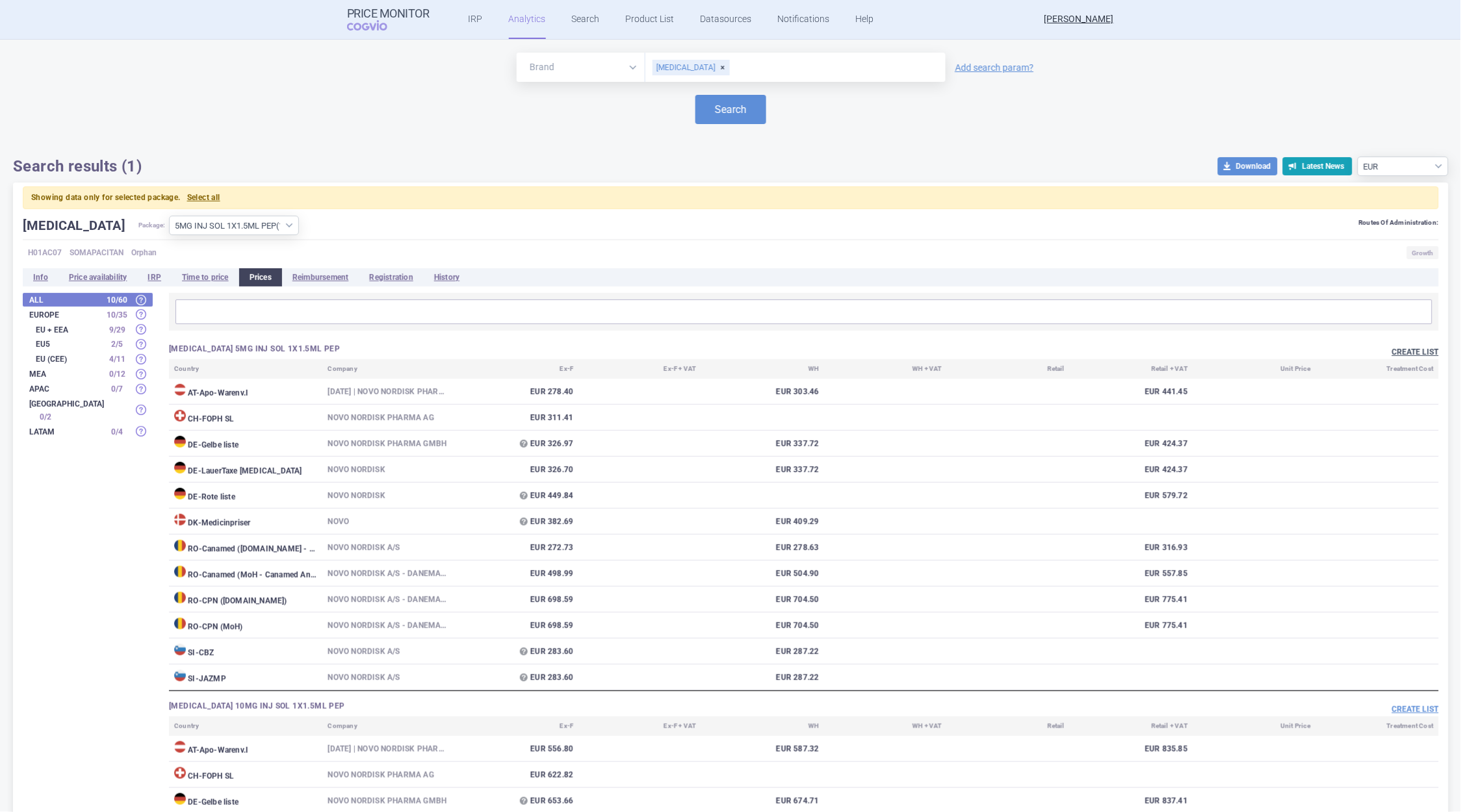
click at [1410, 353] on button "Create list" at bounding box center [1416, 352] width 47 height 11
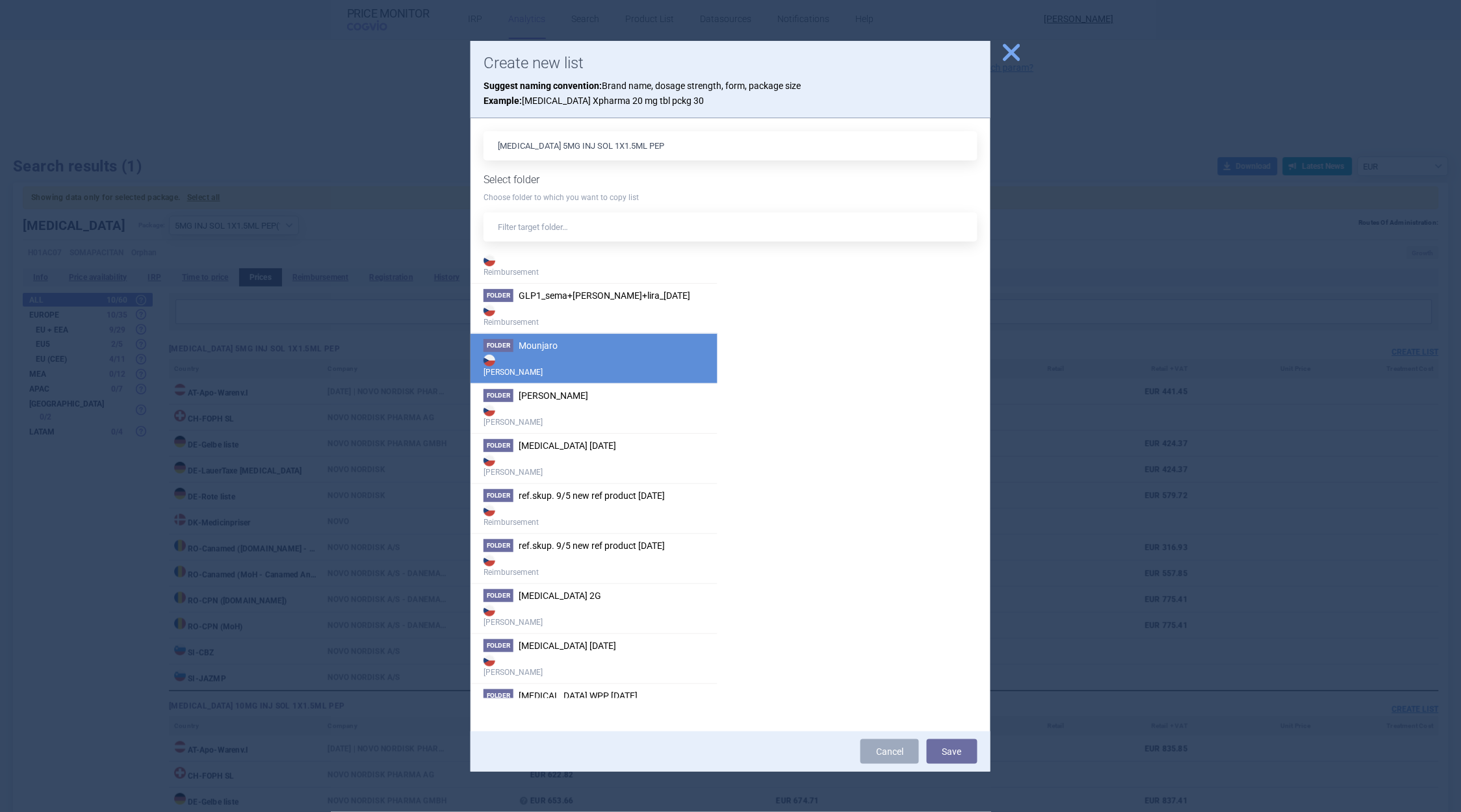
scroll to position [106, 0]
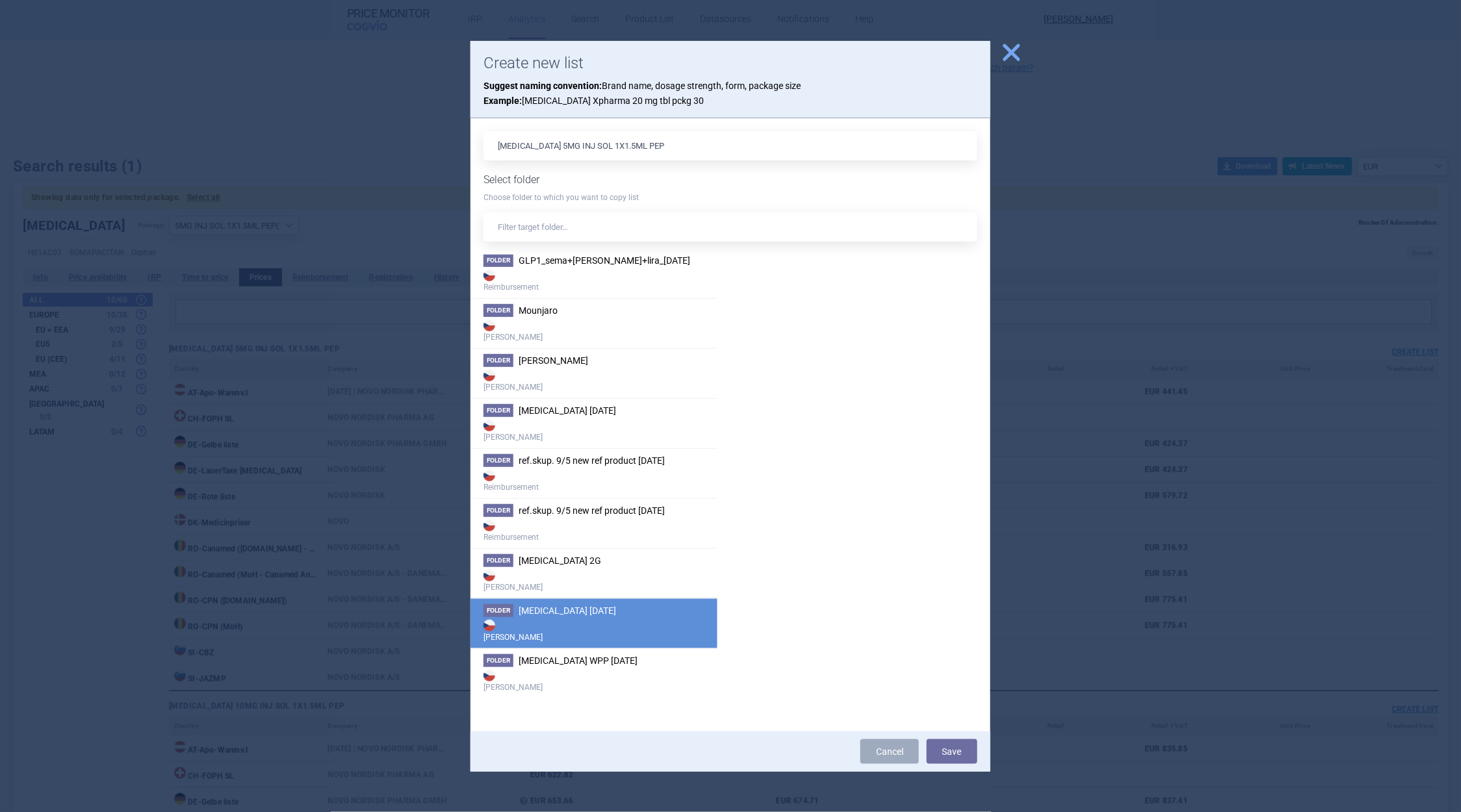
click at [588, 610] on span "[MEDICAL_DATA] [DATE]" at bounding box center [568, 611] width 98 height 11
click at [942, 748] on button "Save" at bounding box center [953, 751] width 51 height 25
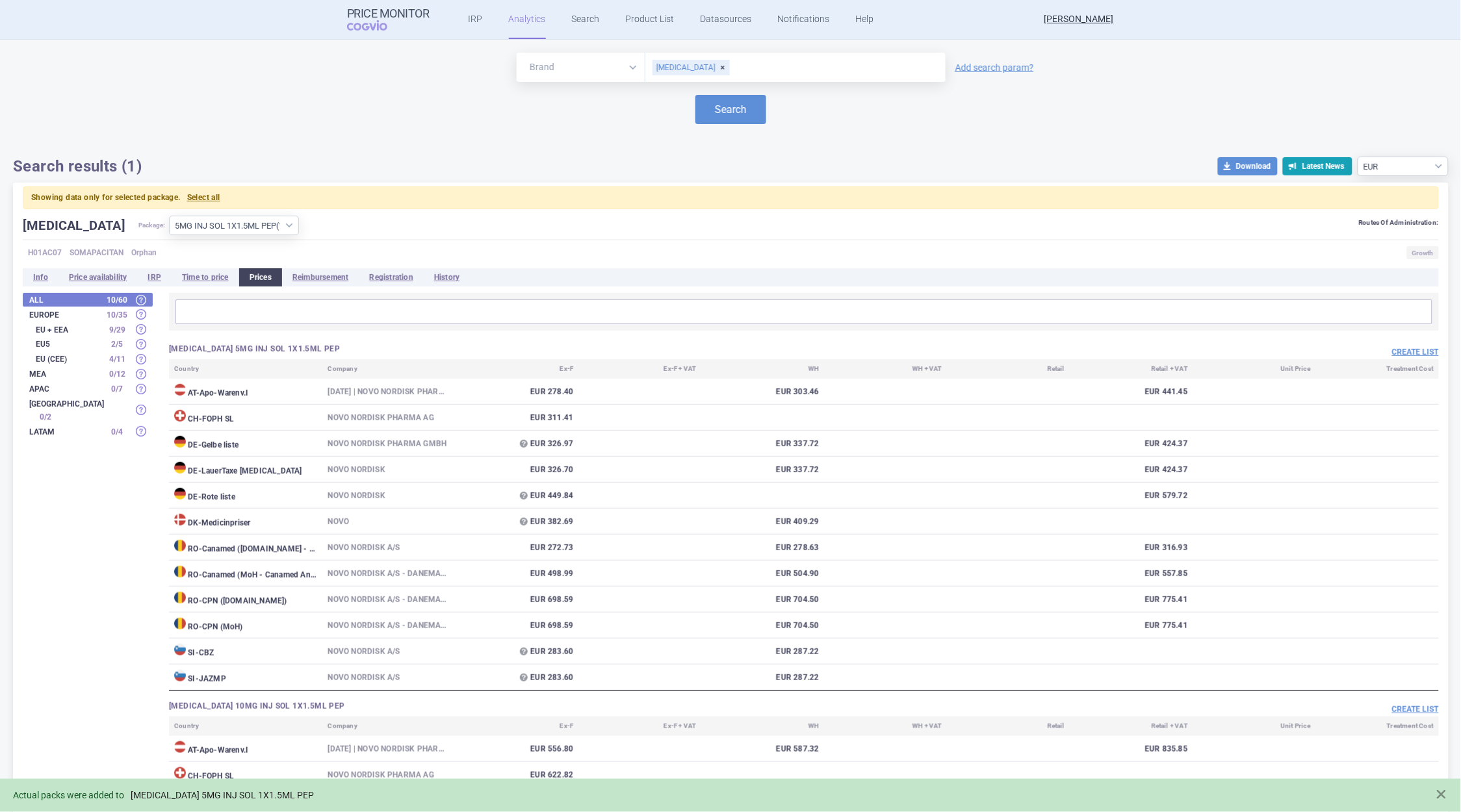
click at [280, 795] on link "[MEDICAL_DATA] 5MG INJ SOL 1X1.5ML PEP" at bounding box center [222, 795] width 183 height 11
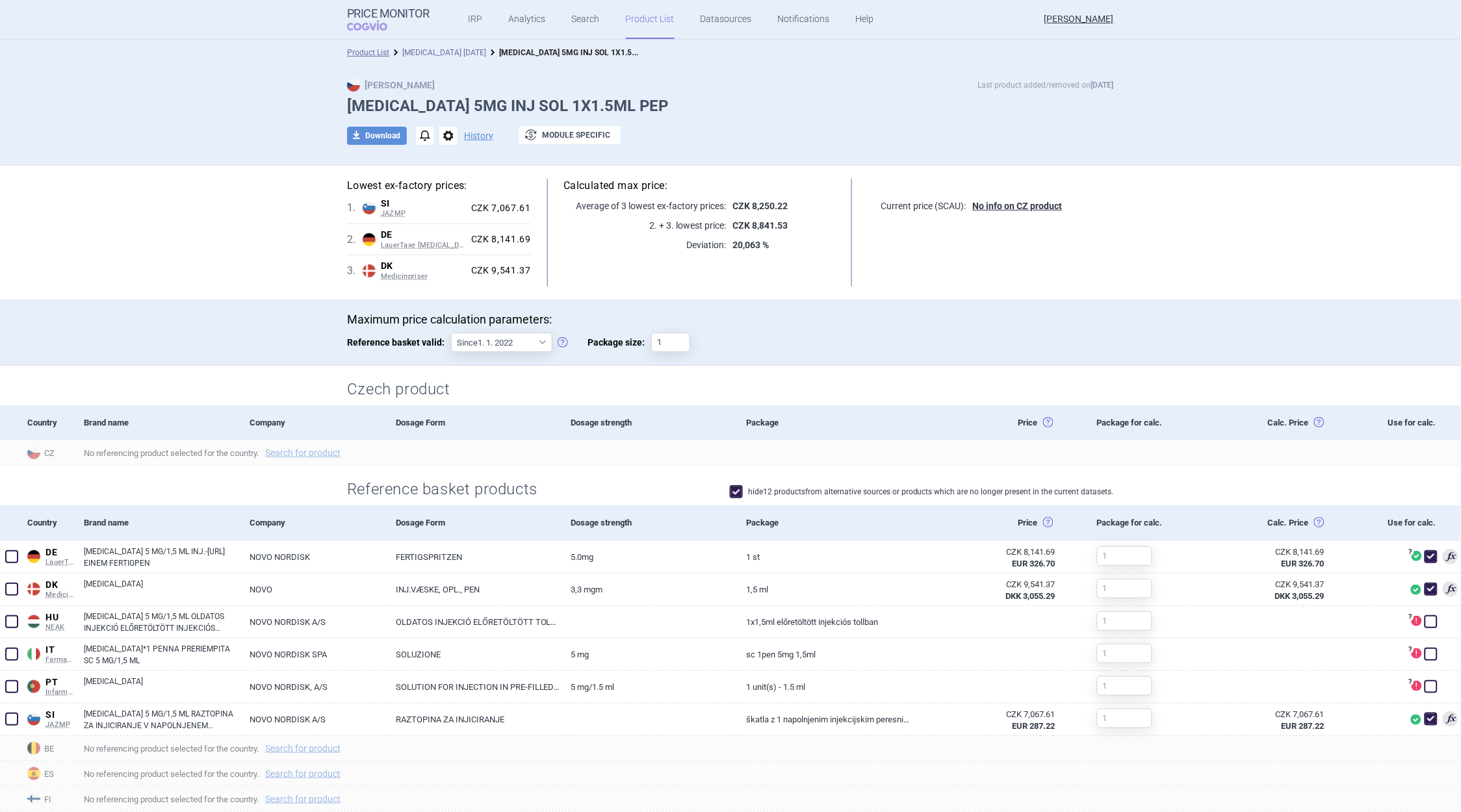
click at [439, 53] on link "[MEDICAL_DATA] [DATE]" at bounding box center [444, 53] width 84 height 9
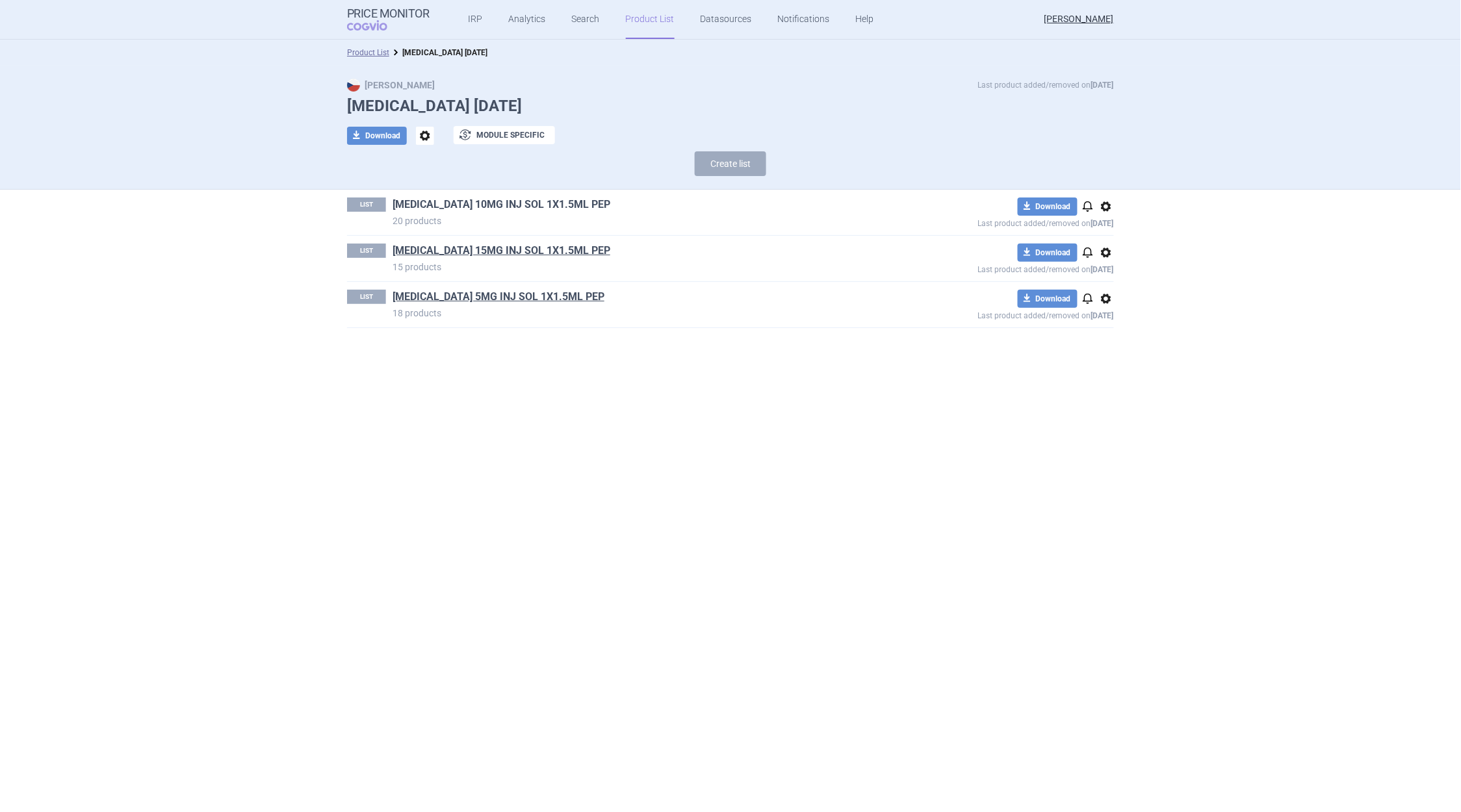
click at [529, 205] on link "[MEDICAL_DATA] 10MG INJ SOL 1X1.5ML PEP" at bounding box center [502, 204] width 218 height 14
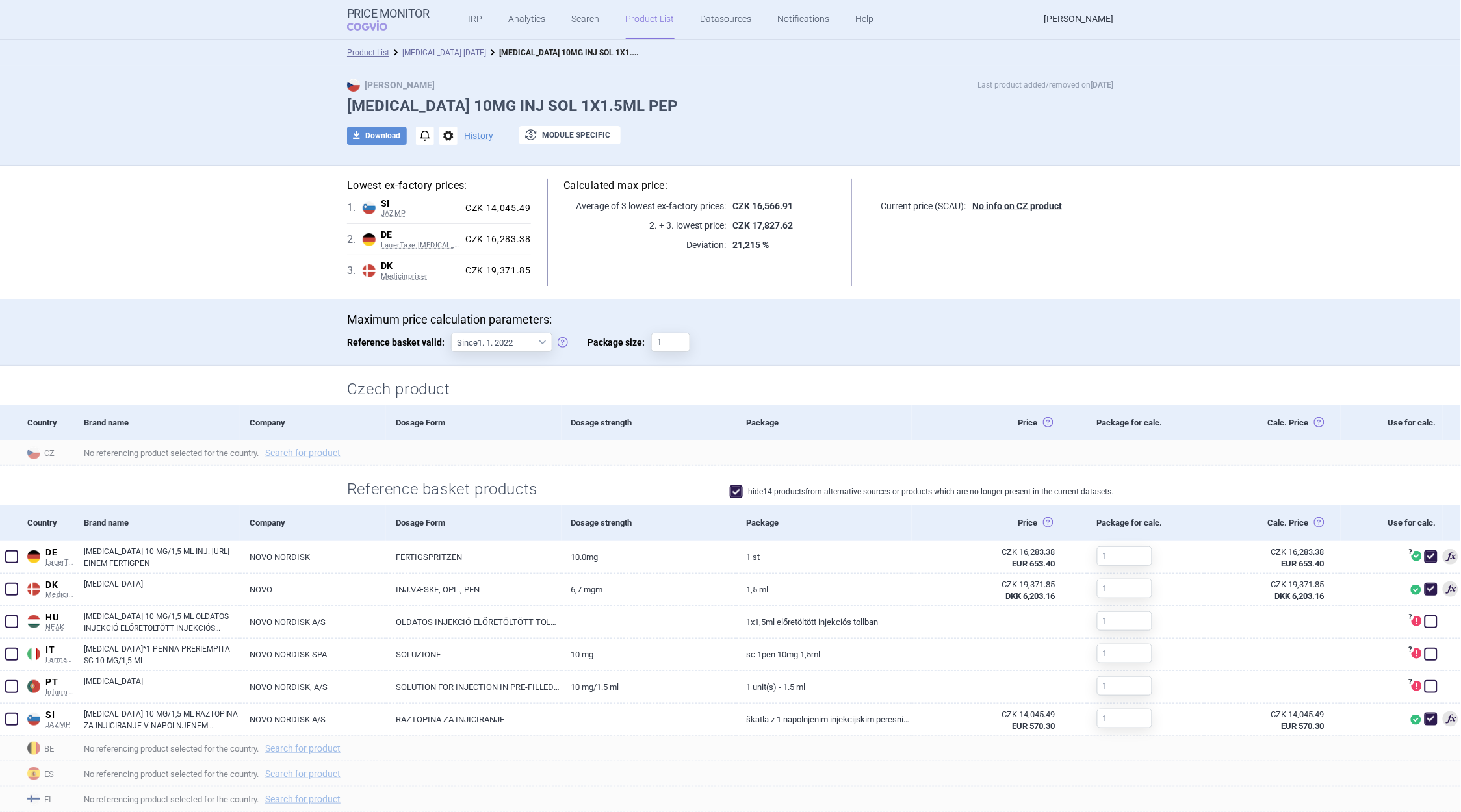
click at [424, 52] on link "[MEDICAL_DATA] [DATE]" at bounding box center [444, 53] width 84 height 9
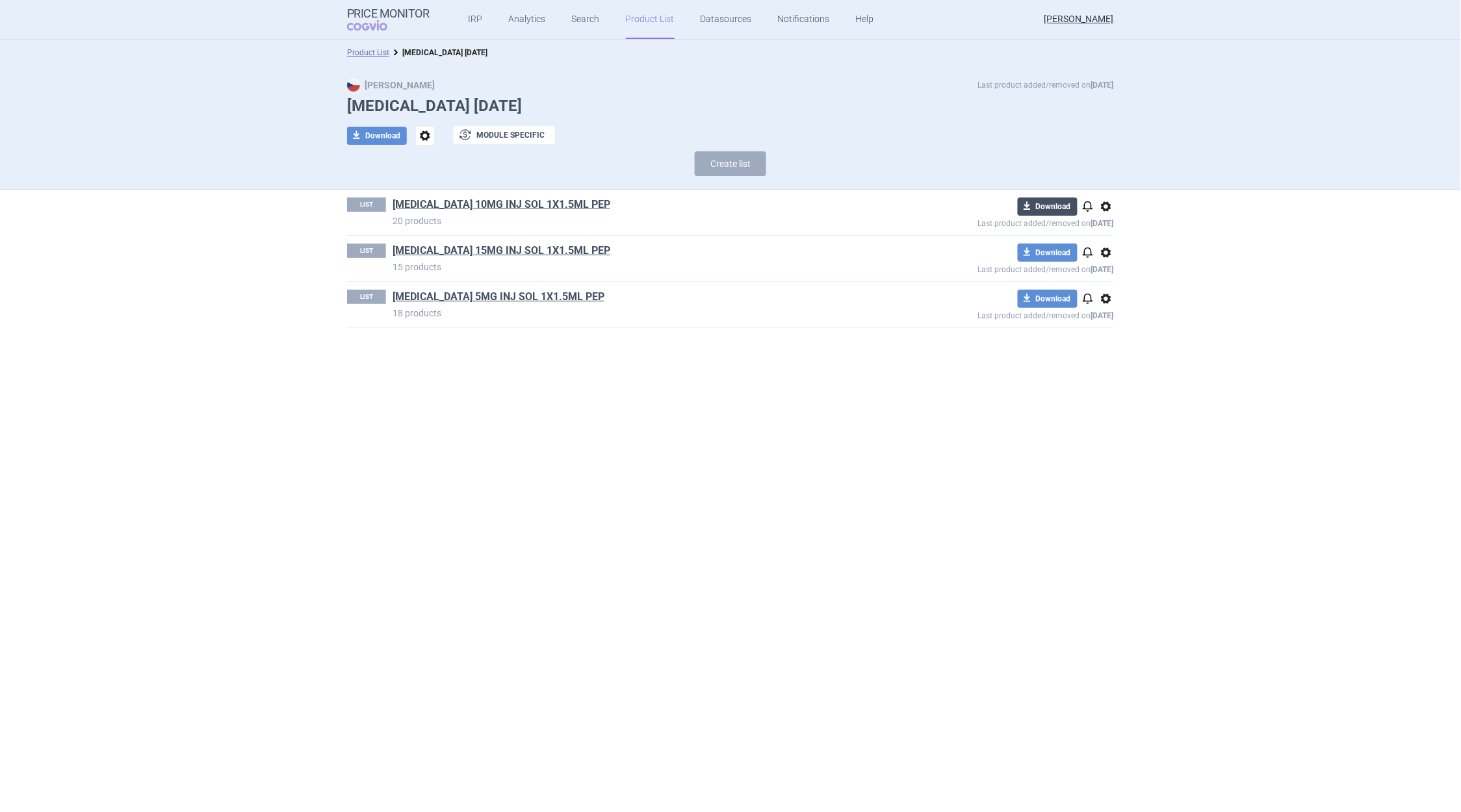
click at [1052, 208] on button "download Download" at bounding box center [1048, 206] width 60 height 18
select select "EUR"
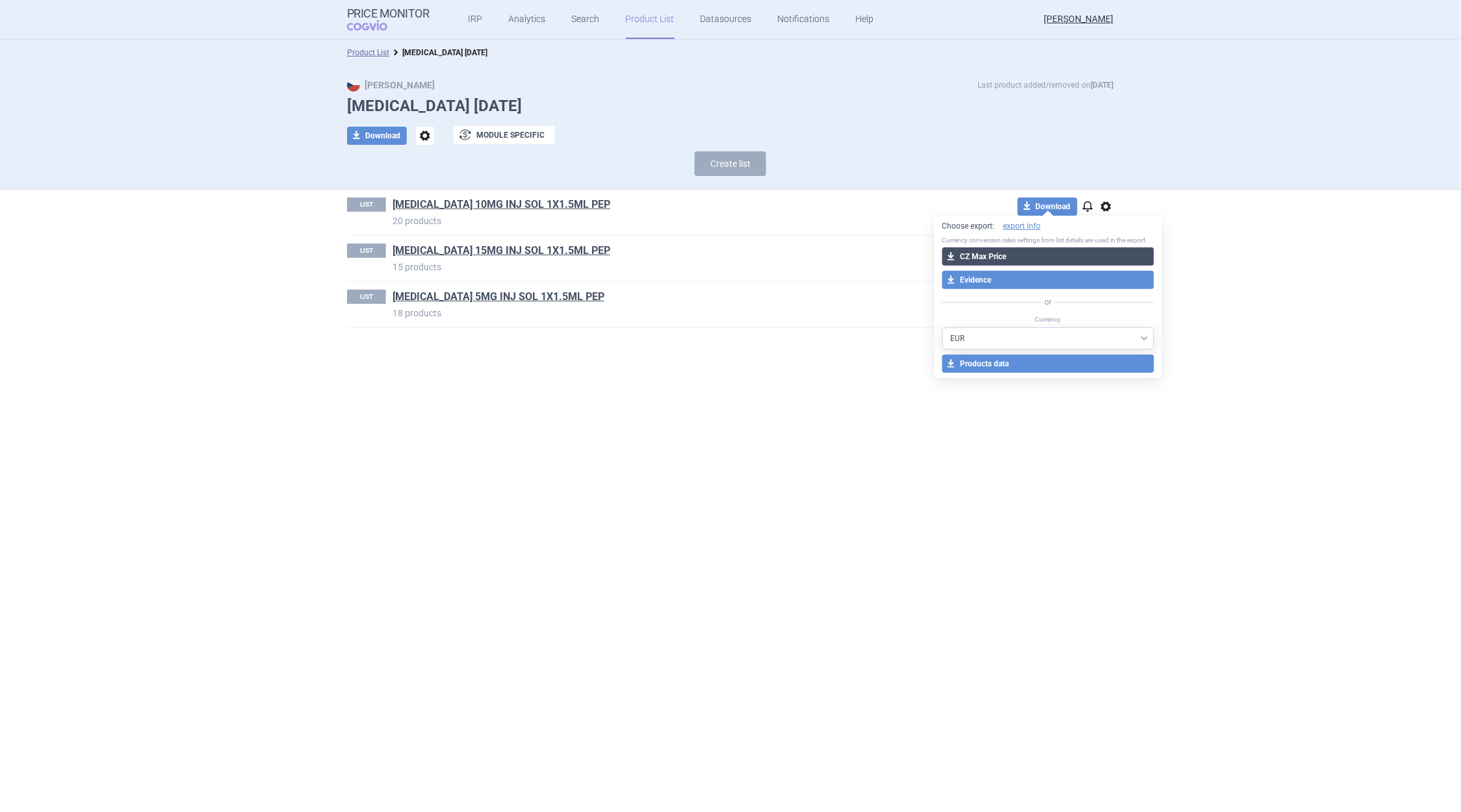
click at [991, 257] on button "download CZ Max Price" at bounding box center [1048, 257] width 212 height 18
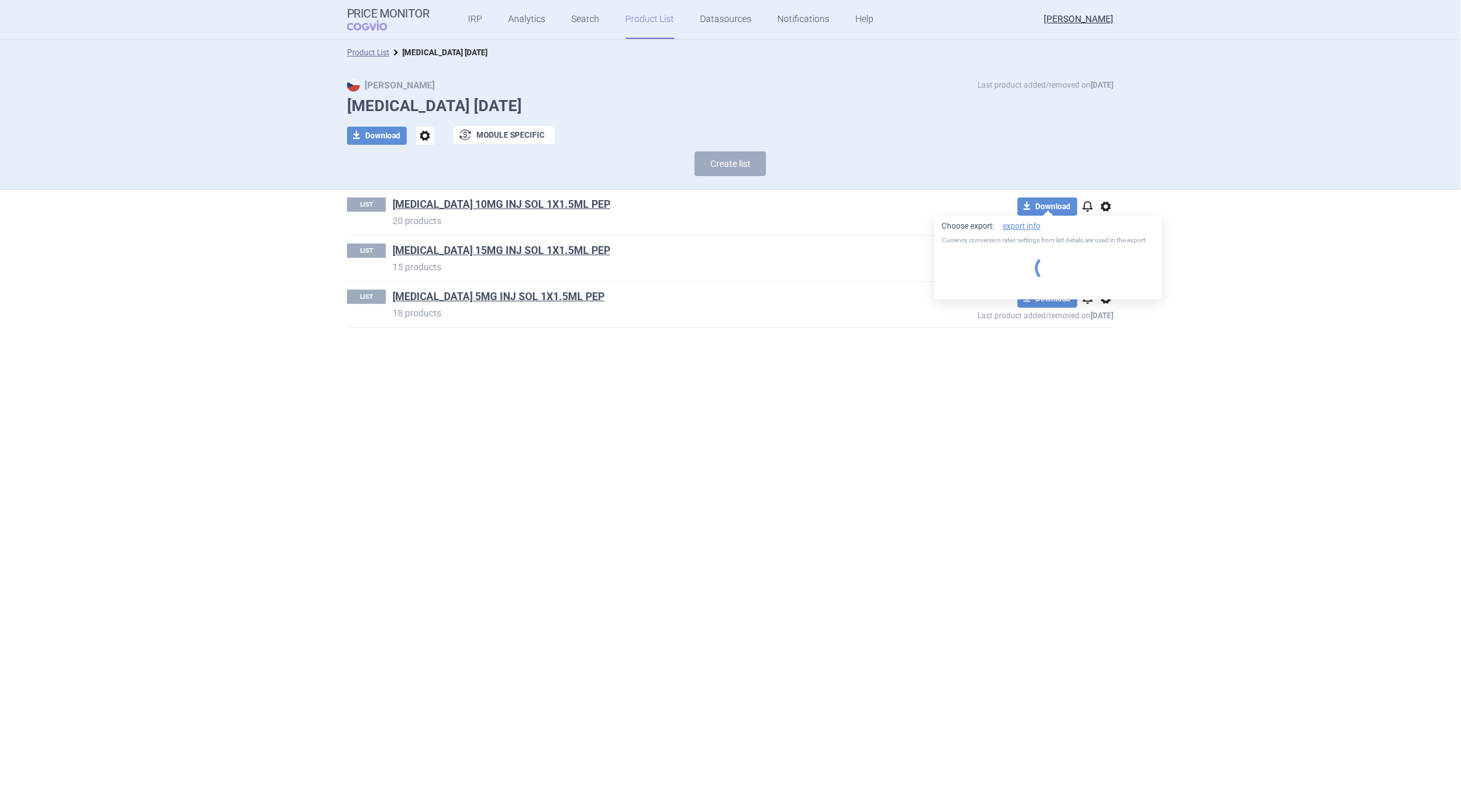
select select "EUR"
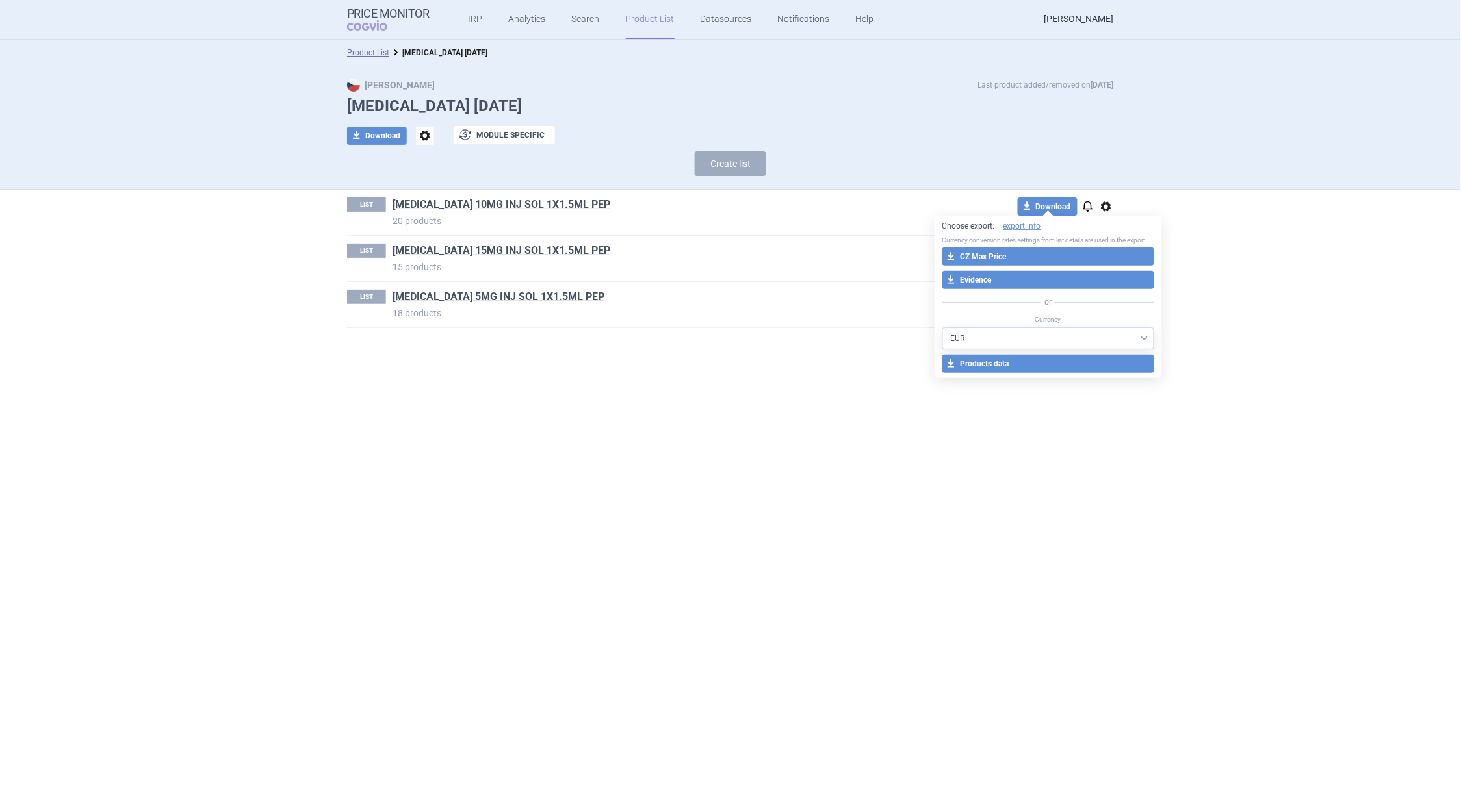
click at [1017, 284] on button "download Evidence" at bounding box center [1048, 280] width 212 height 18
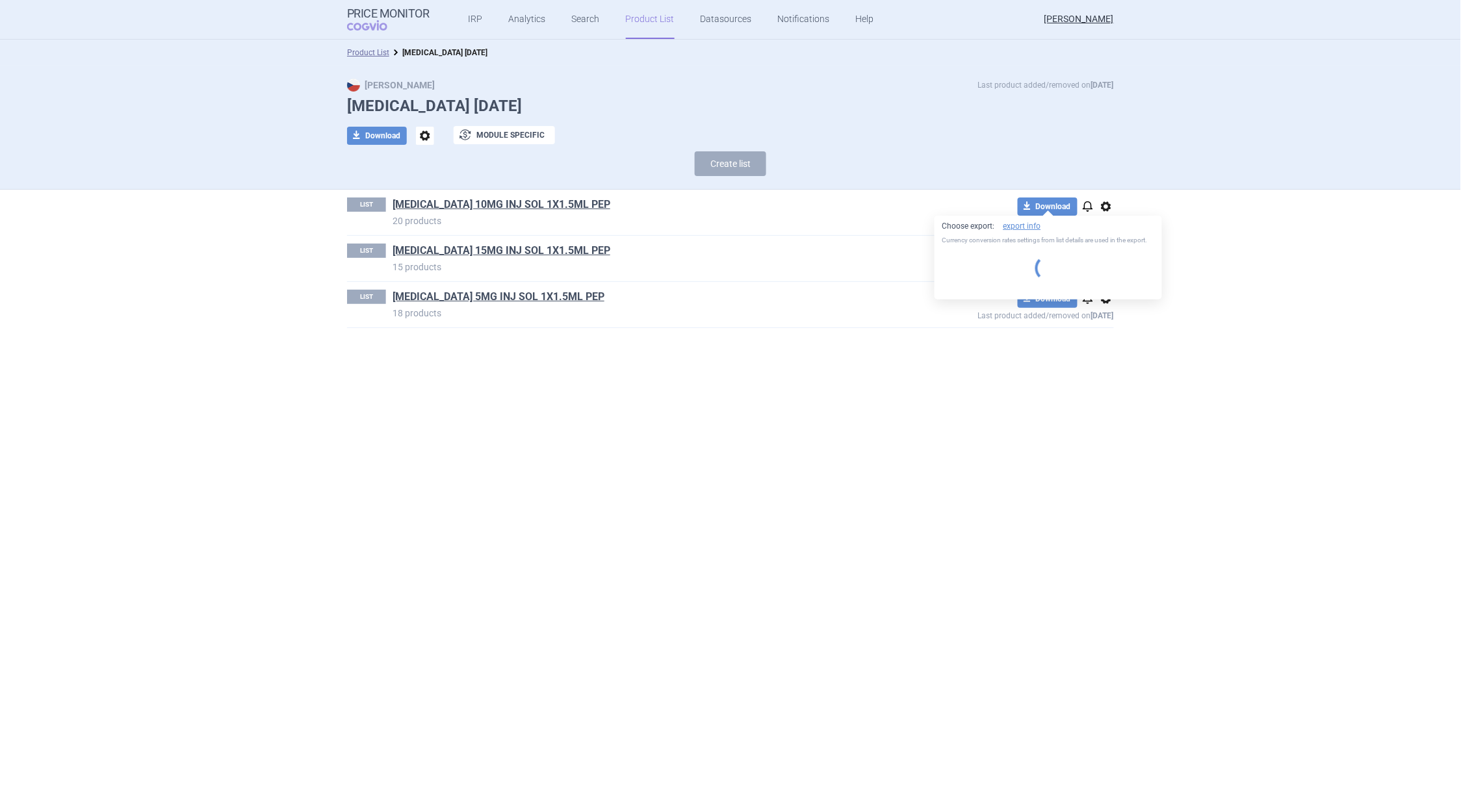
select select "EUR"
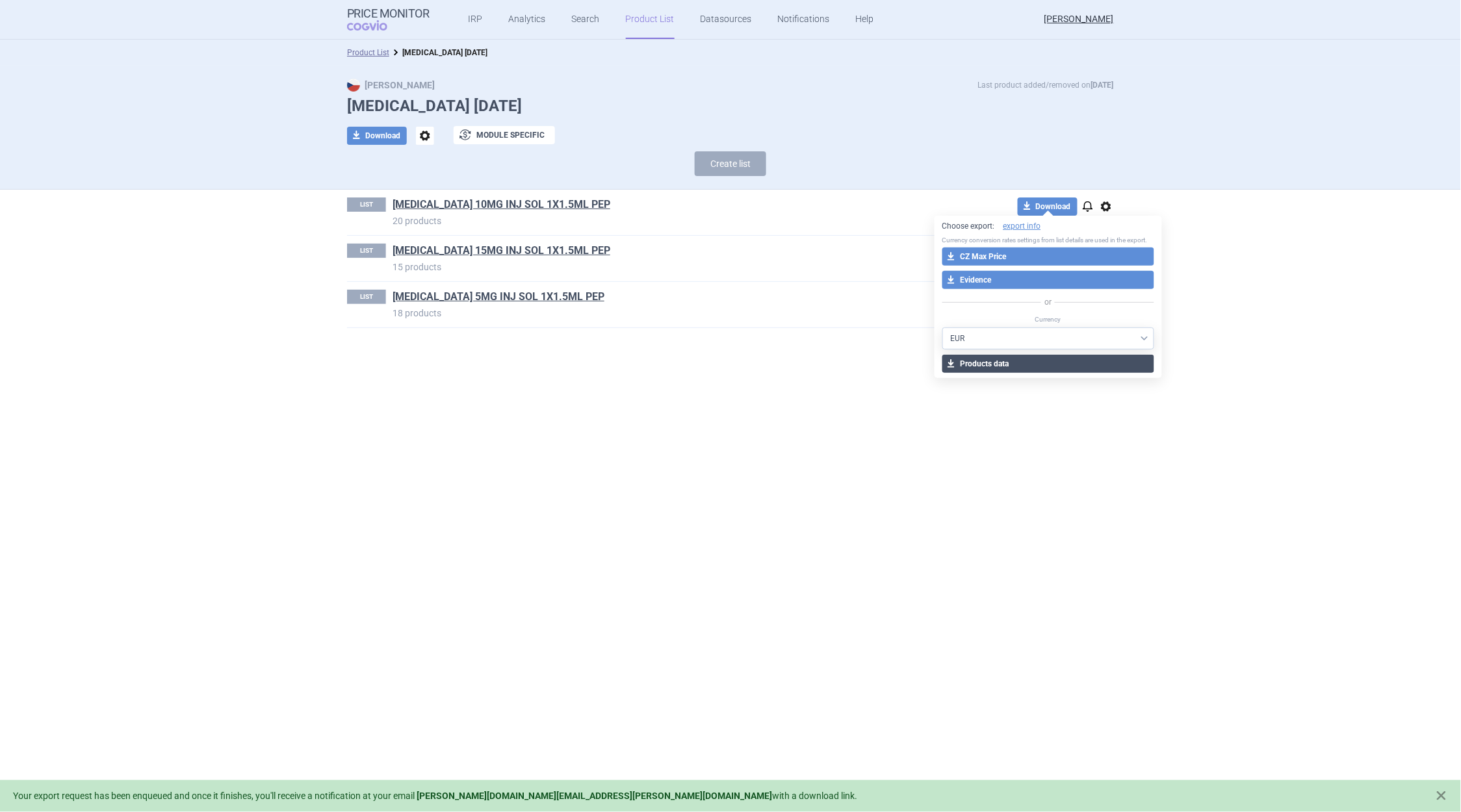
click at [1002, 365] on button "download Products data" at bounding box center [1048, 364] width 212 height 18
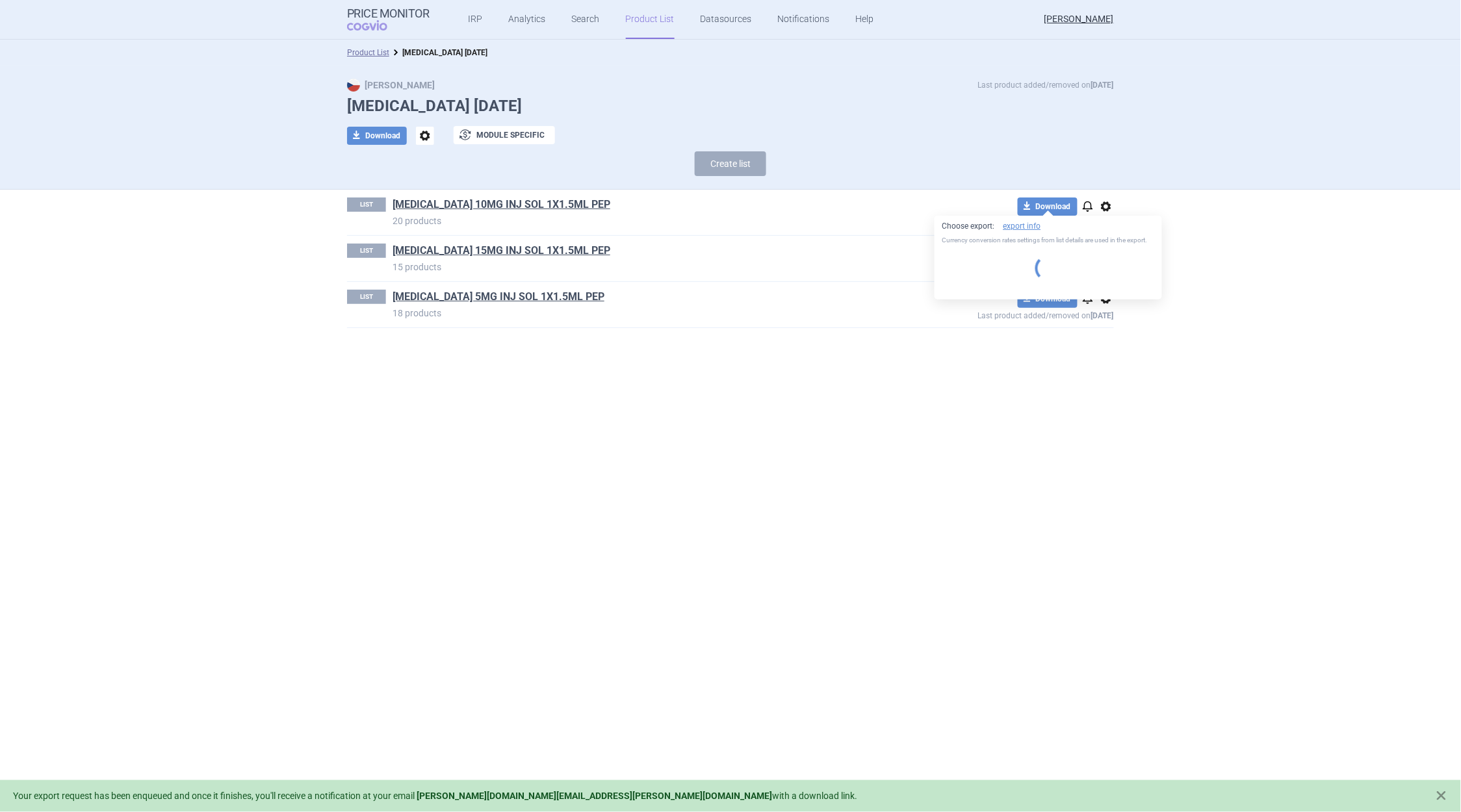
select select "EUR"
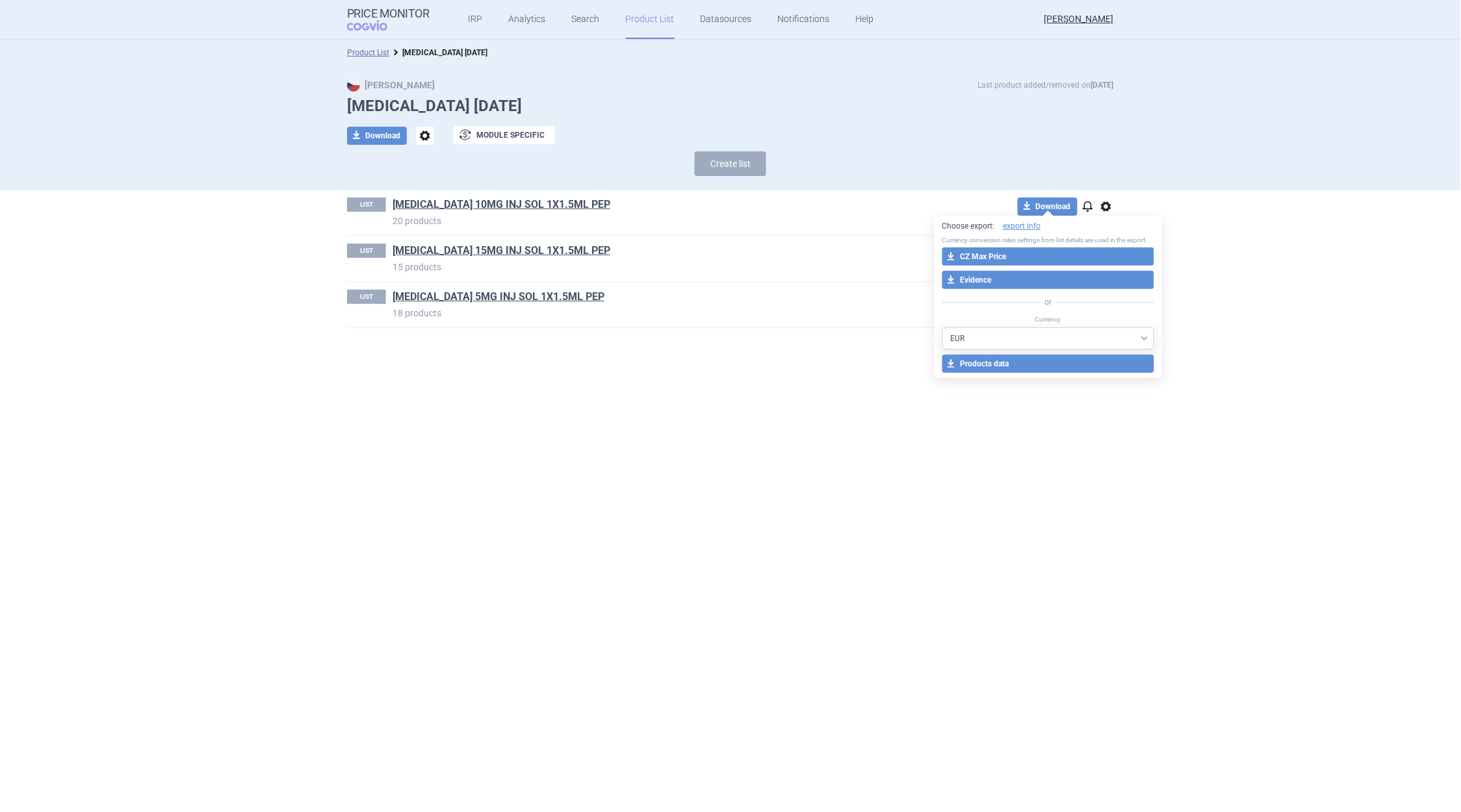
click at [1141, 336] on select "AED AUD BGN BHD [PERSON_NAME] BRL CAD CHF CNY COP CZK DKK DZD EUR GBP HUF ILS I…" at bounding box center [1048, 338] width 212 height 22
click at [1225, 393] on section "Product List [MEDICAL_DATA] [DATE] Max Price Last product added/removed on [DAT…" at bounding box center [730, 426] width 1461 height 773
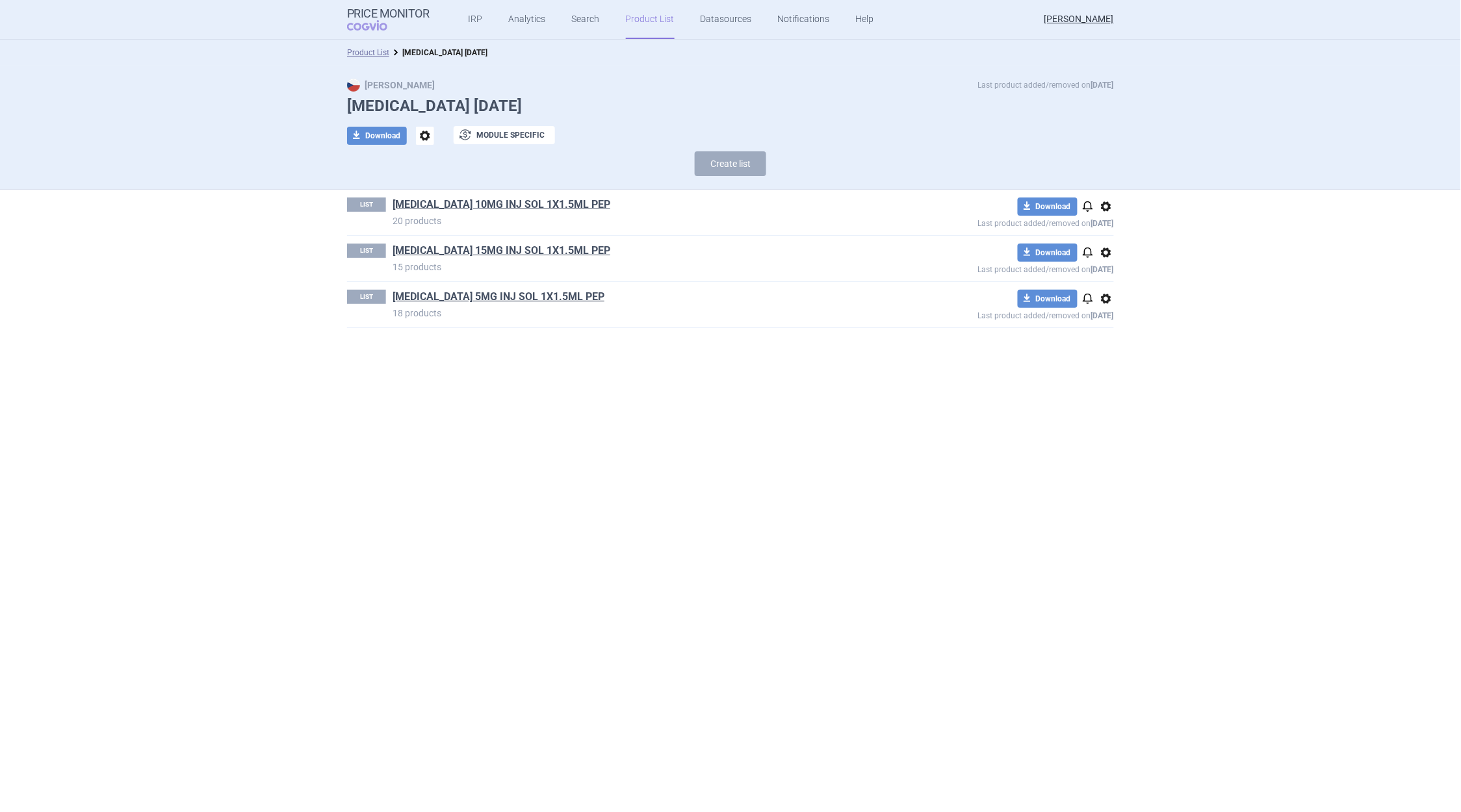
click at [1107, 210] on span "options" at bounding box center [1106, 206] width 16 height 16
click at [939, 236] on div "LIST [MEDICAL_DATA] 15MG INJ SOL 1X1.5ML PEP 15 products download Download noti…" at bounding box center [730, 258] width 767 height 46
click at [1047, 204] on button "download Download" at bounding box center [1048, 206] width 60 height 18
select select "EUR"
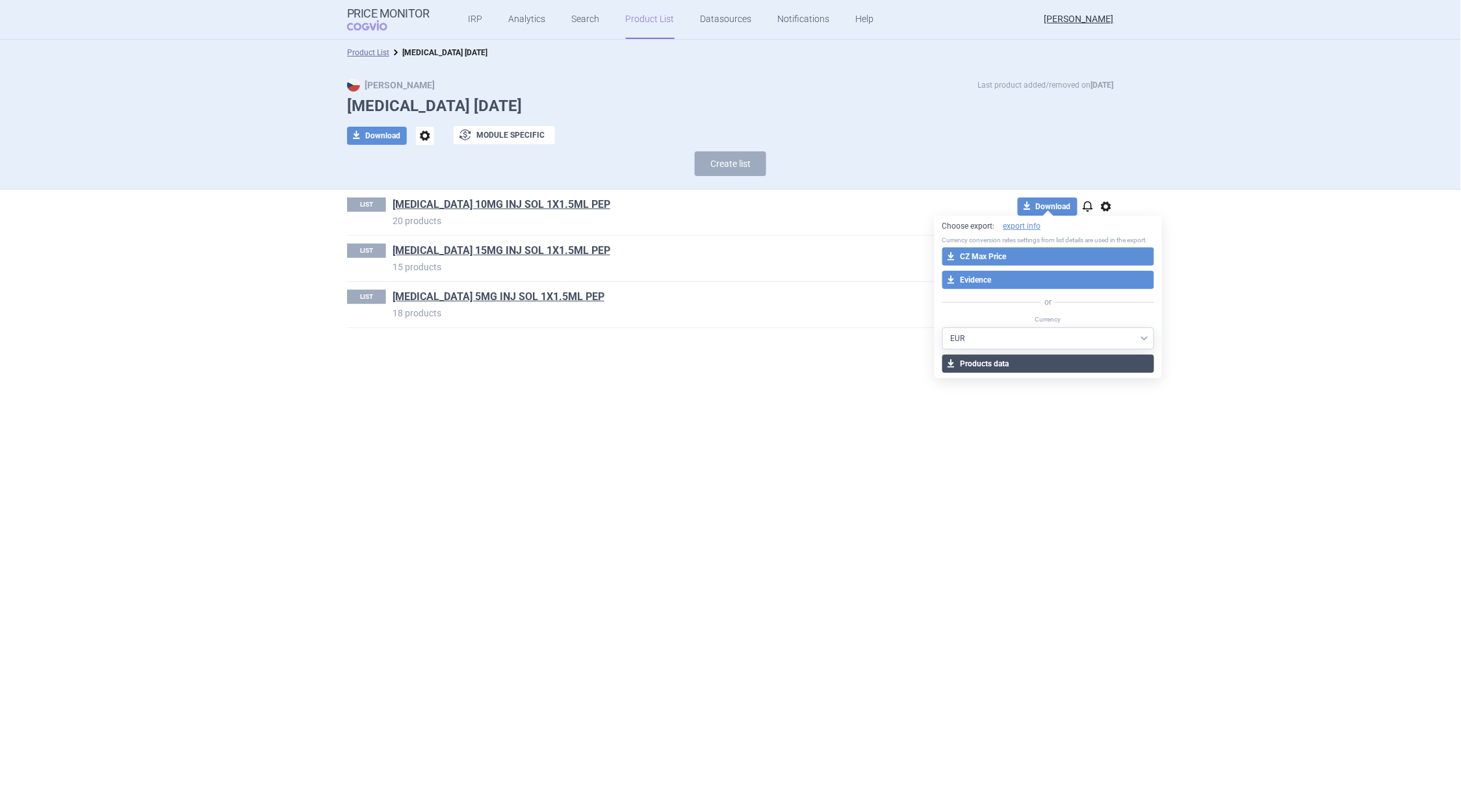
click at [1056, 366] on button "download Products data" at bounding box center [1048, 364] width 212 height 18
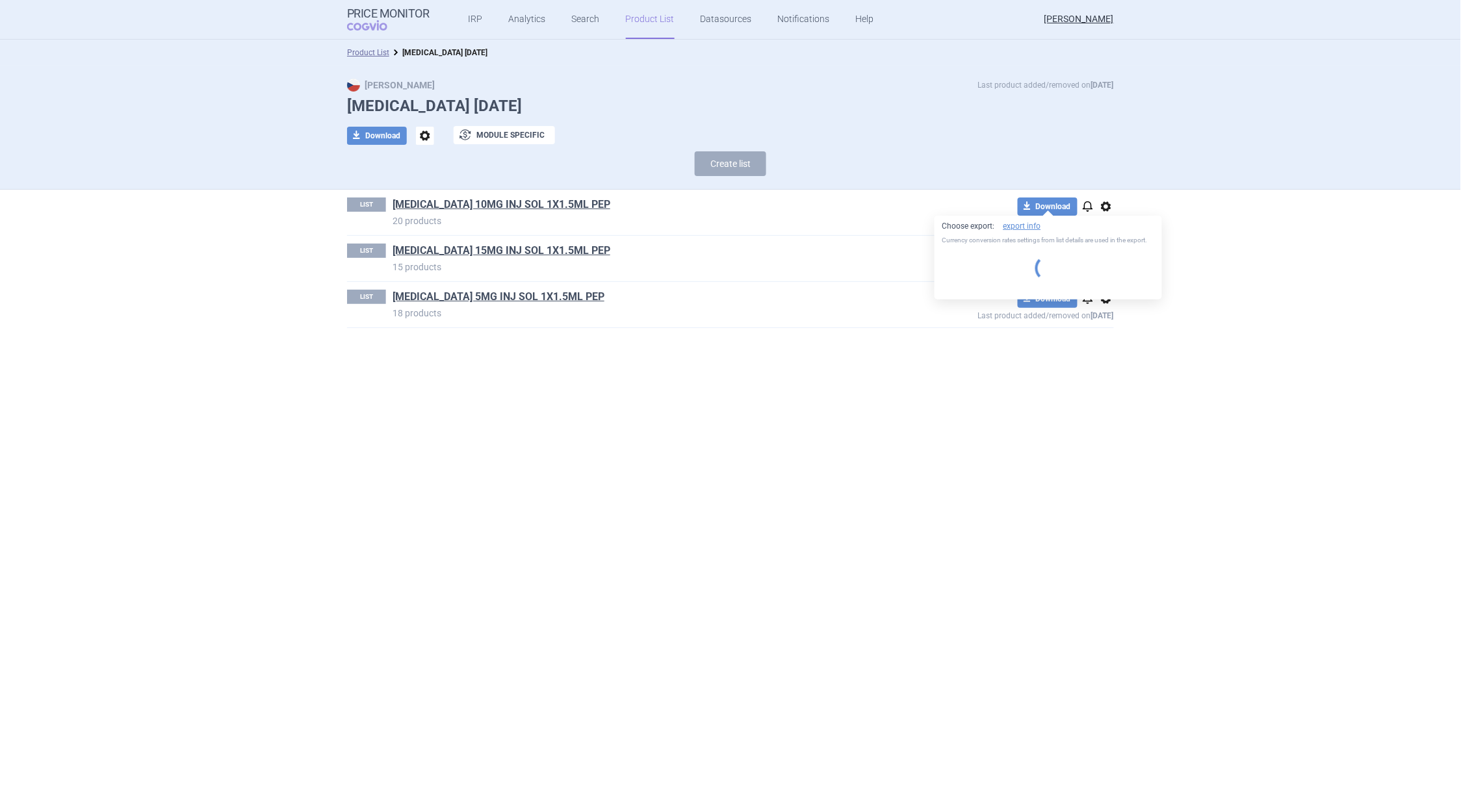
select select "EUR"
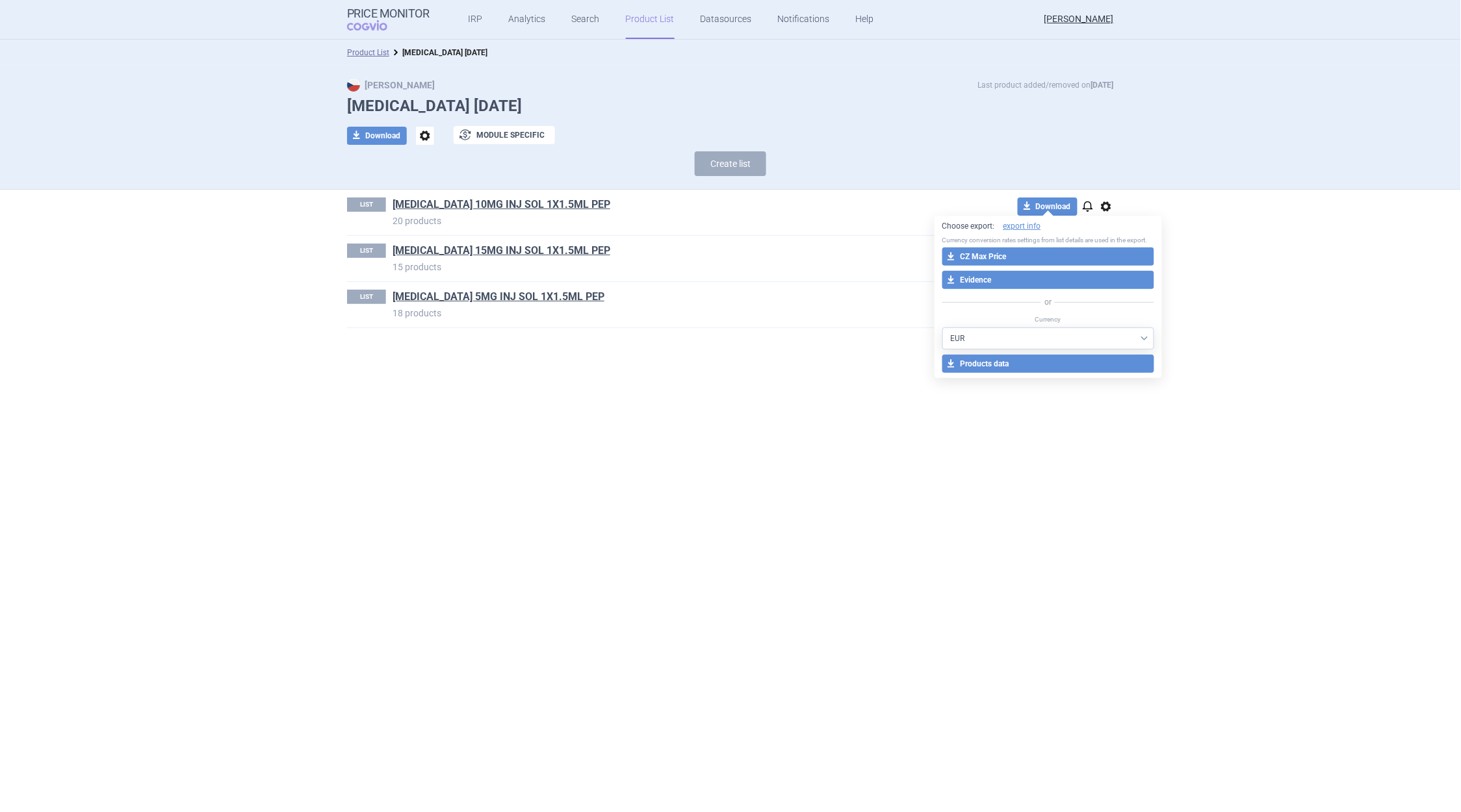
click at [1243, 390] on section "Product List [MEDICAL_DATA] [DATE] Max Price Last product added/removed on [DAT…" at bounding box center [730, 426] width 1461 height 773
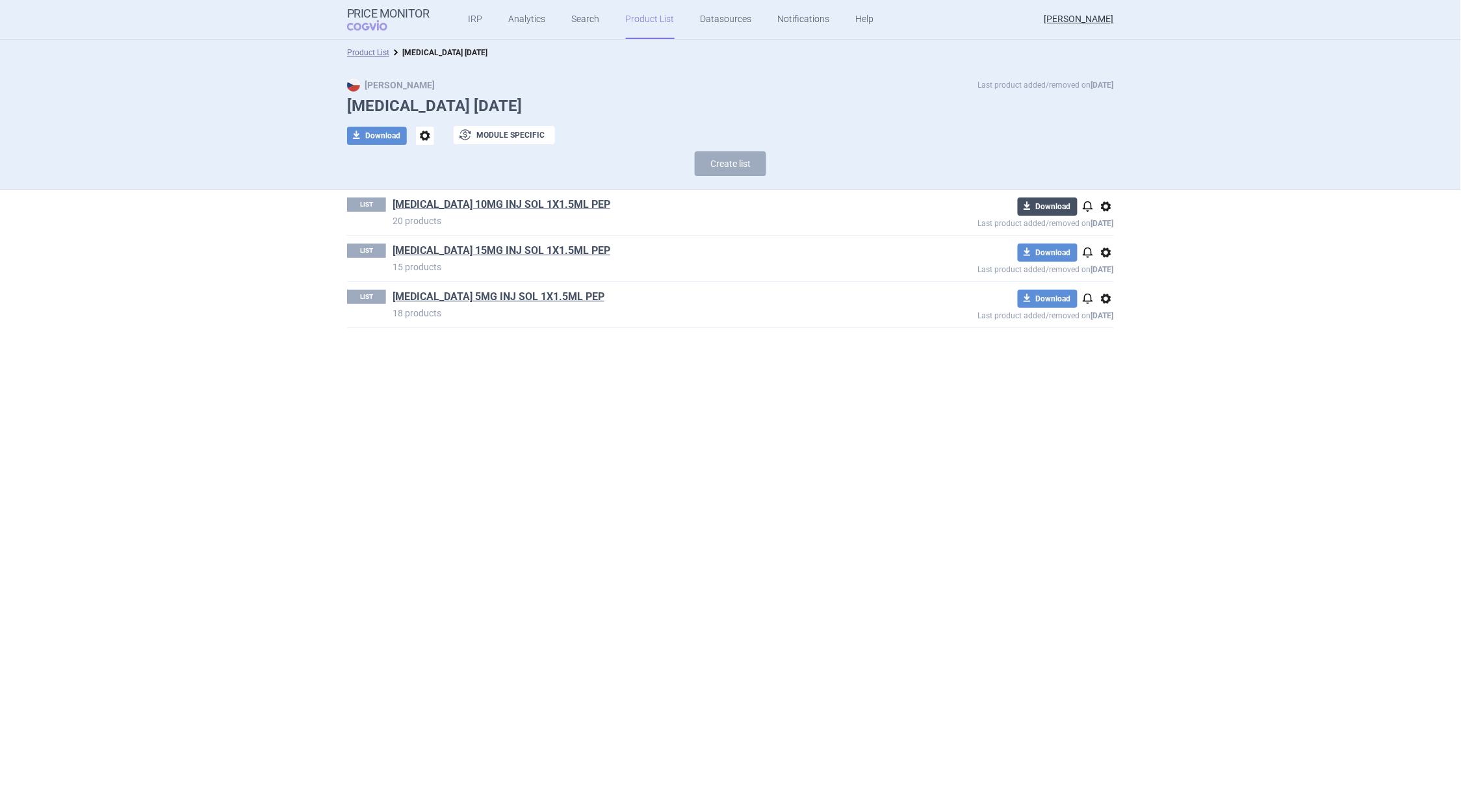
click at [1064, 206] on button "download Download" at bounding box center [1048, 206] width 60 height 18
select select "EUR"
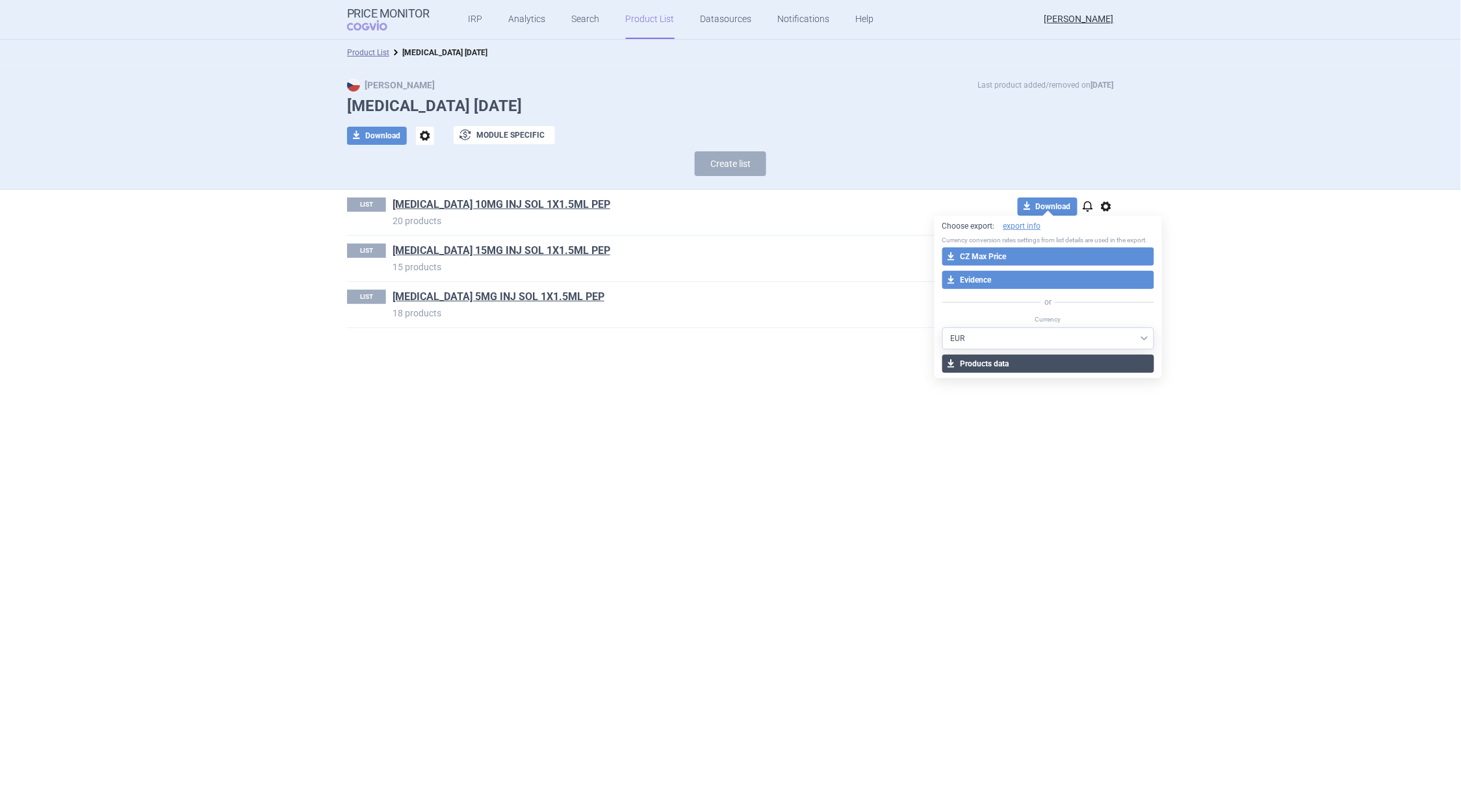
click at [976, 361] on button "download Products data" at bounding box center [1048, 364] width 212 height 18
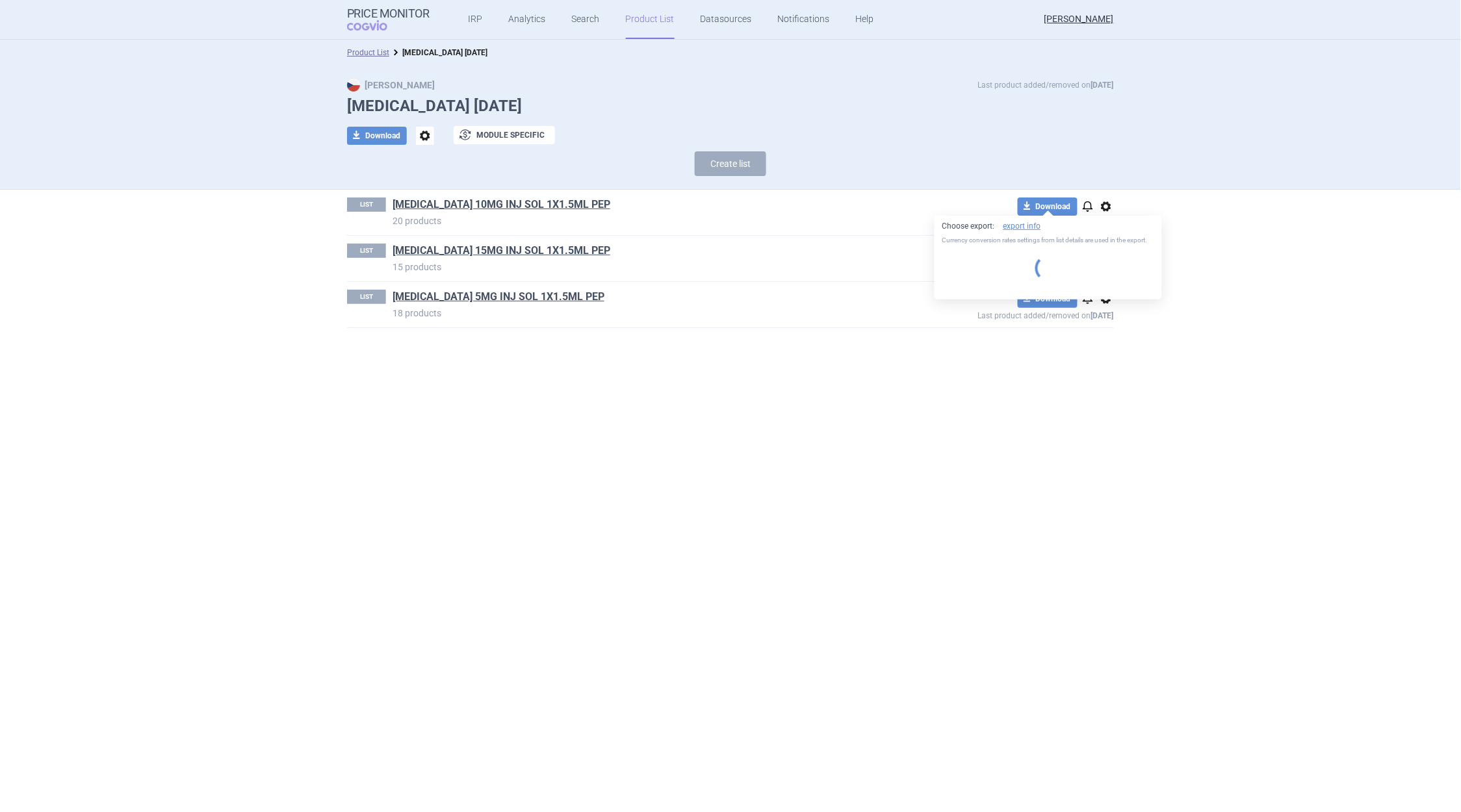
select select "EUR"
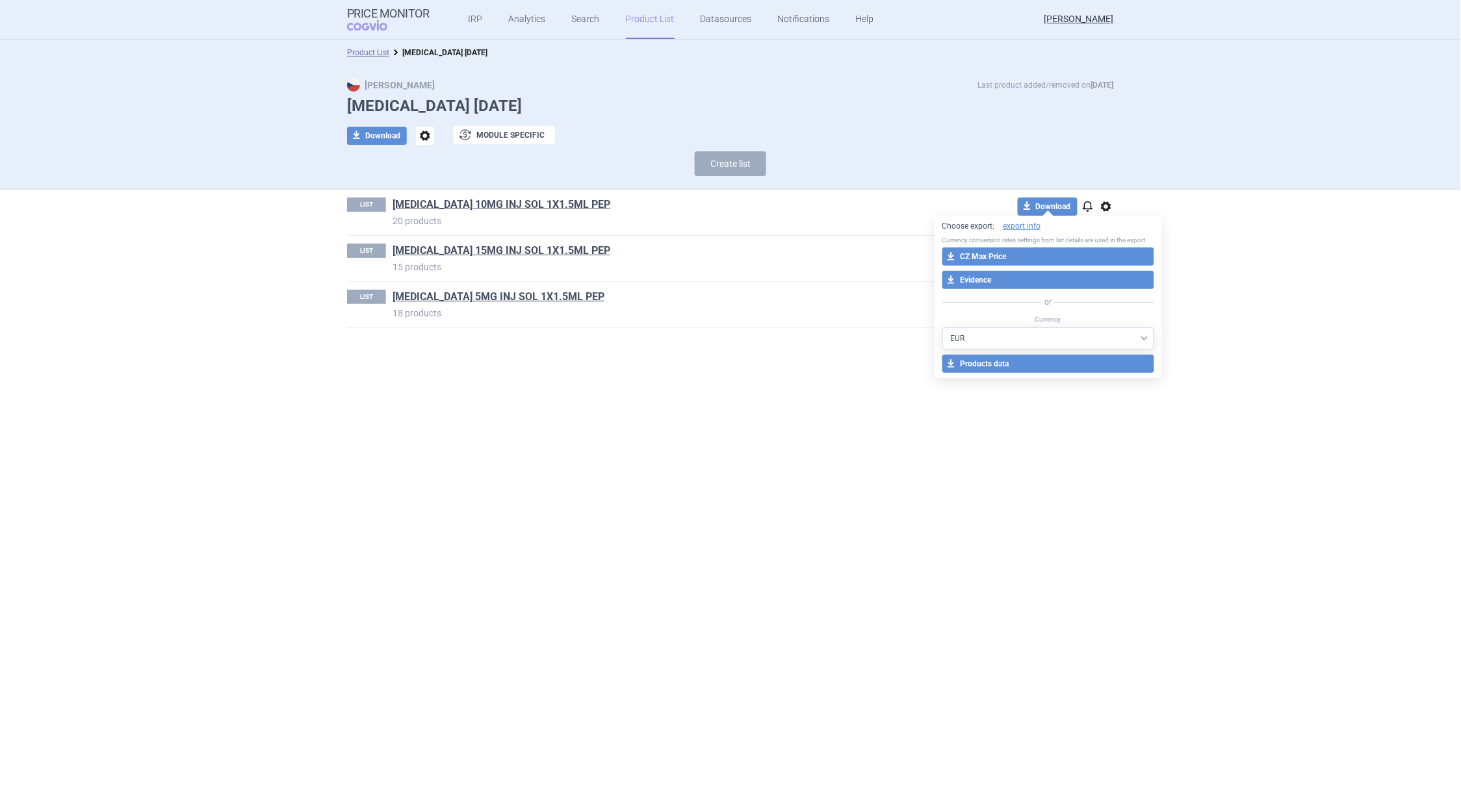
click at [1306, 529] on section "Product List [MEDICAL_DATA] [DATE] Max Price Last product added/removed on [DAT…" at bounding box center [730, 426] width 1461 height 773
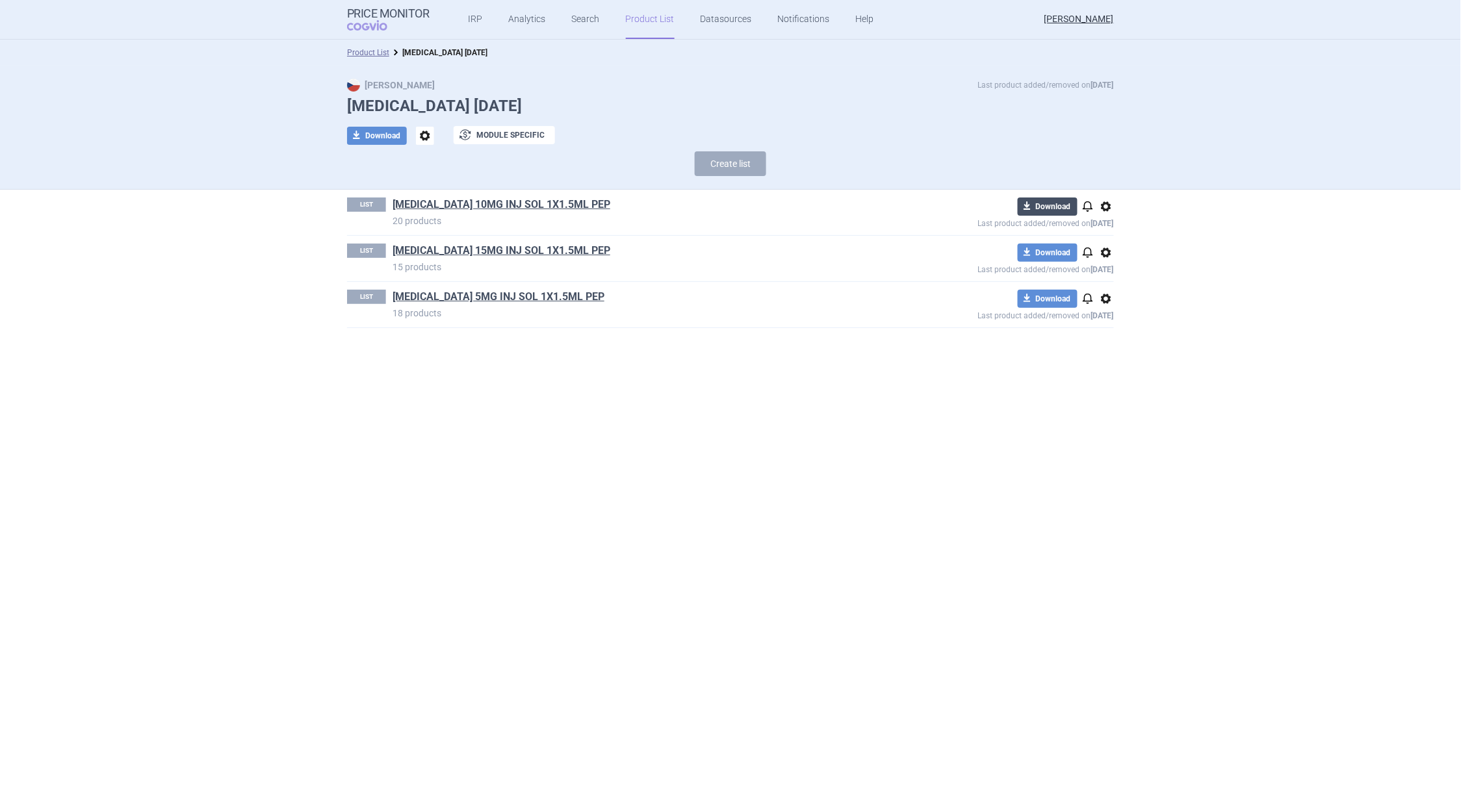
click at [1036, 208] on span "download" at bounding box center [1027, 206] width 18 height 18
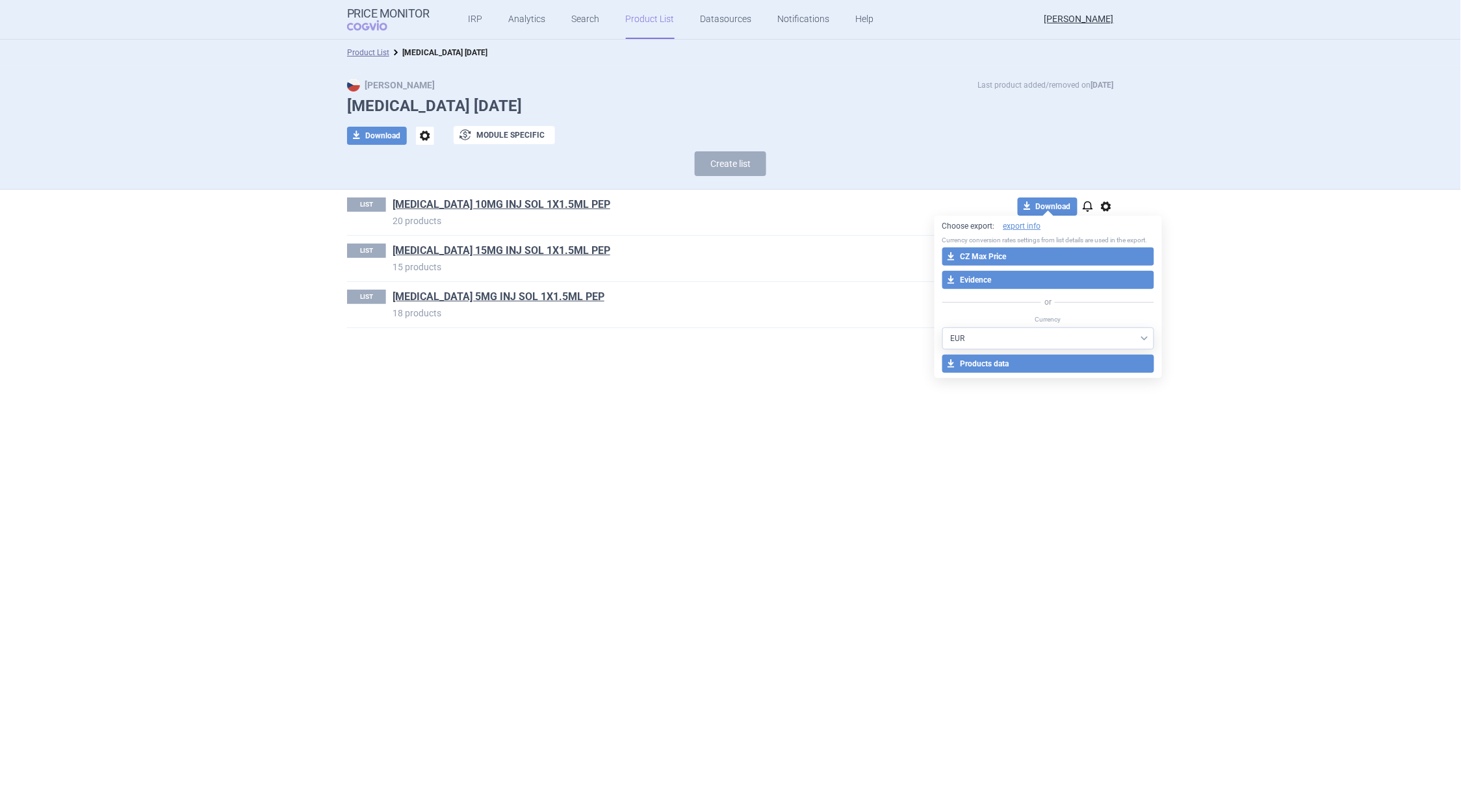
click at [1146, 338] on select "AED AUD BGN BHD [PERSON_NAME] BRL CAD CHF CNY COP CZK DKK DZD EUR GBP HUF ILS I…" at bounding box center [1048, 338] width 212 height 22
select select "CZK"
click at [942, 327] on select "AED AUD BGN BHD [PERSON_NAME] BRL CAD CHF CNY COP CZK DKK DZD EUR GBP HUF ILS I…" at bounding box center [1048, 338] width 212 height 22
click at [996, 359] on button "download Products data" at bounding box center [1048, 364] width 212 height 18
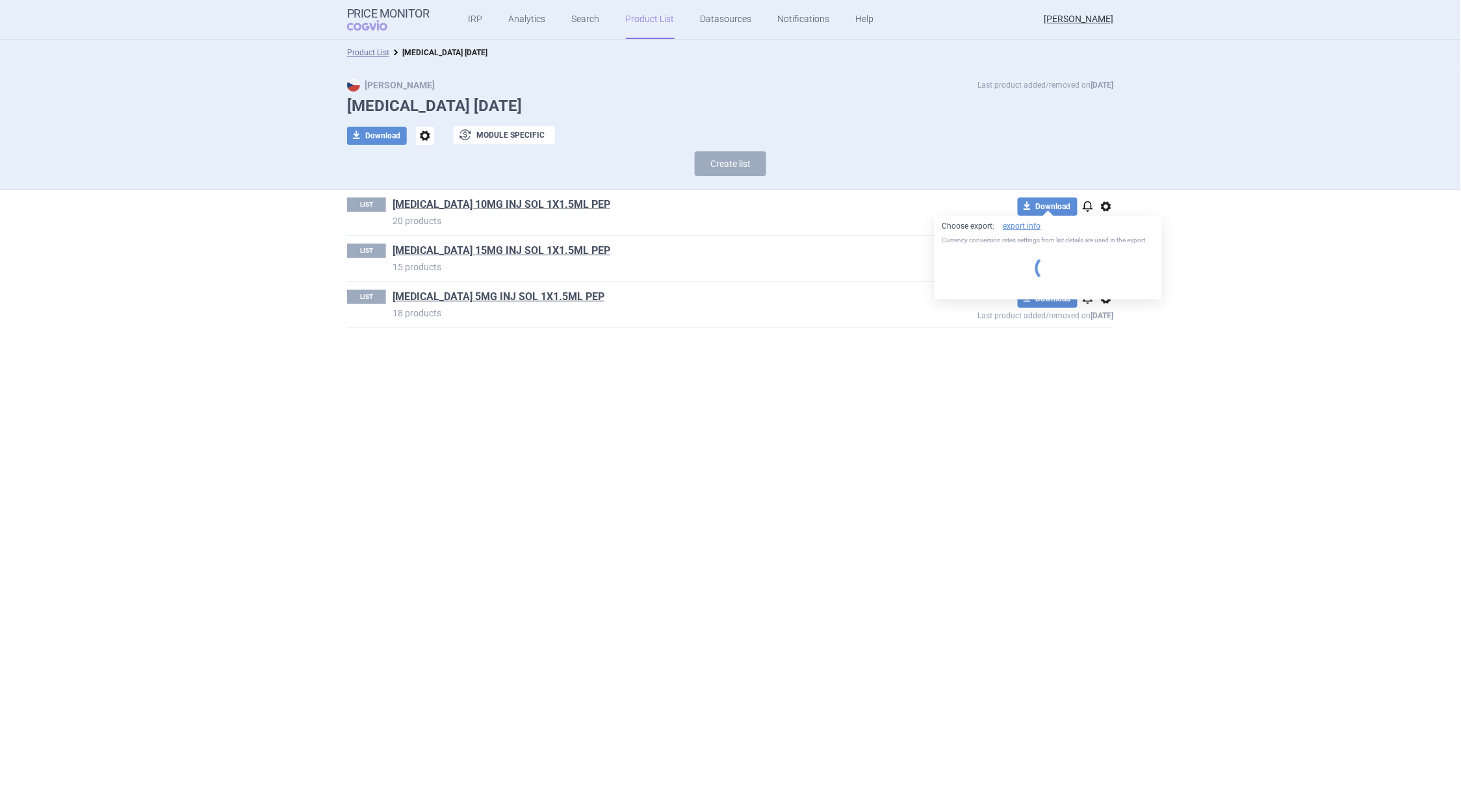
select select "CZK"
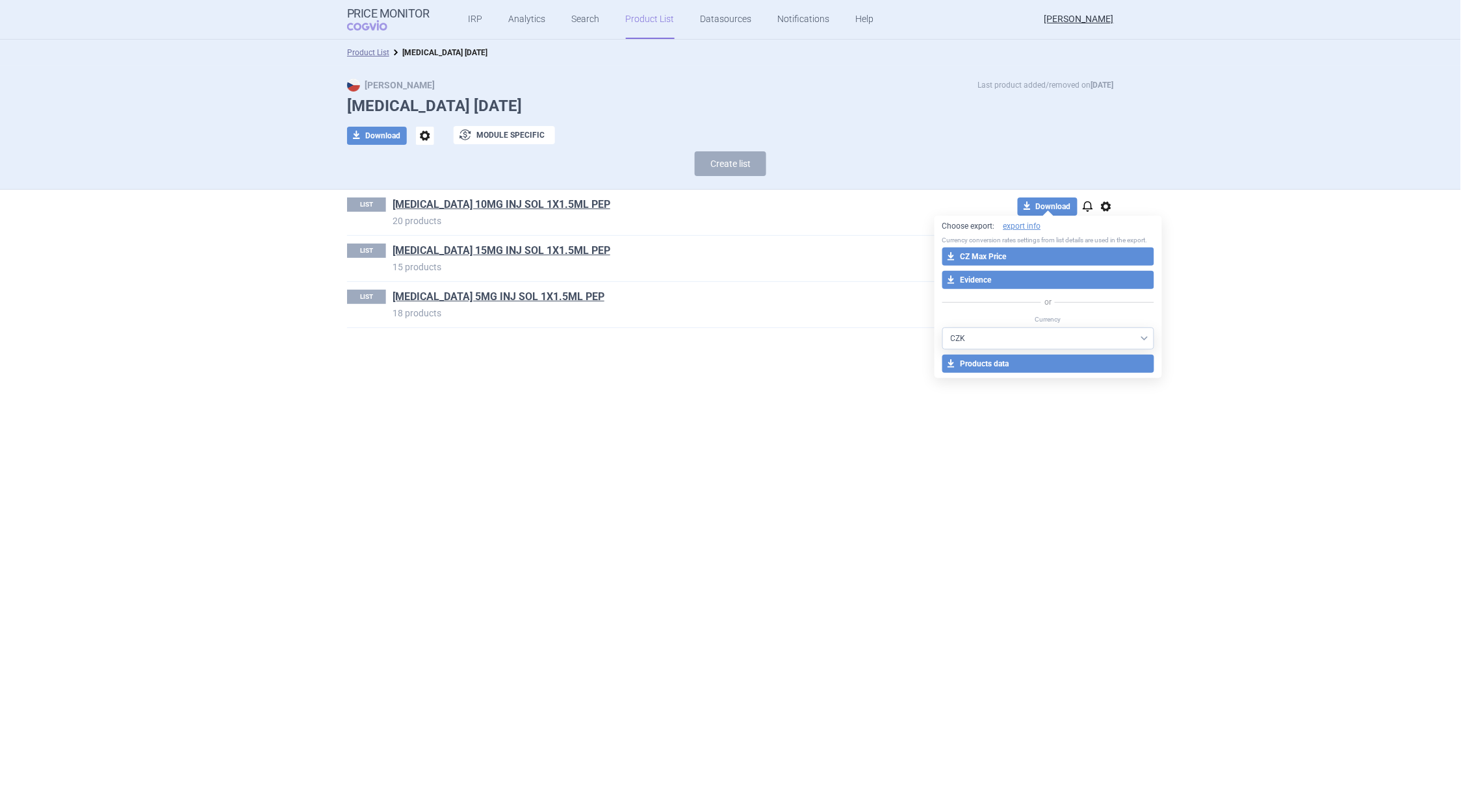
click at [191, 104] on div "Max Price Last product added/removed on [DATE] [MEDICAL_DATA] [DATE] download D…" at bounding box center [730, 127] width 1461 height 124
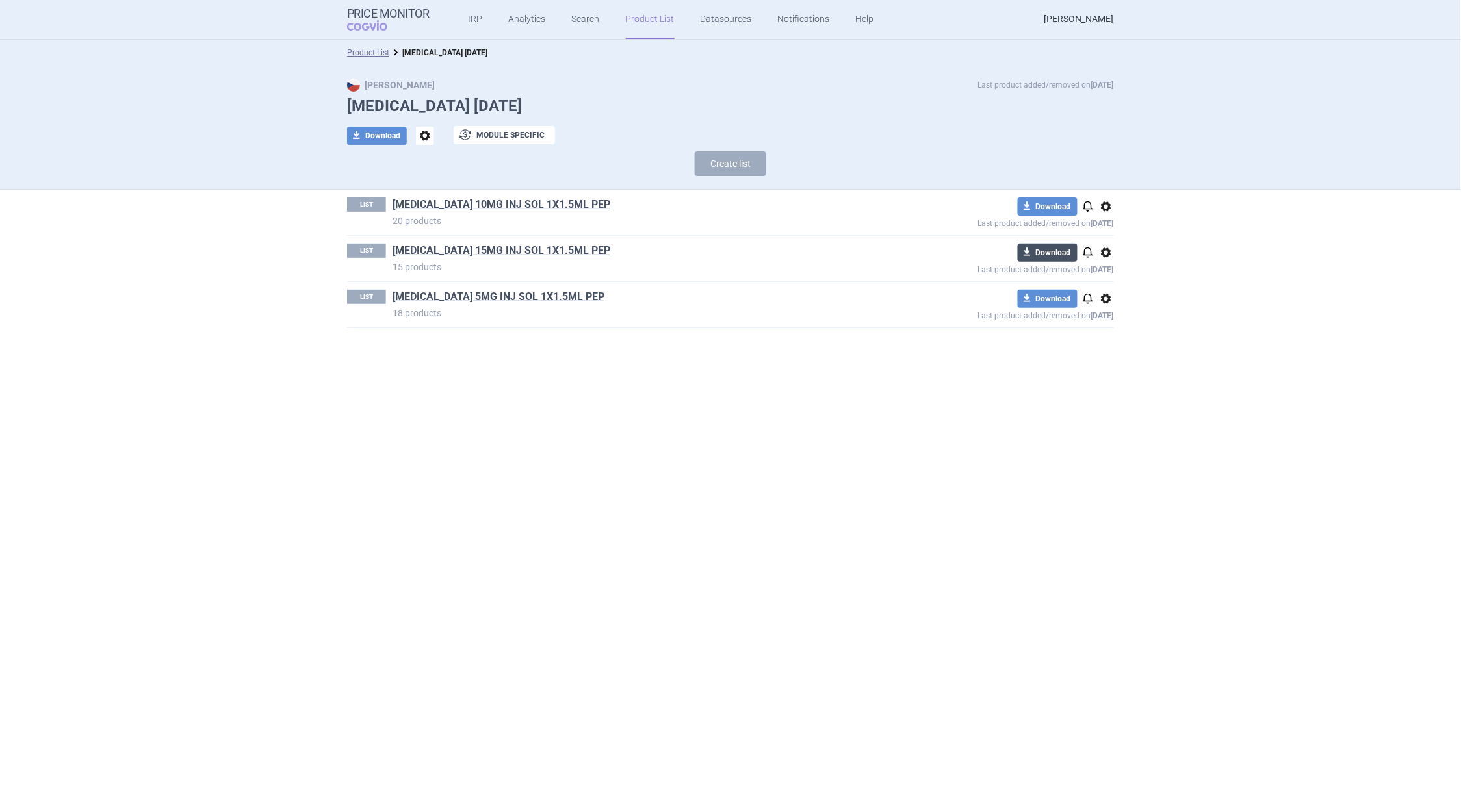
click at [1053, 253] on button "download Download" at bounding box center [1048, 253] width 60 height 18
select select "EUR"
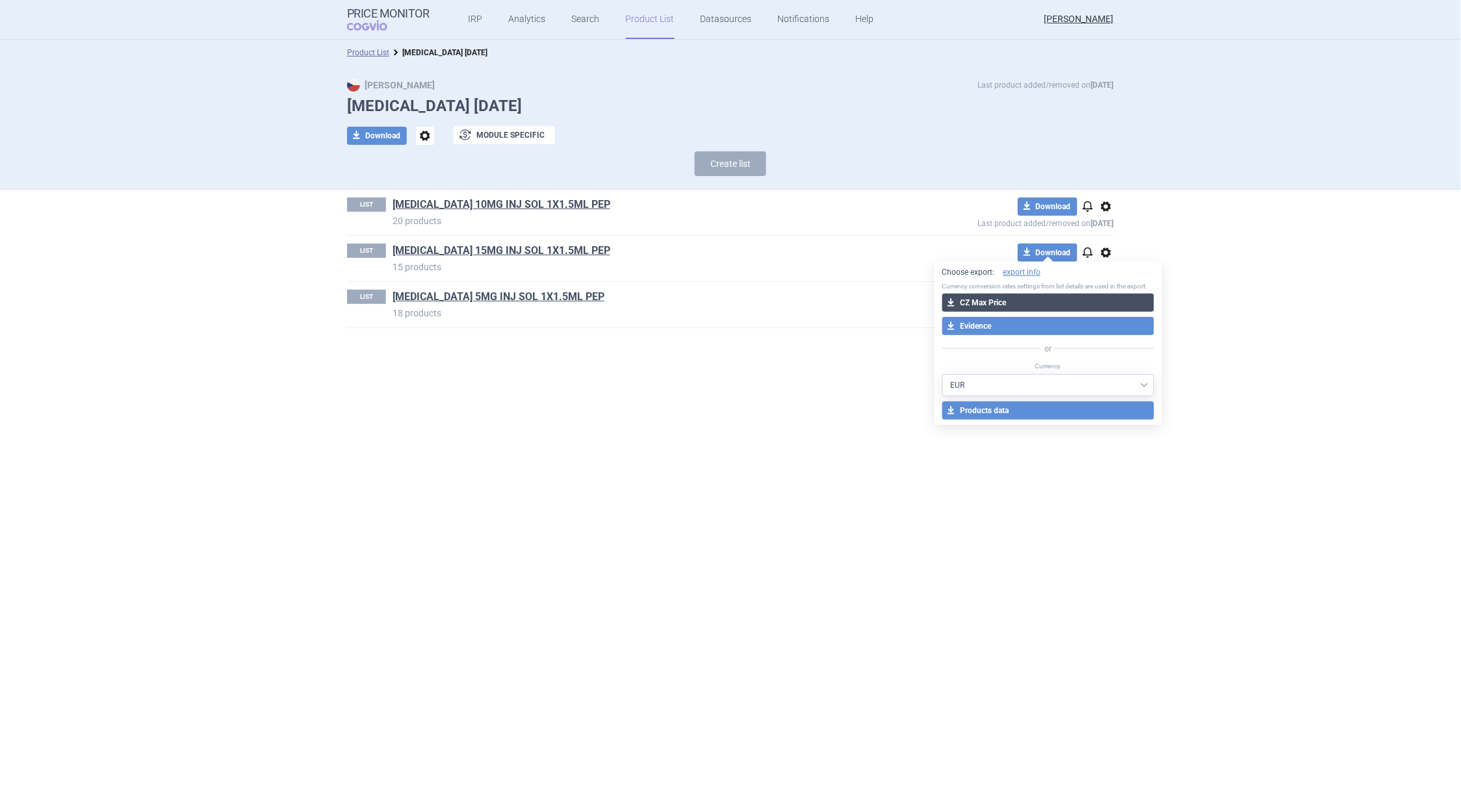
click at [972, 301] on button "download CZ Max Price" at bounding box center [1048, 302] width 212 height 18
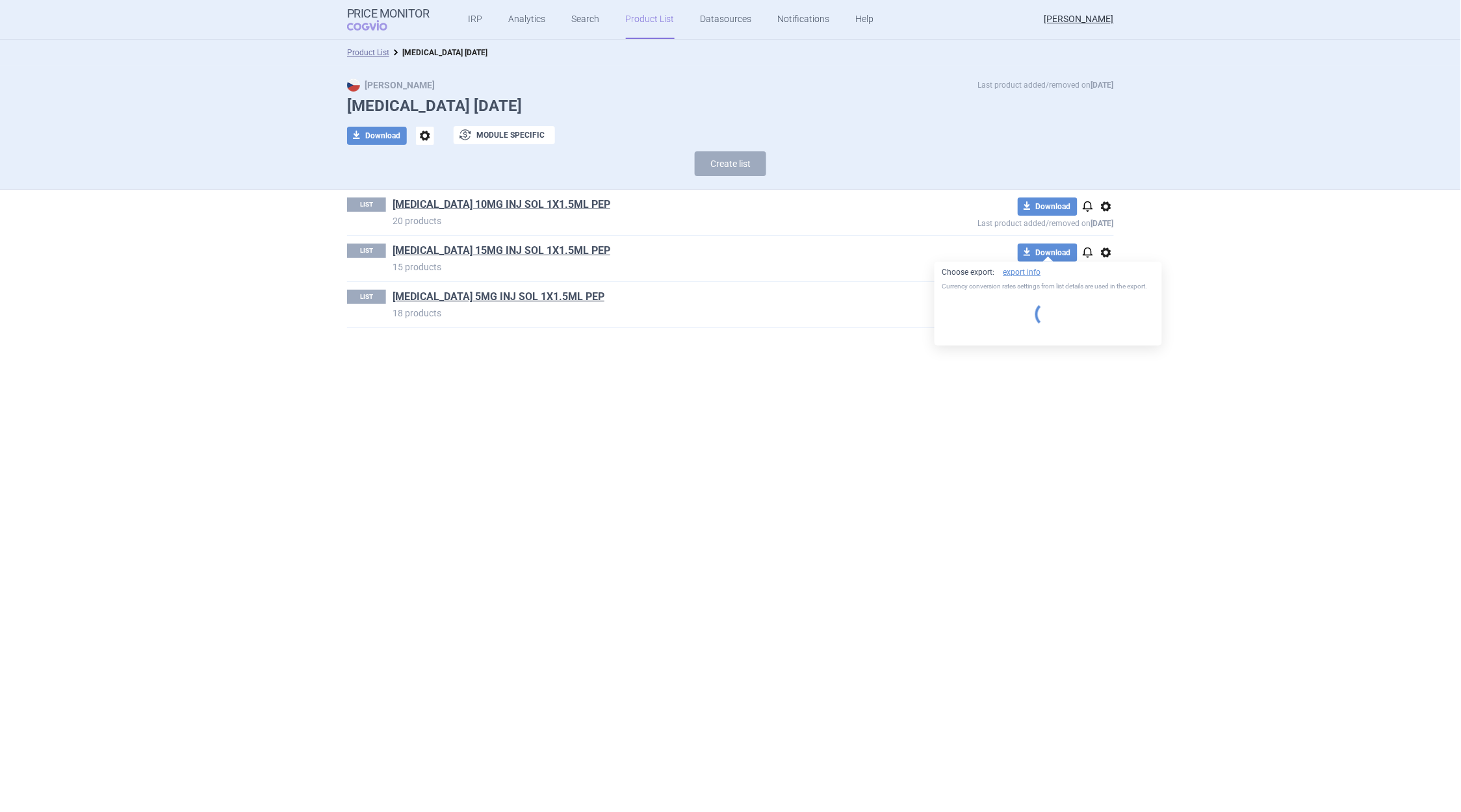
select select "EUR"
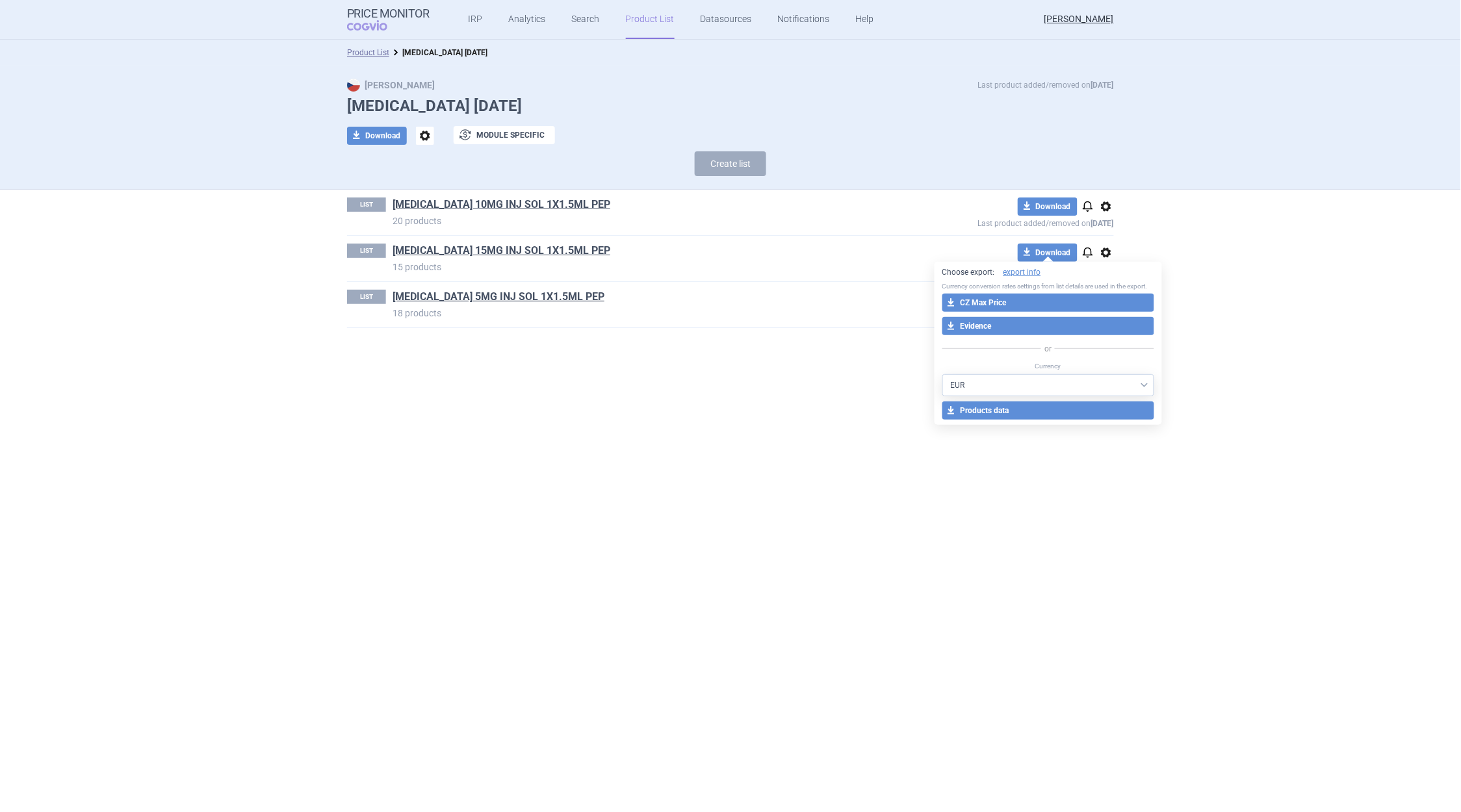
click at [739, 297] on h1 "[MEDICAL_DATA] 5MG INJ SOL 1X1.5ML PEP" at bounding box center [638, 298] width 492 height 17
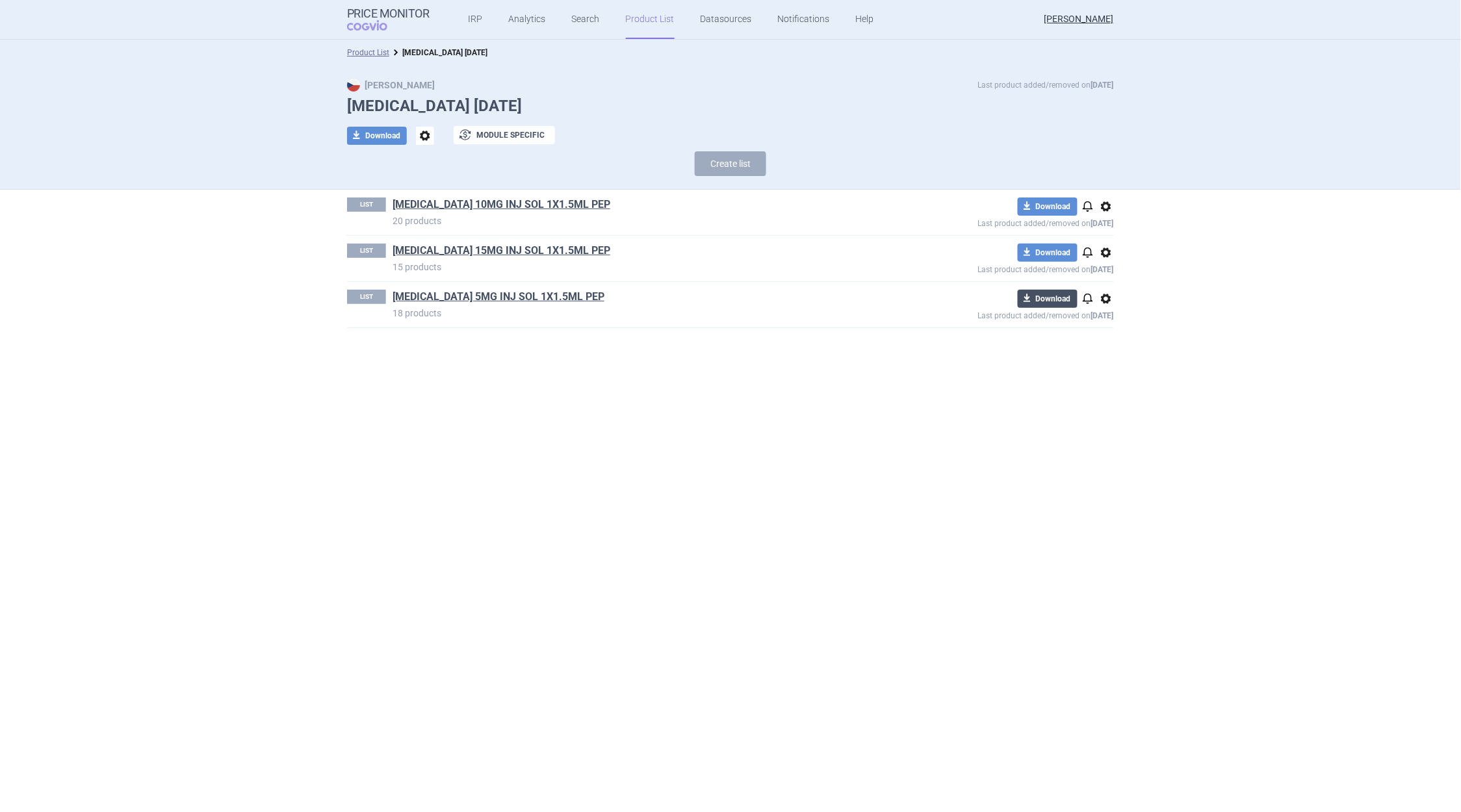
click at [1044, 300] on button "download Download" at bounding box center [1048, 299] width 60 height 18
select select "EUR"
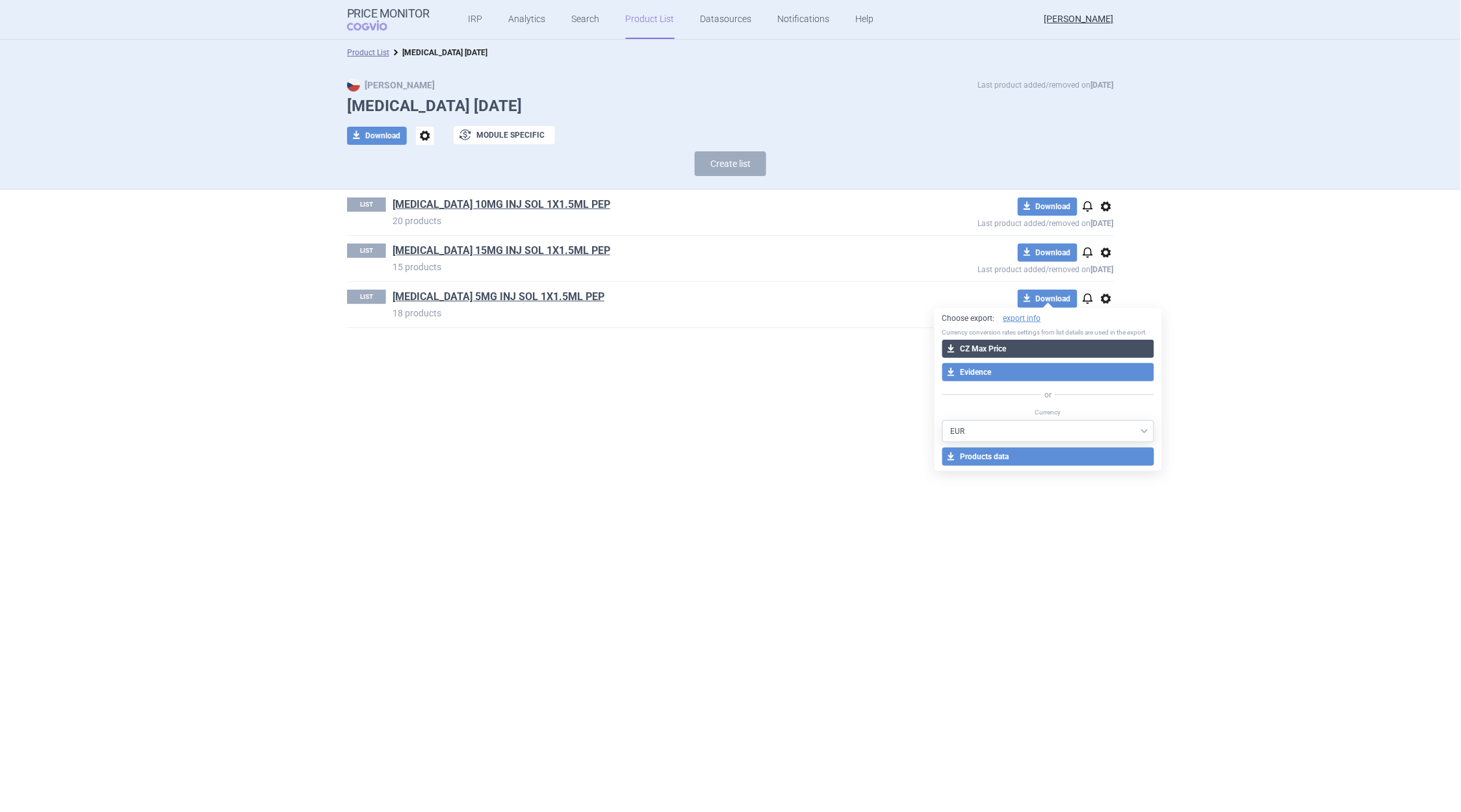
click at [963, 350] on button "download CZ Max Price" at bounding box center [1048, 349] width 212 height 18
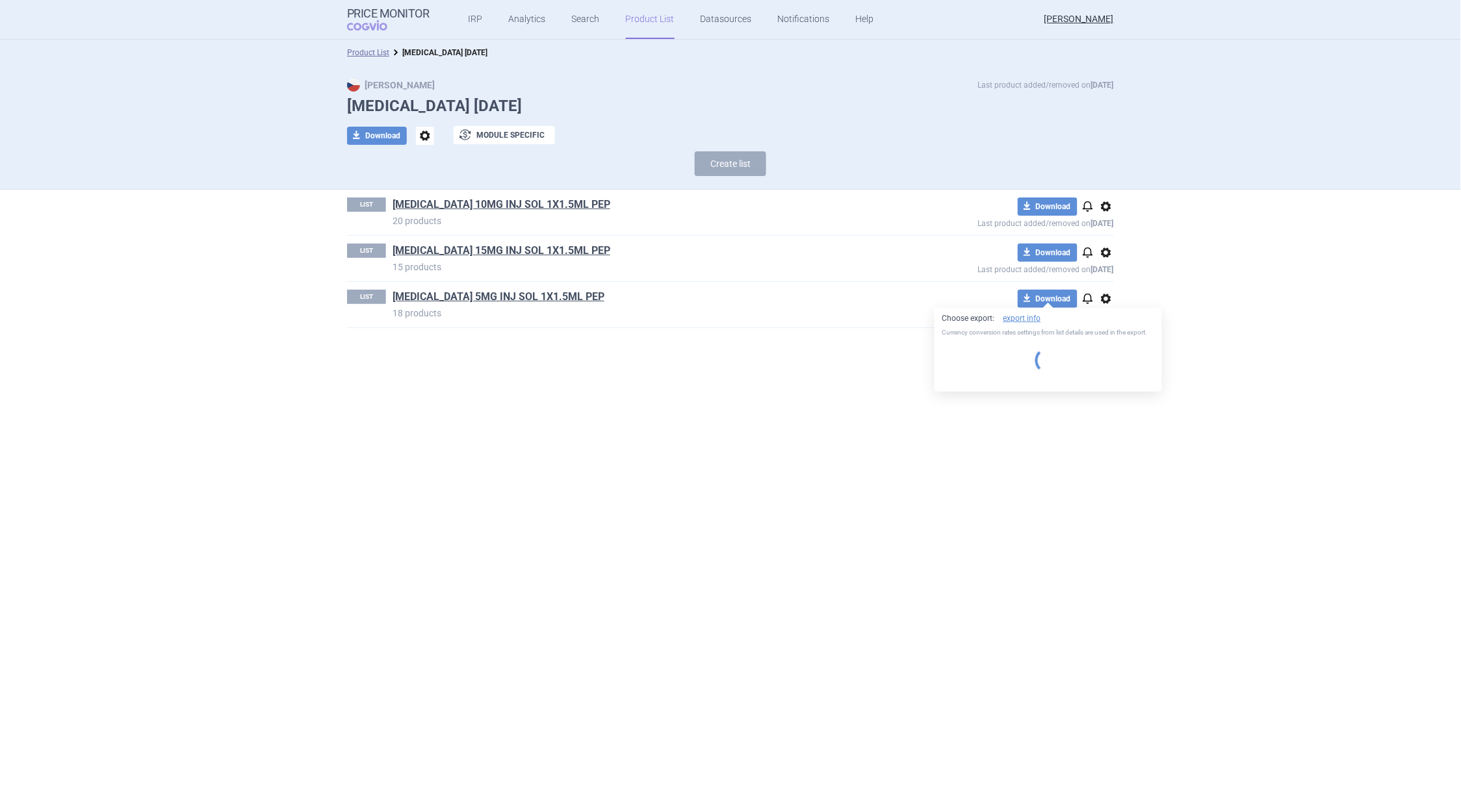
select select "EUR"
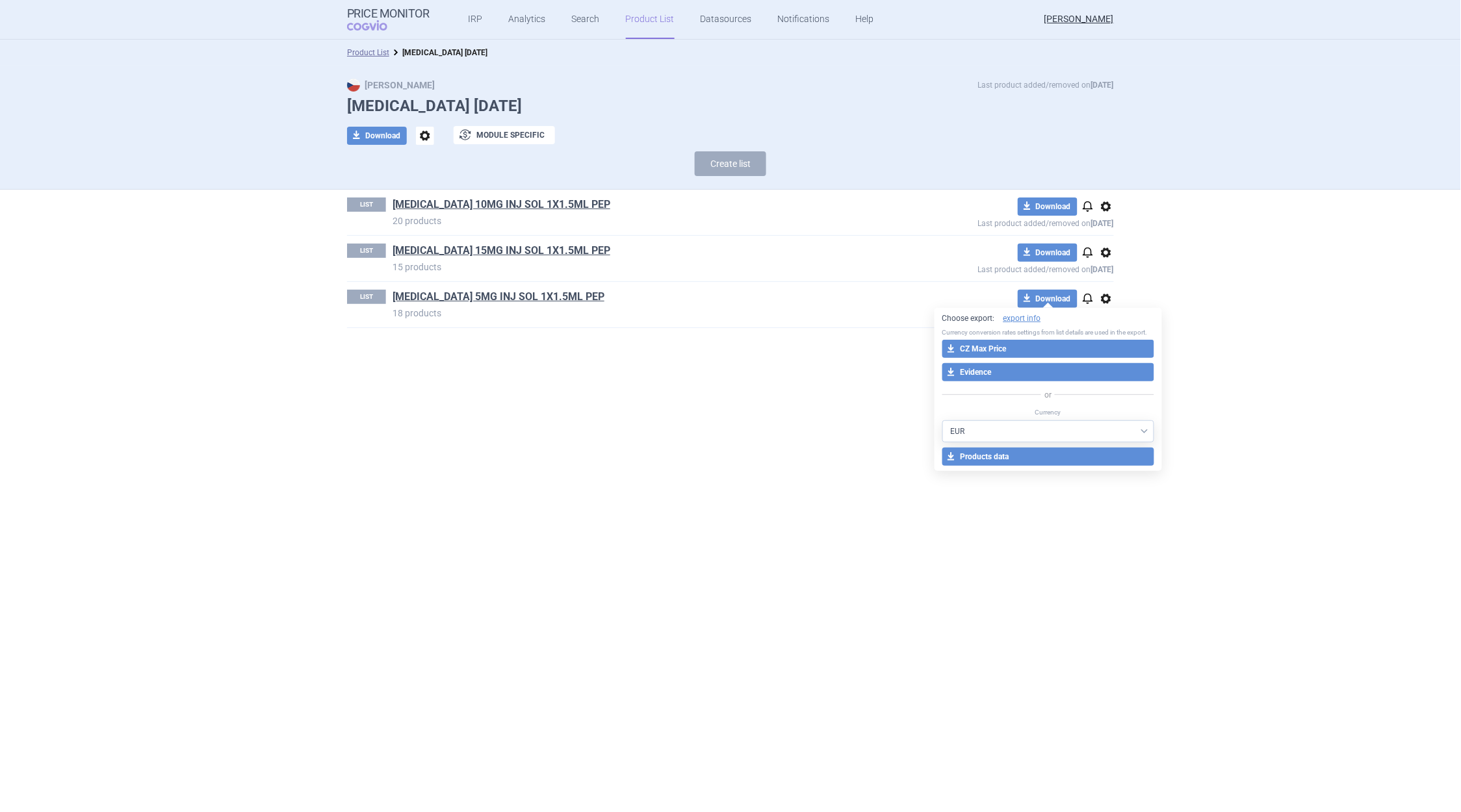
click at [89, 109] on div "Max Price Last product added/removed on [DATE] [MEDICAL_DATA] [DATE] download D…" at bounding box center [730, 127] width 1461 height 124
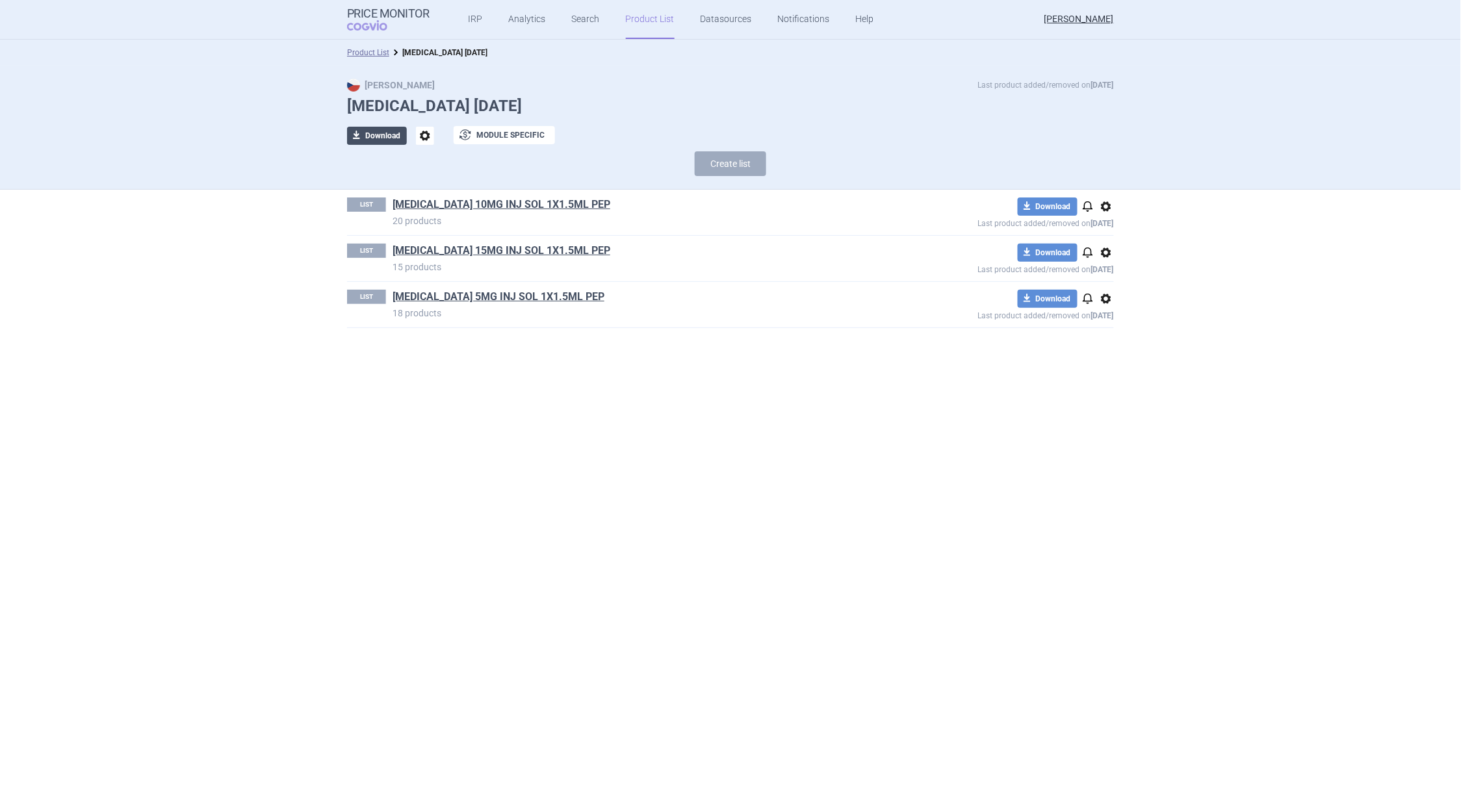
click at [386, 137] on button "download Download" at bounding box center [377, 136] width 60 height 18
select select "EUR"
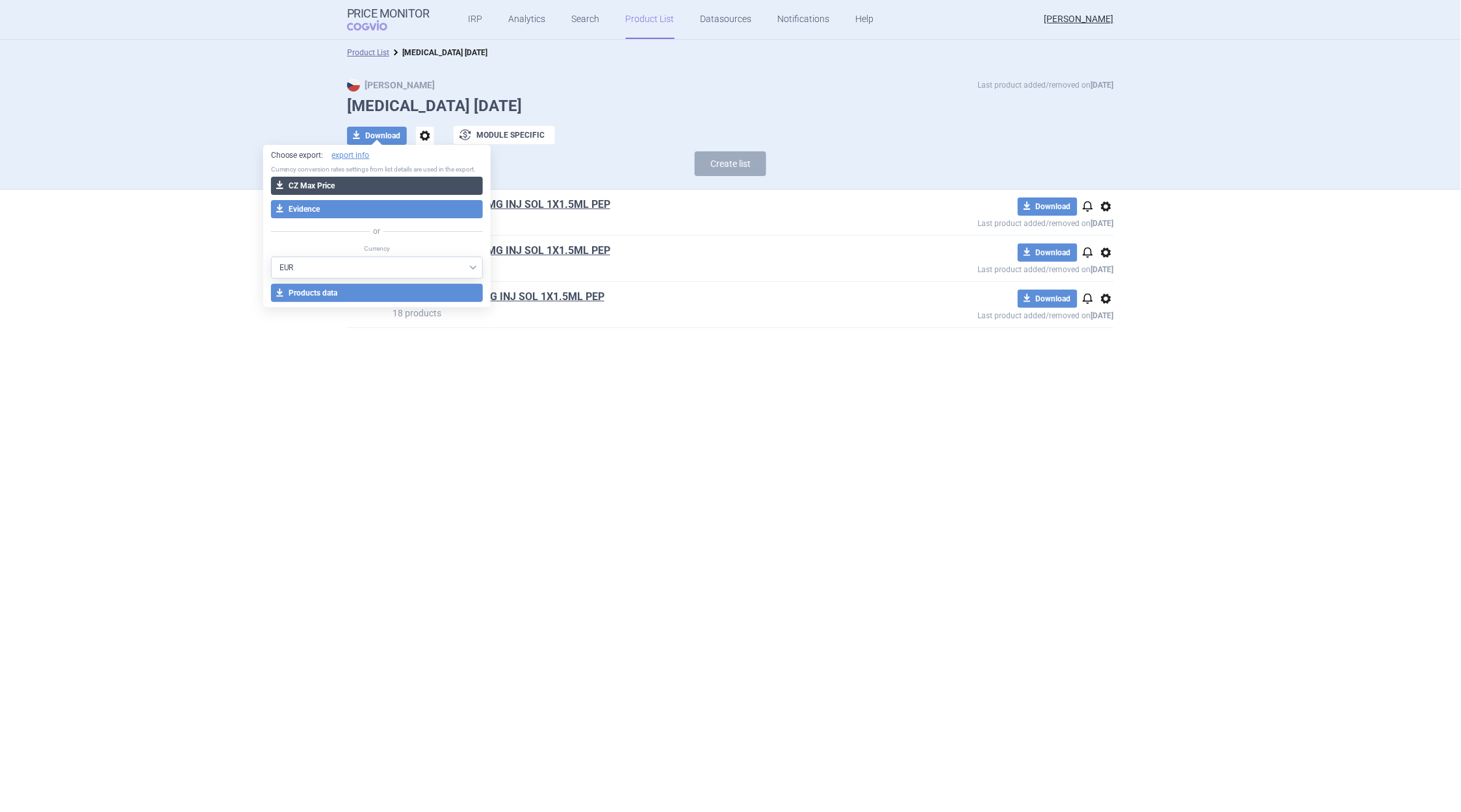
click at [317, 183] on button "download CZ Max Price" at bounding box center [377, 186] width 212 height 18
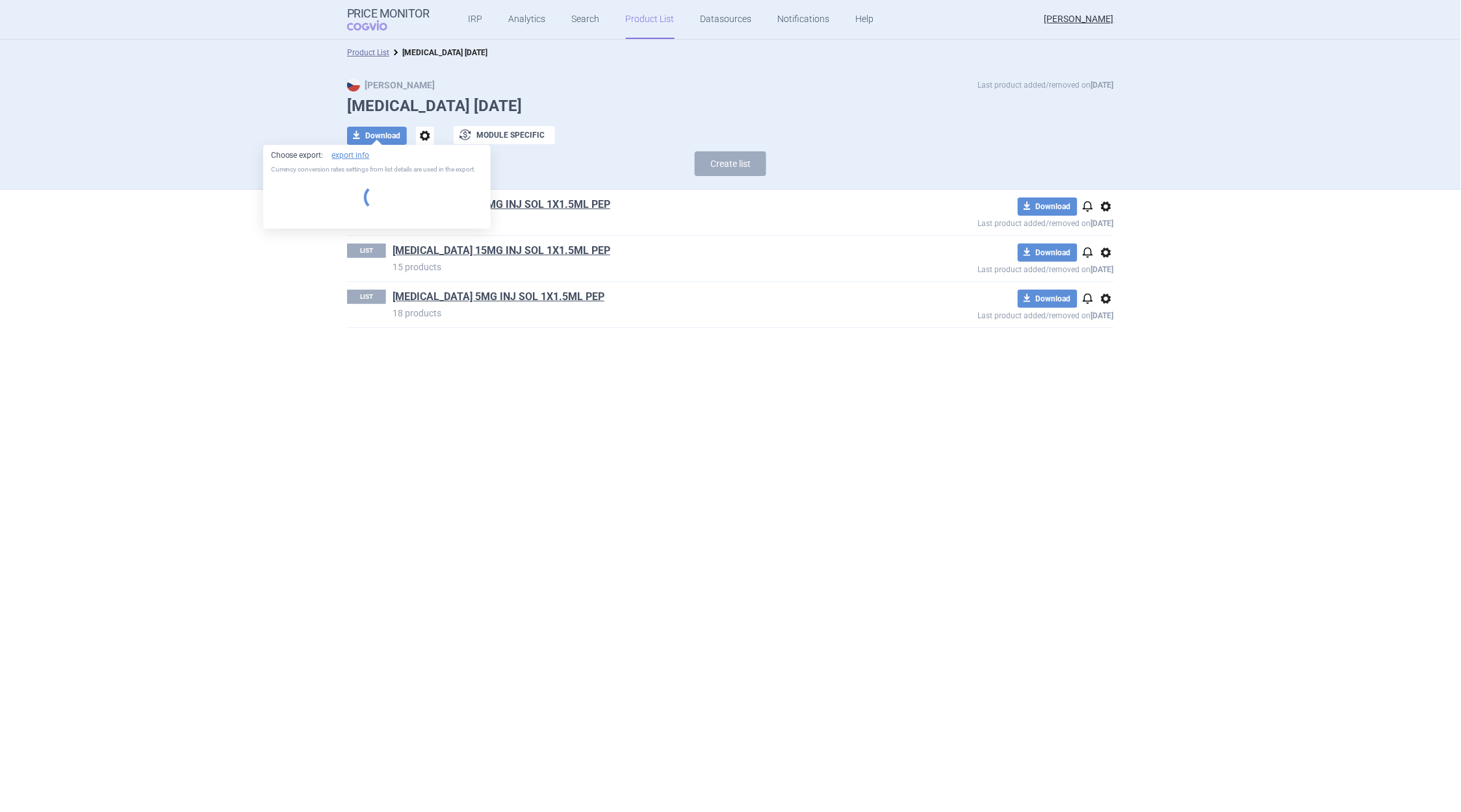
select select "EUR"
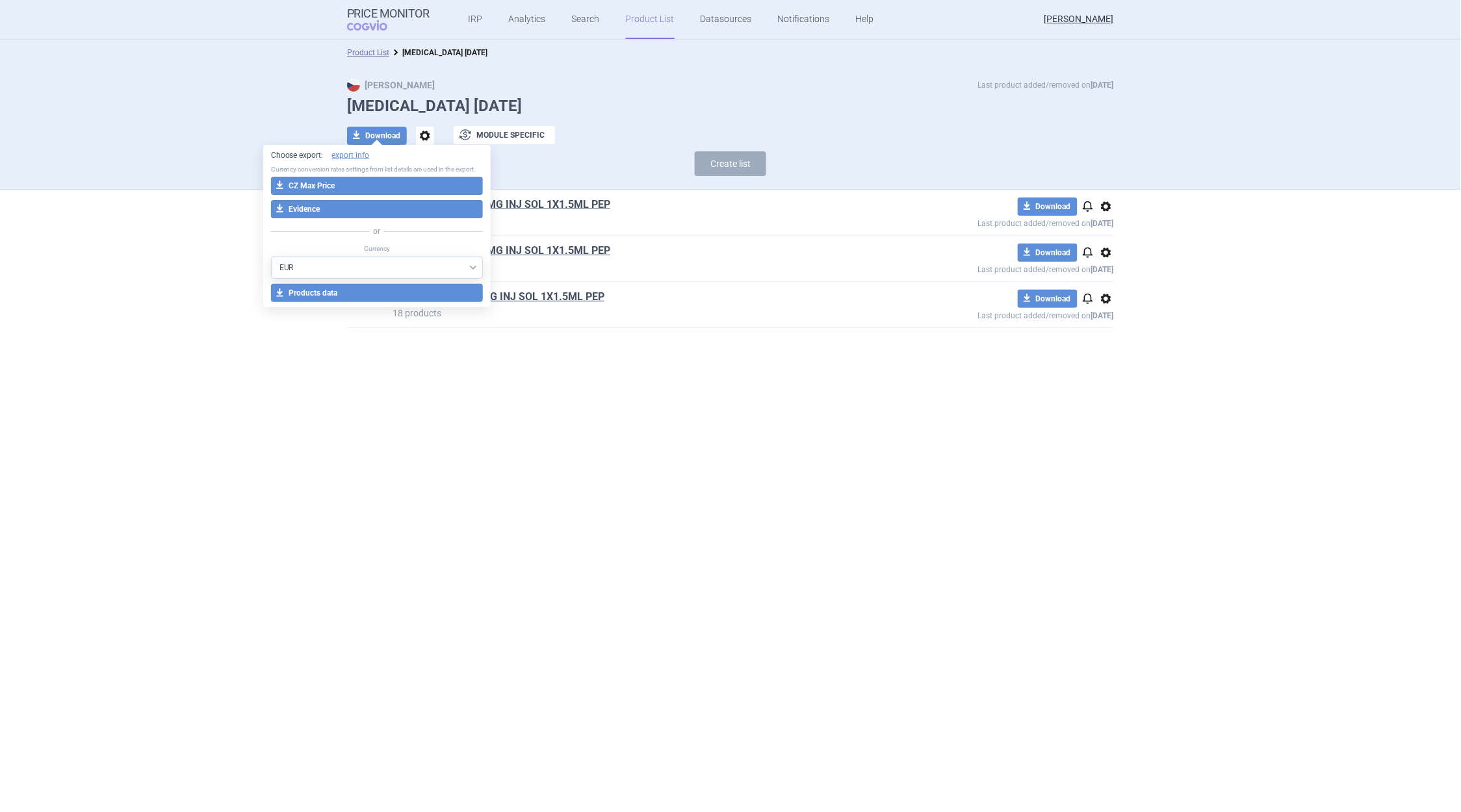
click at [594, 114] on h1 "[MEDICAL_DATA] [DATE]" at bounding box center [730, 106] width 767 height 19
